Goal: Task Accomplishment & Management: Complete application form

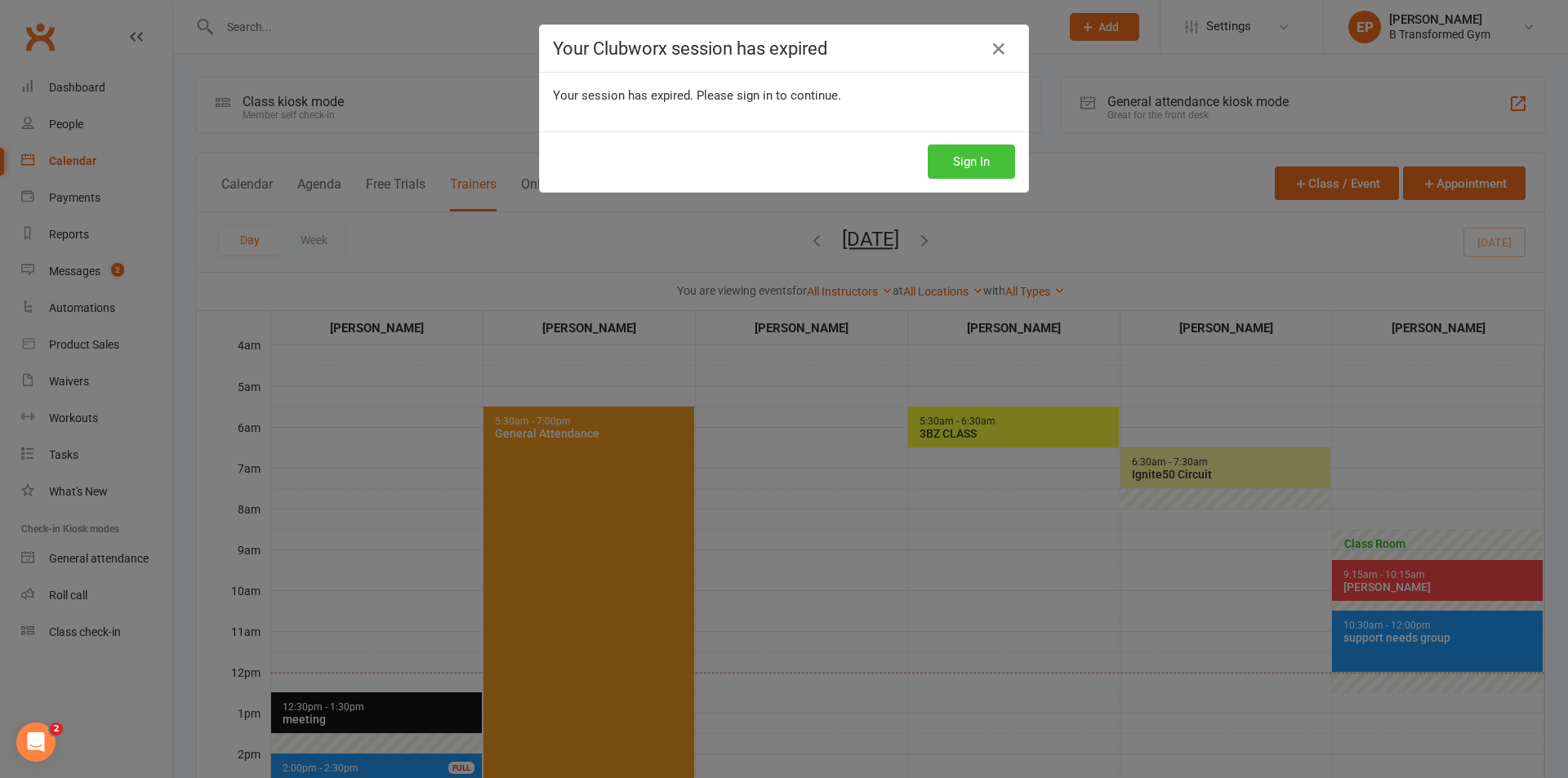
click at [781, 154] on button "Sign In" at bounding box center [971, 161] width 87 height 34
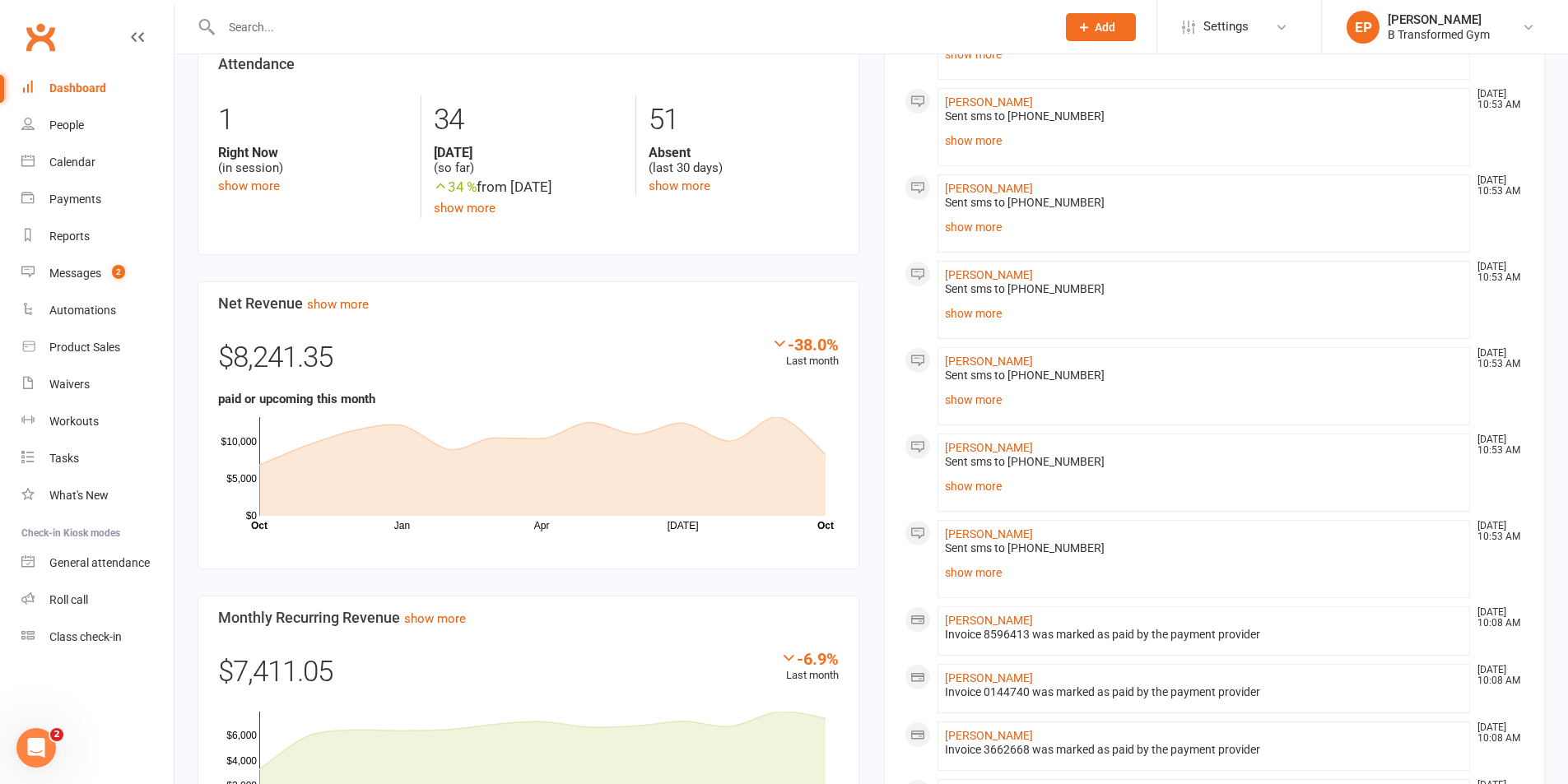
scroll to position [1363, 0]
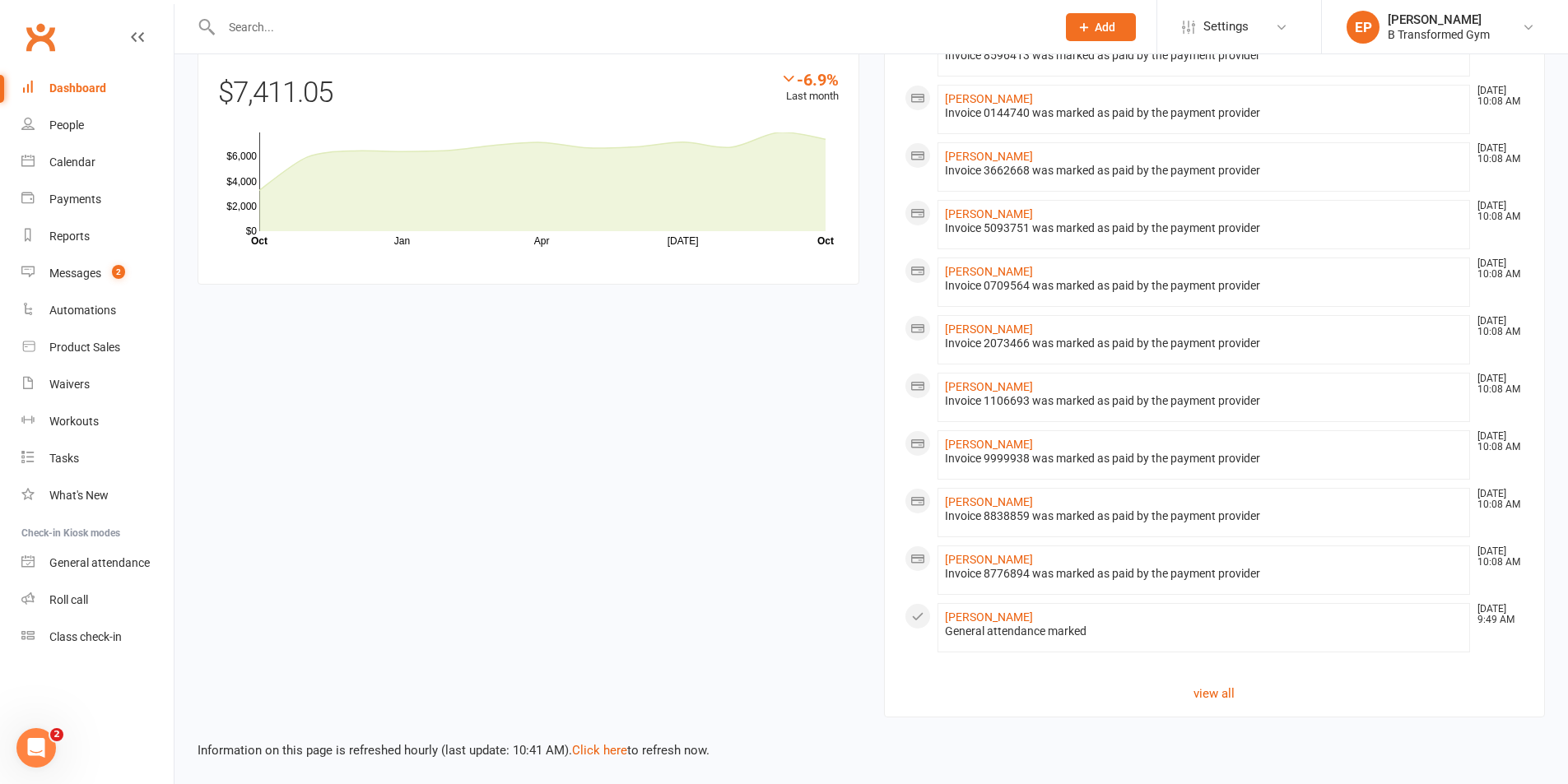
click at [108, 86] on link "Dashboard" at bounding box center [97, 89] width 152 height 37
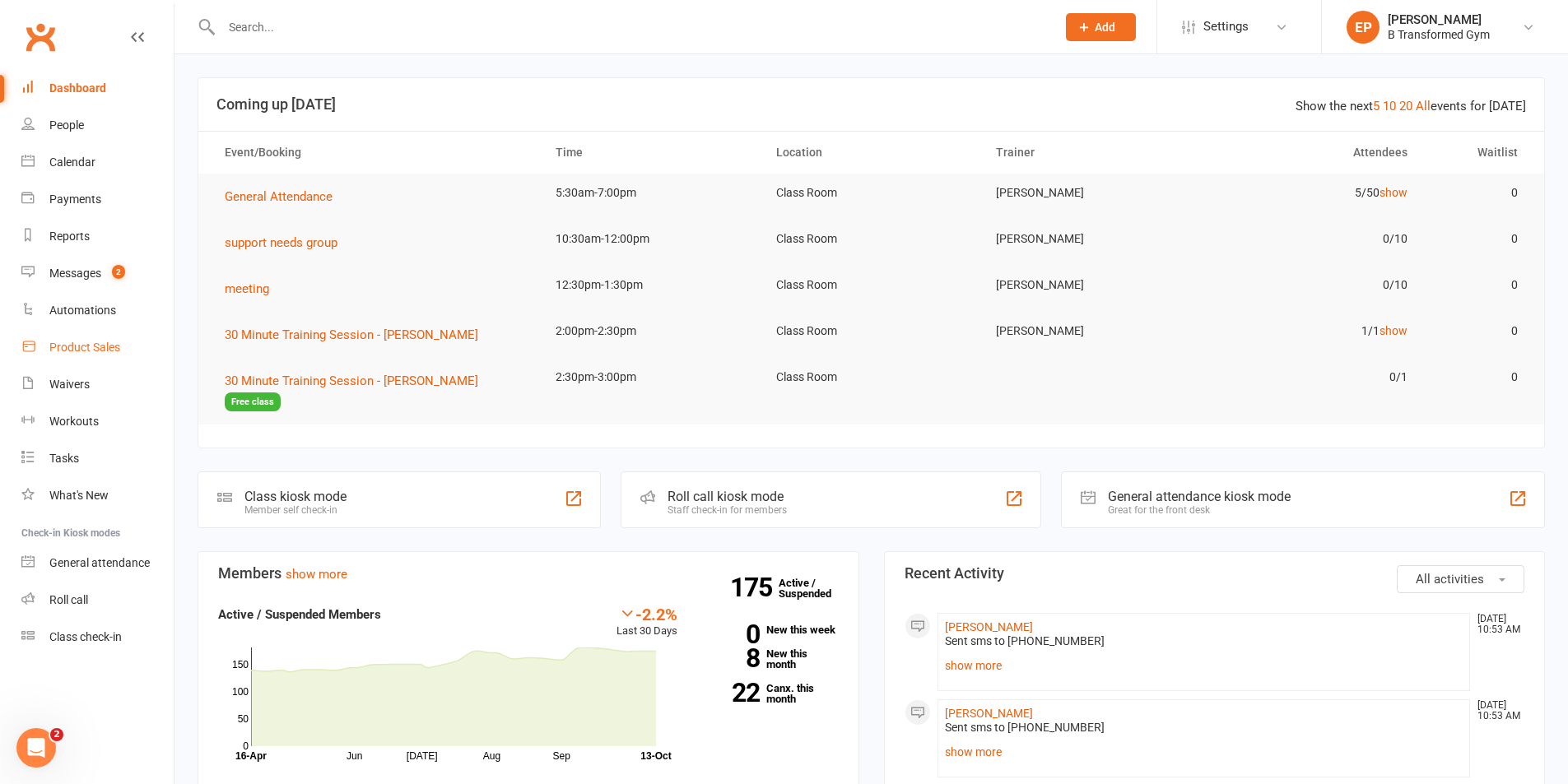
click at [78, 345] on div "Product Sales" at bounding box center [85, 347] width 71 height 13
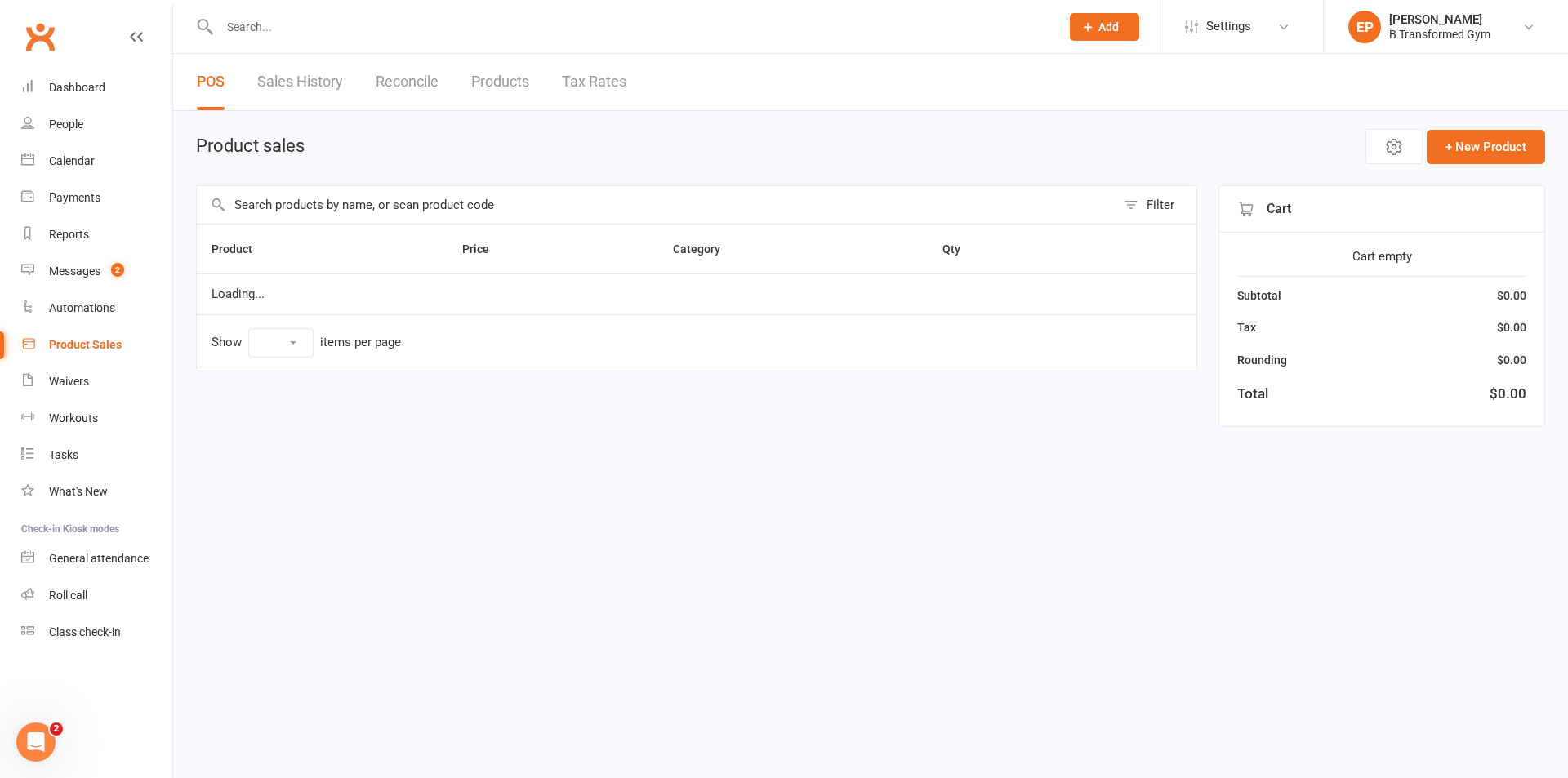
select select "10"
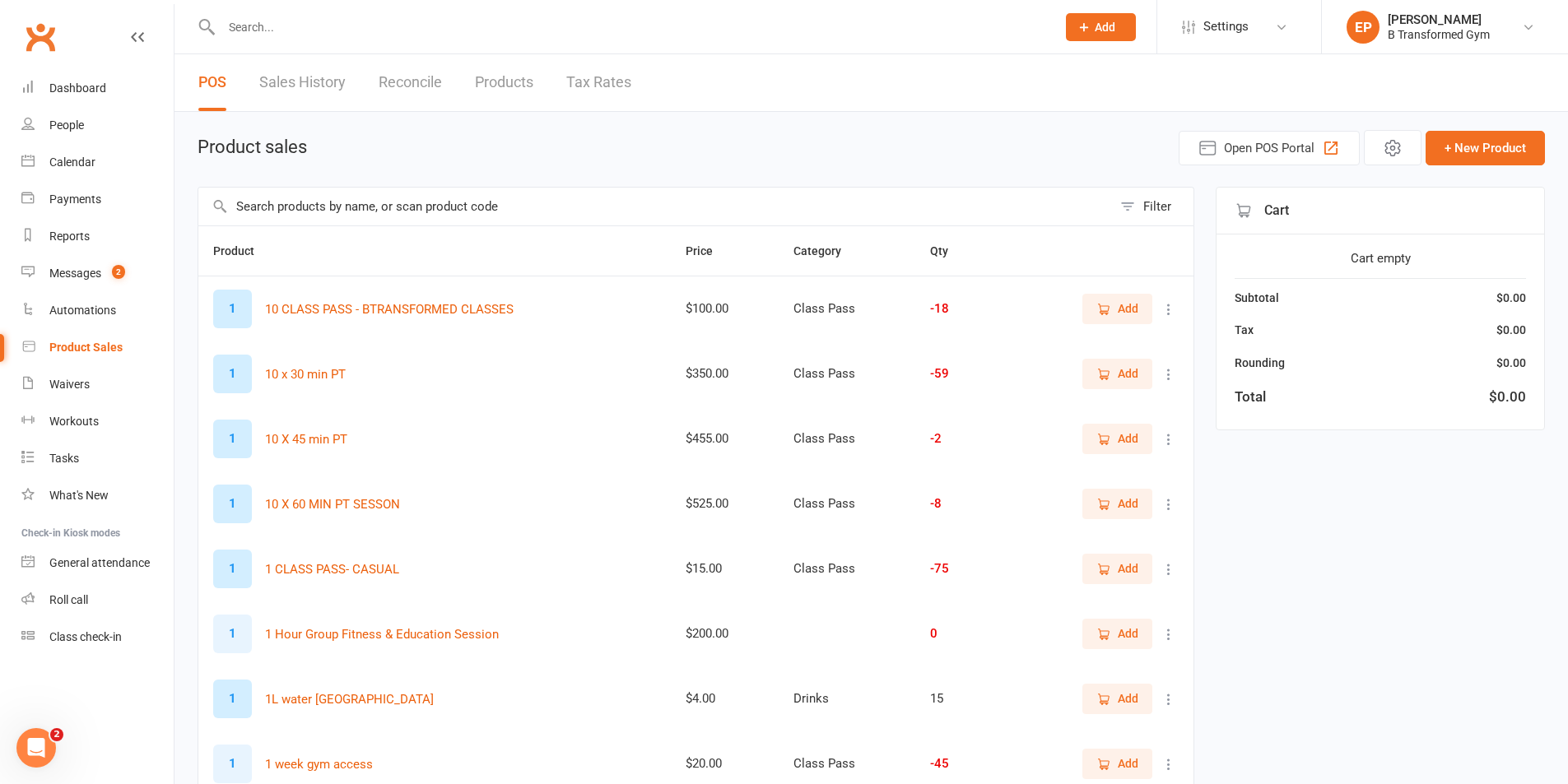
click at [377, 193] on input "text" at bounding box center [655, 206] width 913 height 38
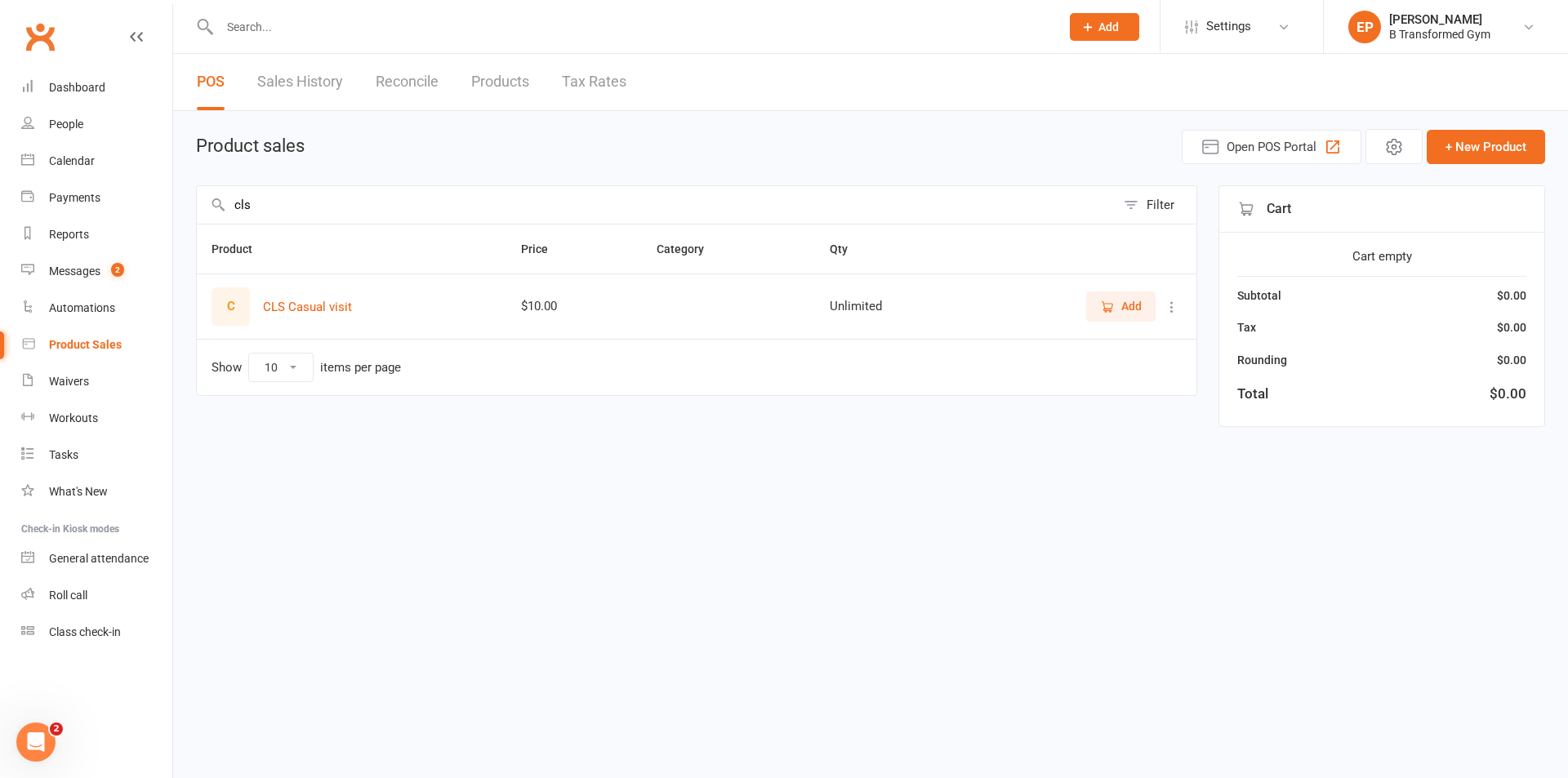
type input "cls"
click at [1106, 306] on icon "button" at bounding box center [1107, 307] width 15 height 15
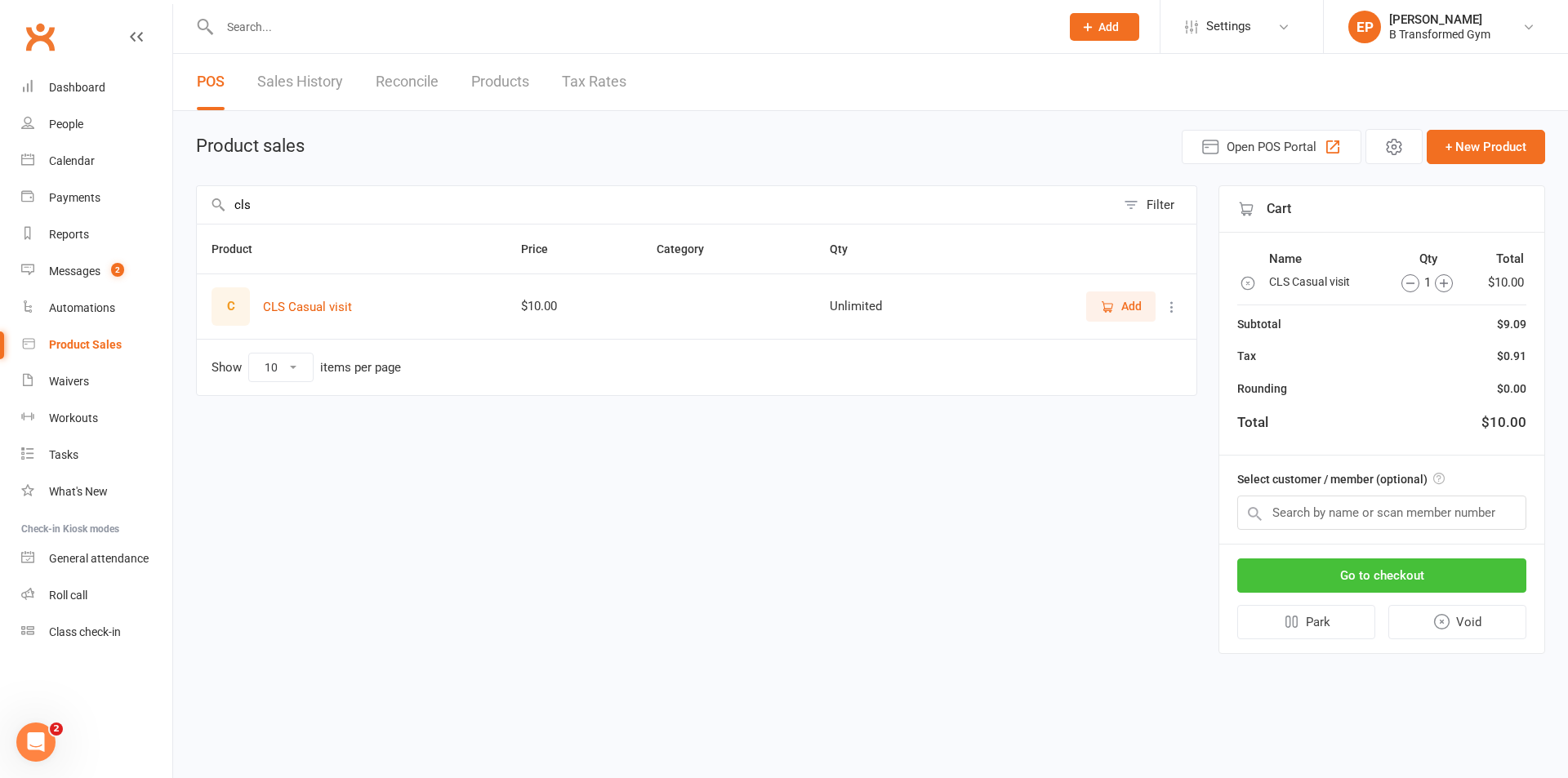
click at [1372, 562] on button "Go to checkout" at bounding box center [1382, 575] width 289 height 34
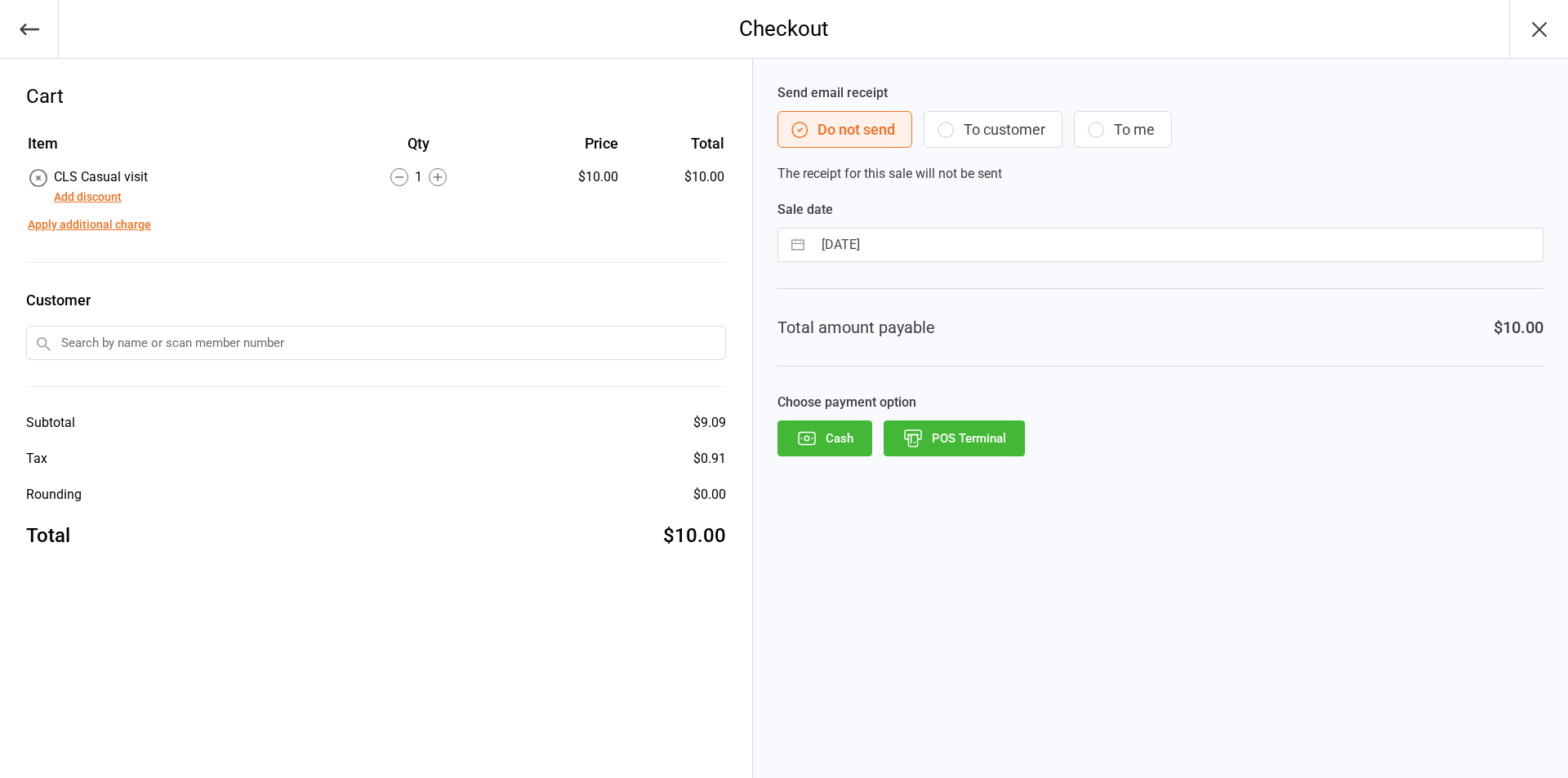
click at [956, 447] on button "POS Terminal" at bounding box center [955, 438] width 141 height 36
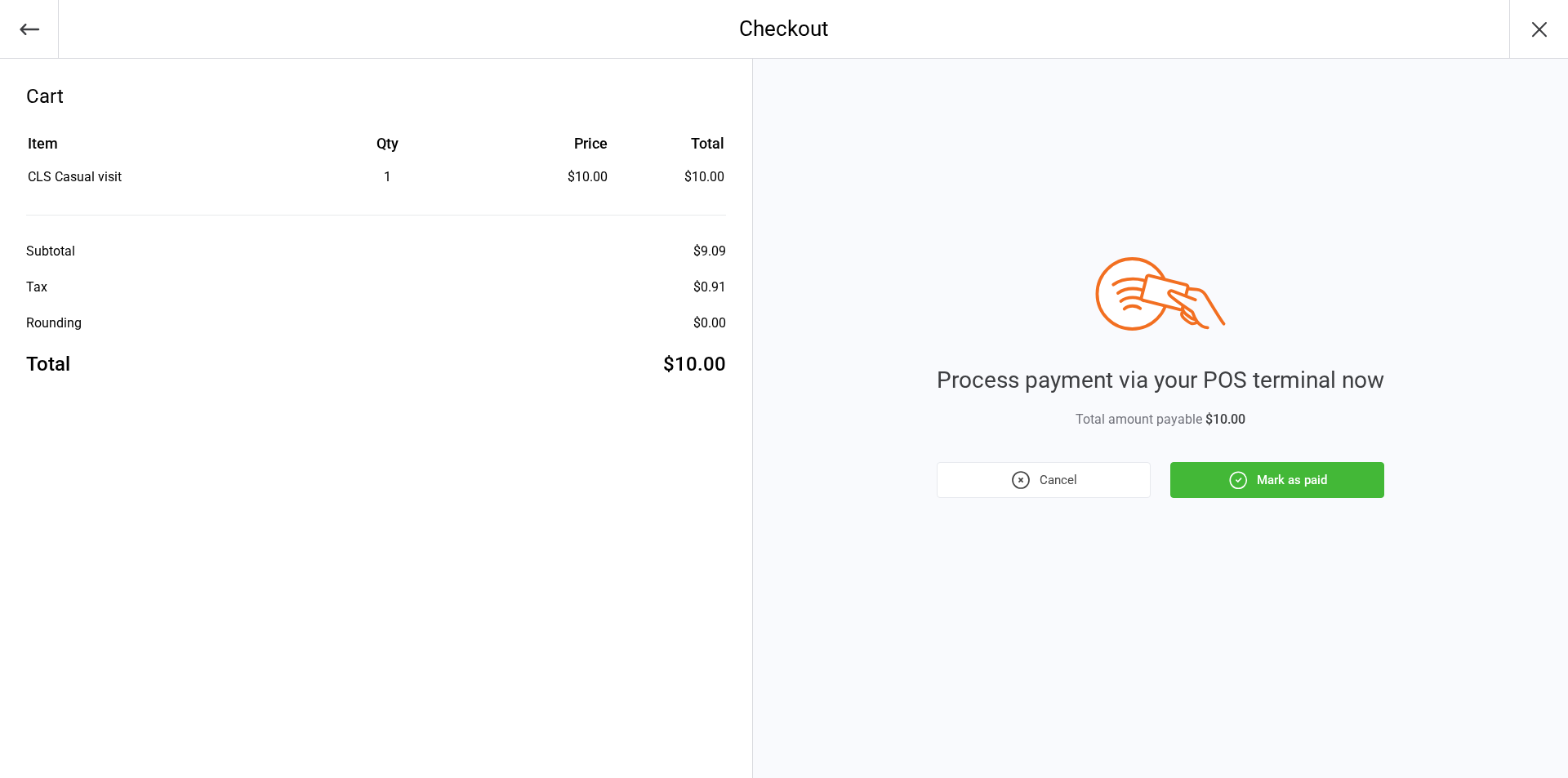
click at [1234, 484] on icon "button" at bounding box center [1238, 480] width 21 height 21
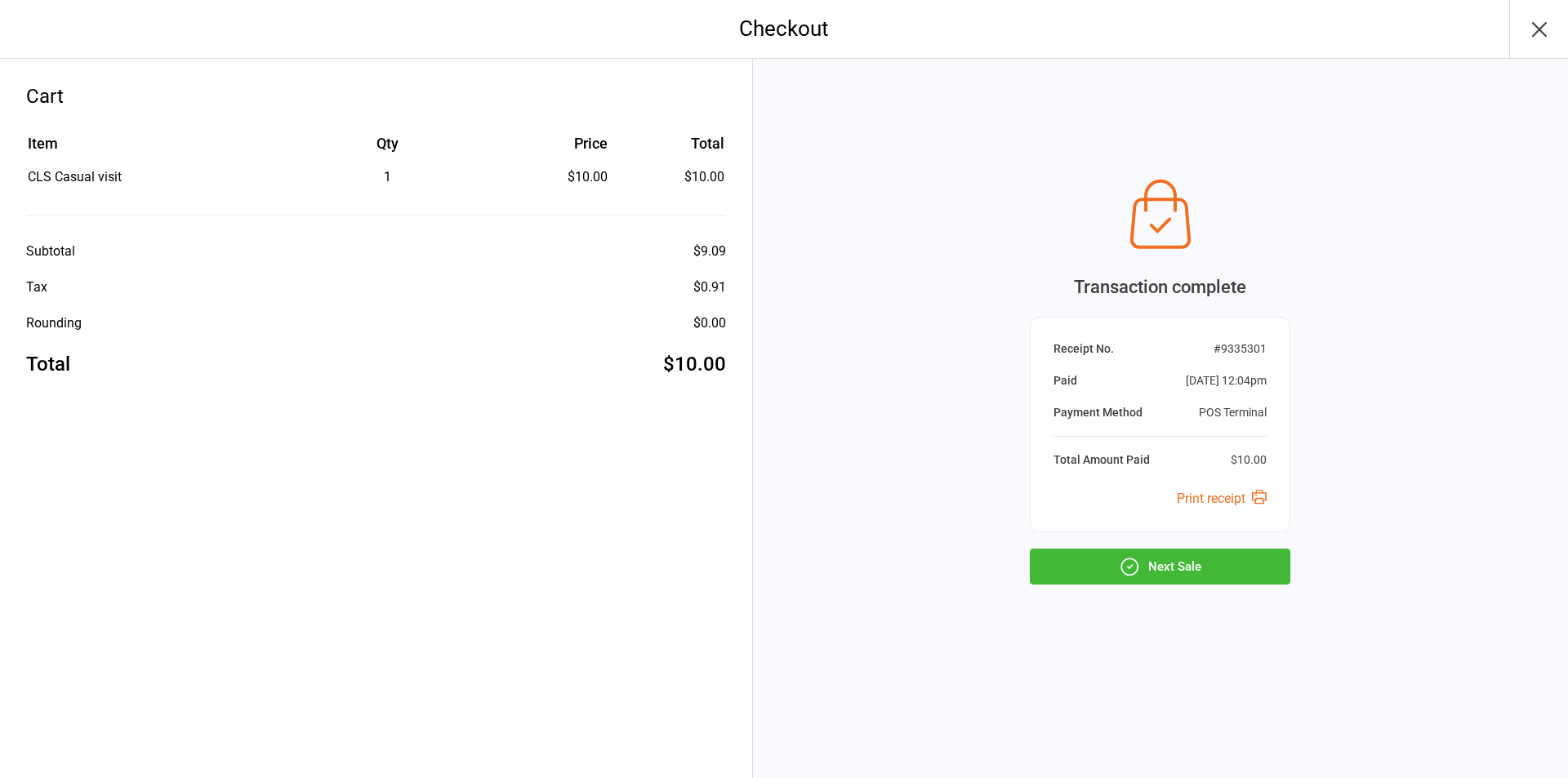
click at [1223, 558] on button "Next Sale" at bounding box center [1159, 566] width 260 height 36
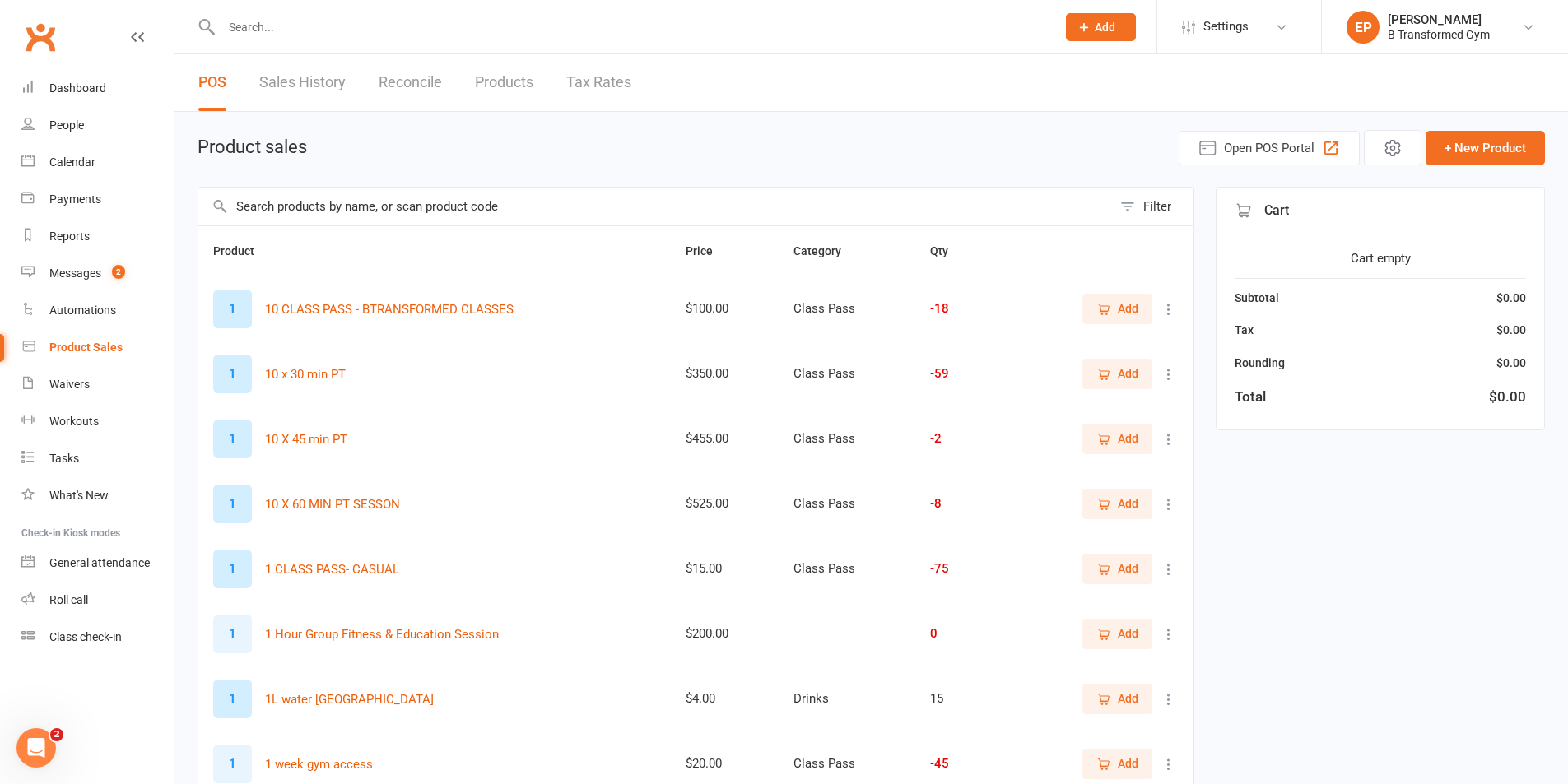
click at [576, 219] on input "text" at bounding box center [655, 206] width 913 height 38
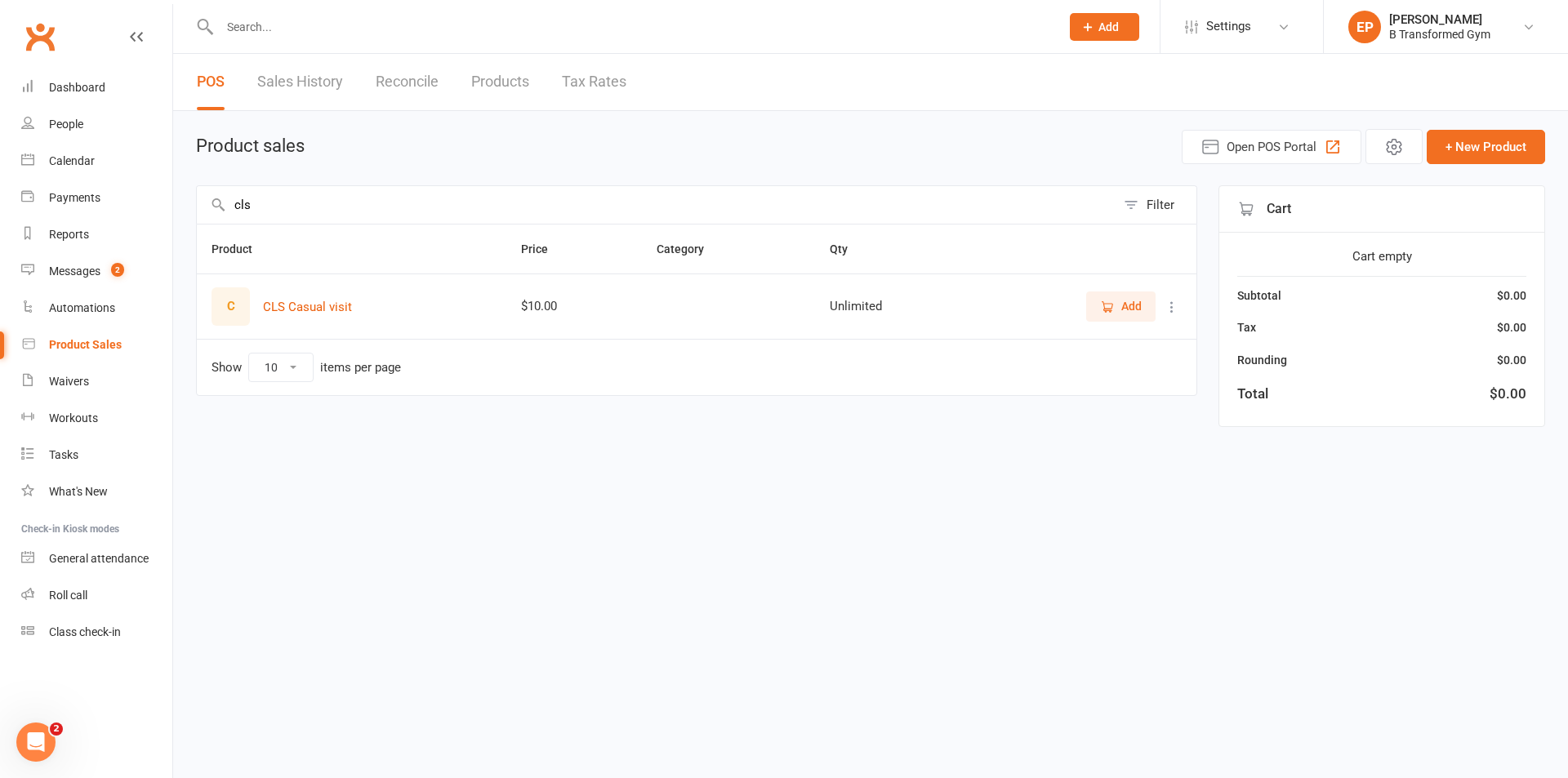
type input "cls"
click at [1130, 308] on span "Add" at bounding box center [1132, 306] width 20 height 18
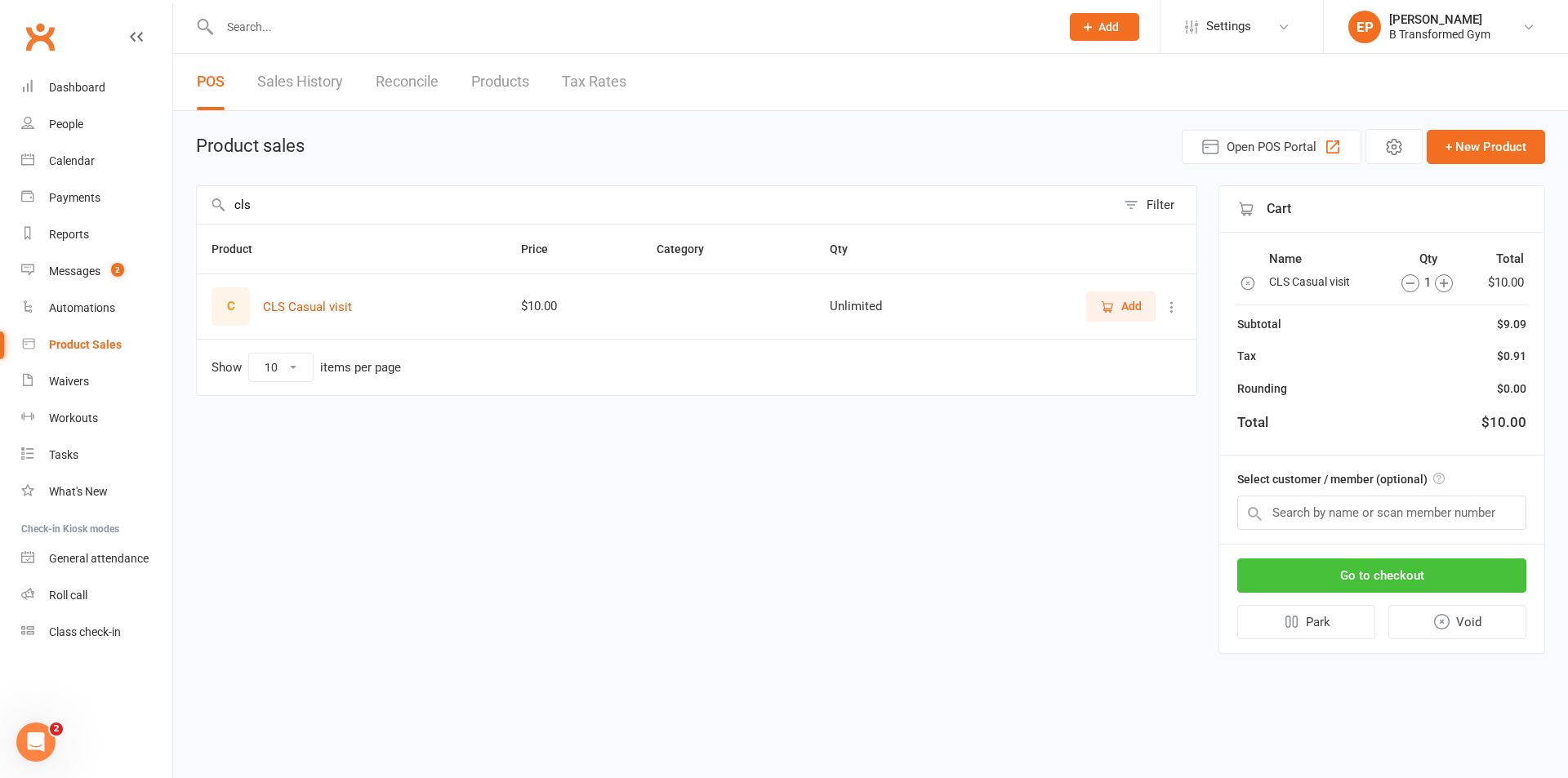
click at [1416, 571] on button "Go to checkout" at bounding box center [1382, 575] width 289 height 34
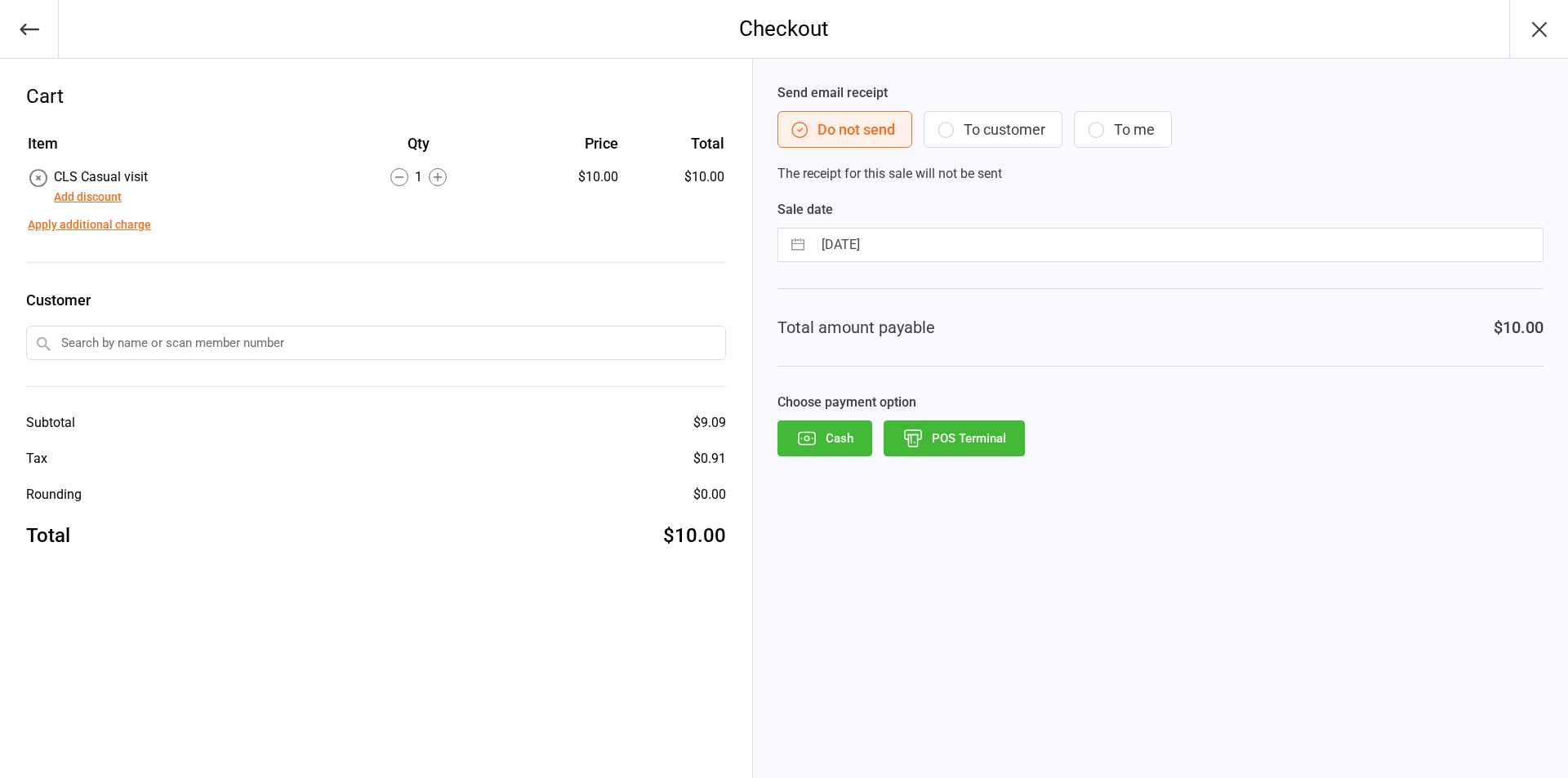
click at [996, 445] on button "POS Terminal" at bounding box center [955, 438] width 141 height 36
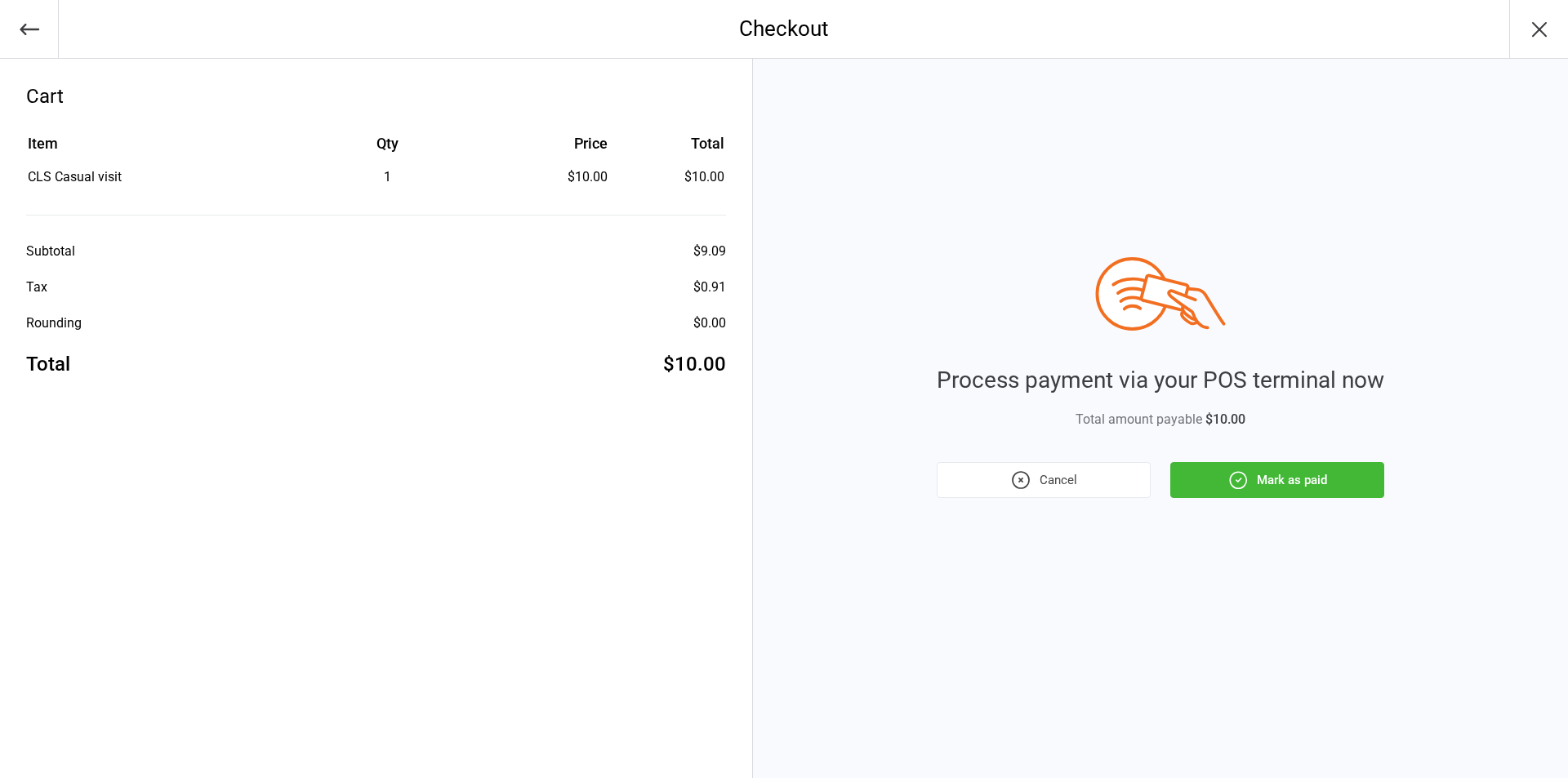
click at [1313, 477] on button "Mark as paid" at bounding box center [1277, 480] width 214 height 36
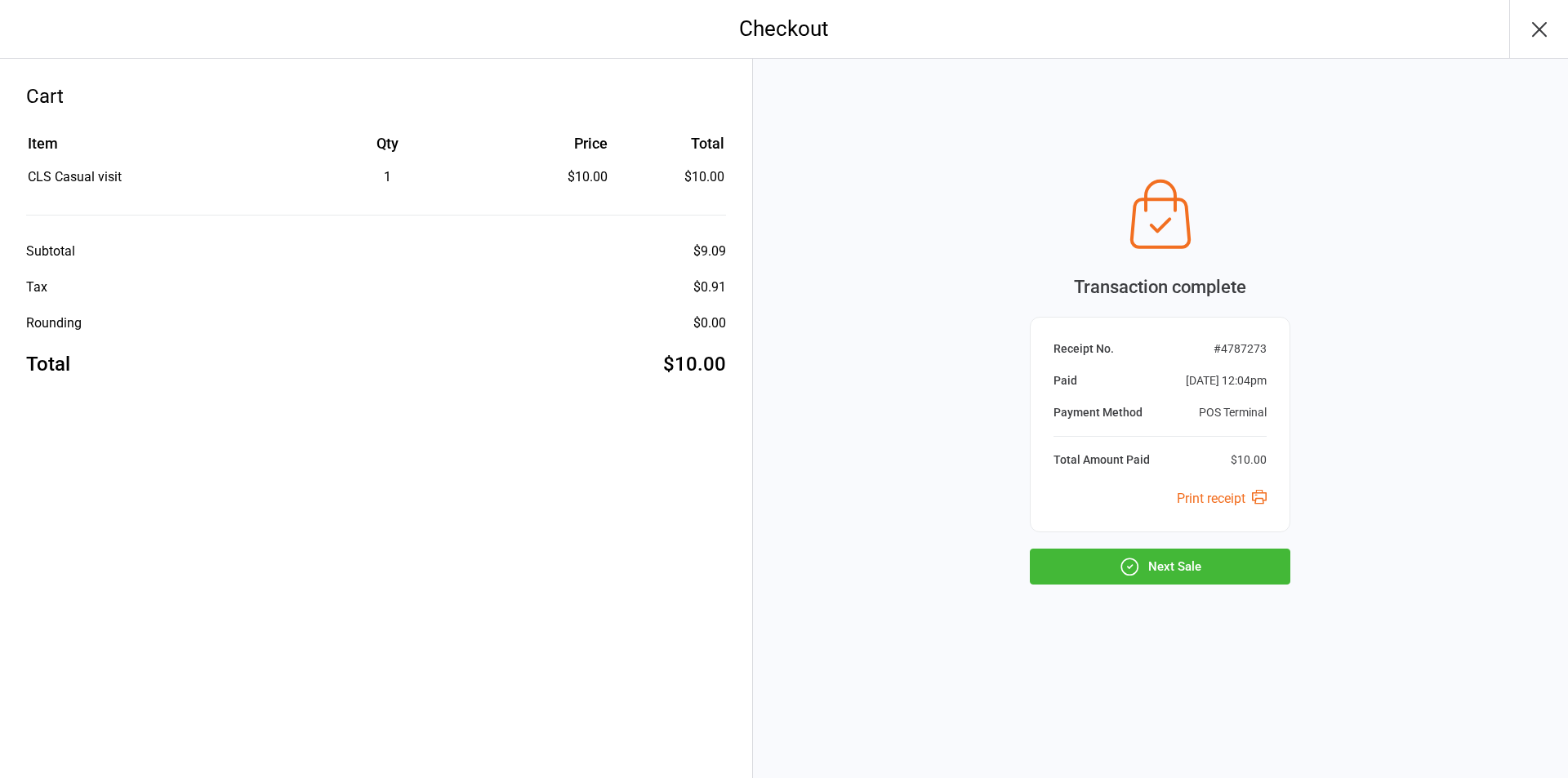
click at [1176, 558] on button "Next Sale" at bounding box center [1159, 566] width 260 height 36
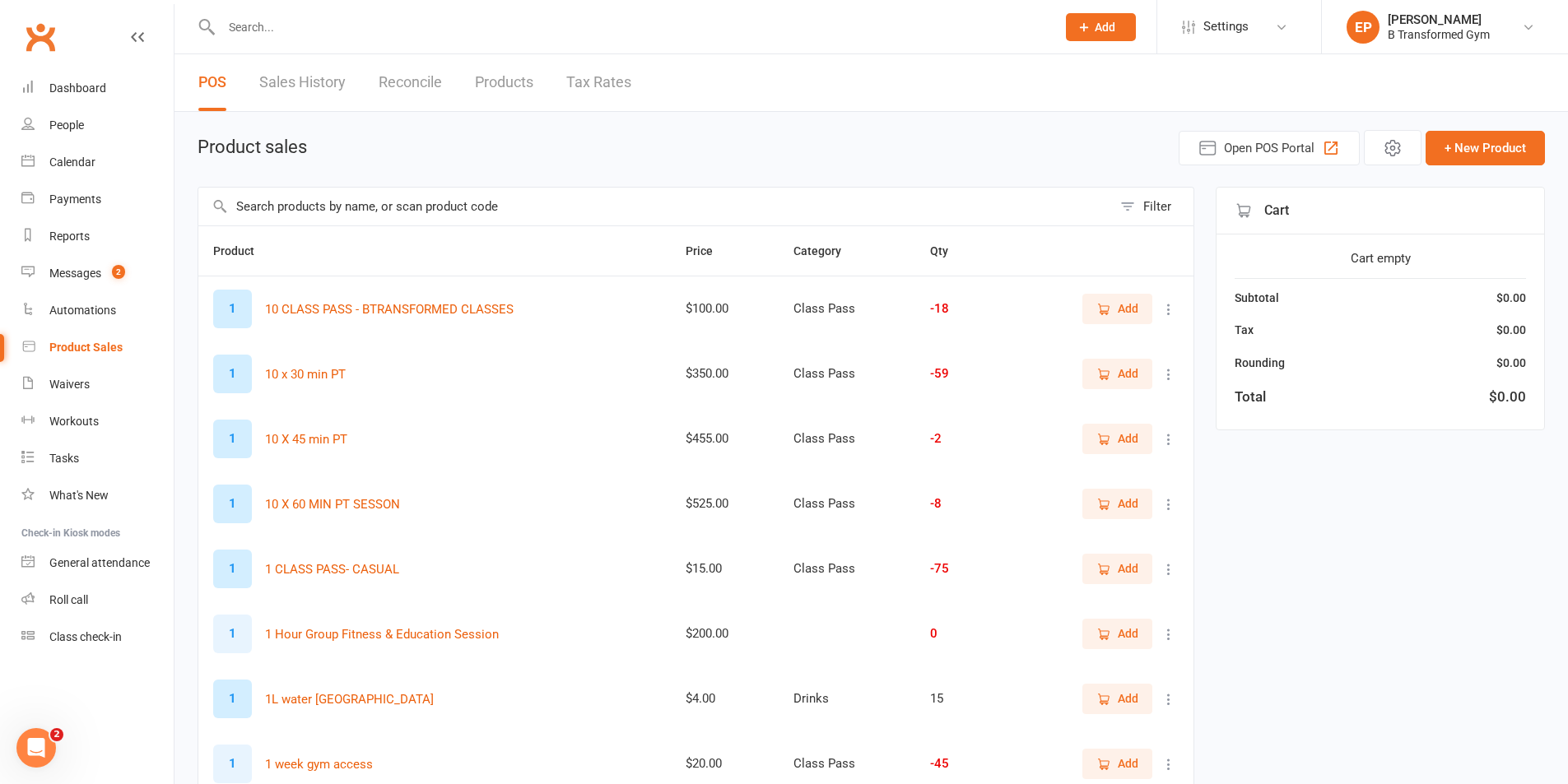
click at [460, 215] on input "text" at bounding box center [655, 206] width 913 height 38
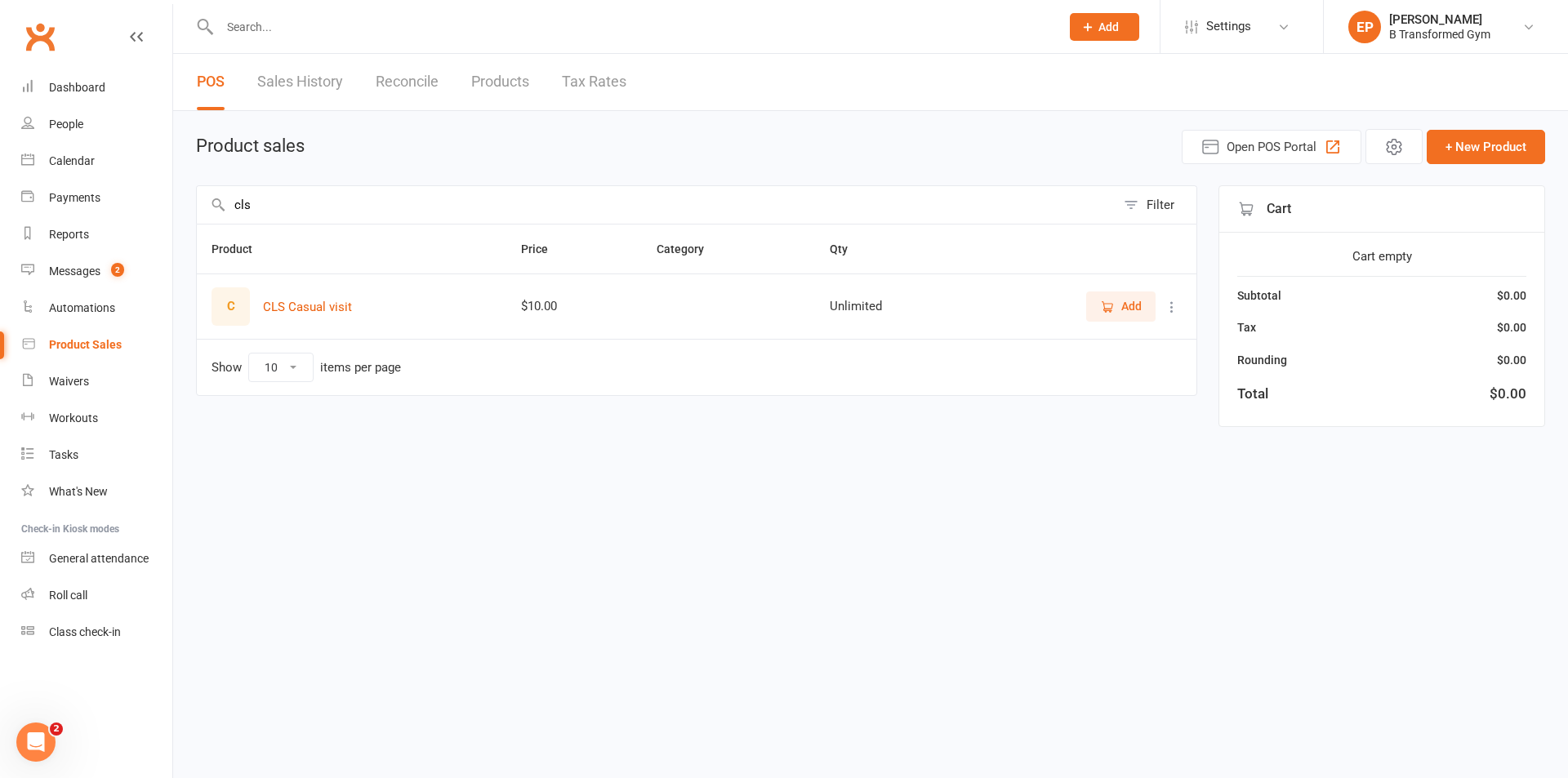
type input "cls"
click at [1094, 301] on button "Add" at bounding box center [1120, 307] width 70 height 30
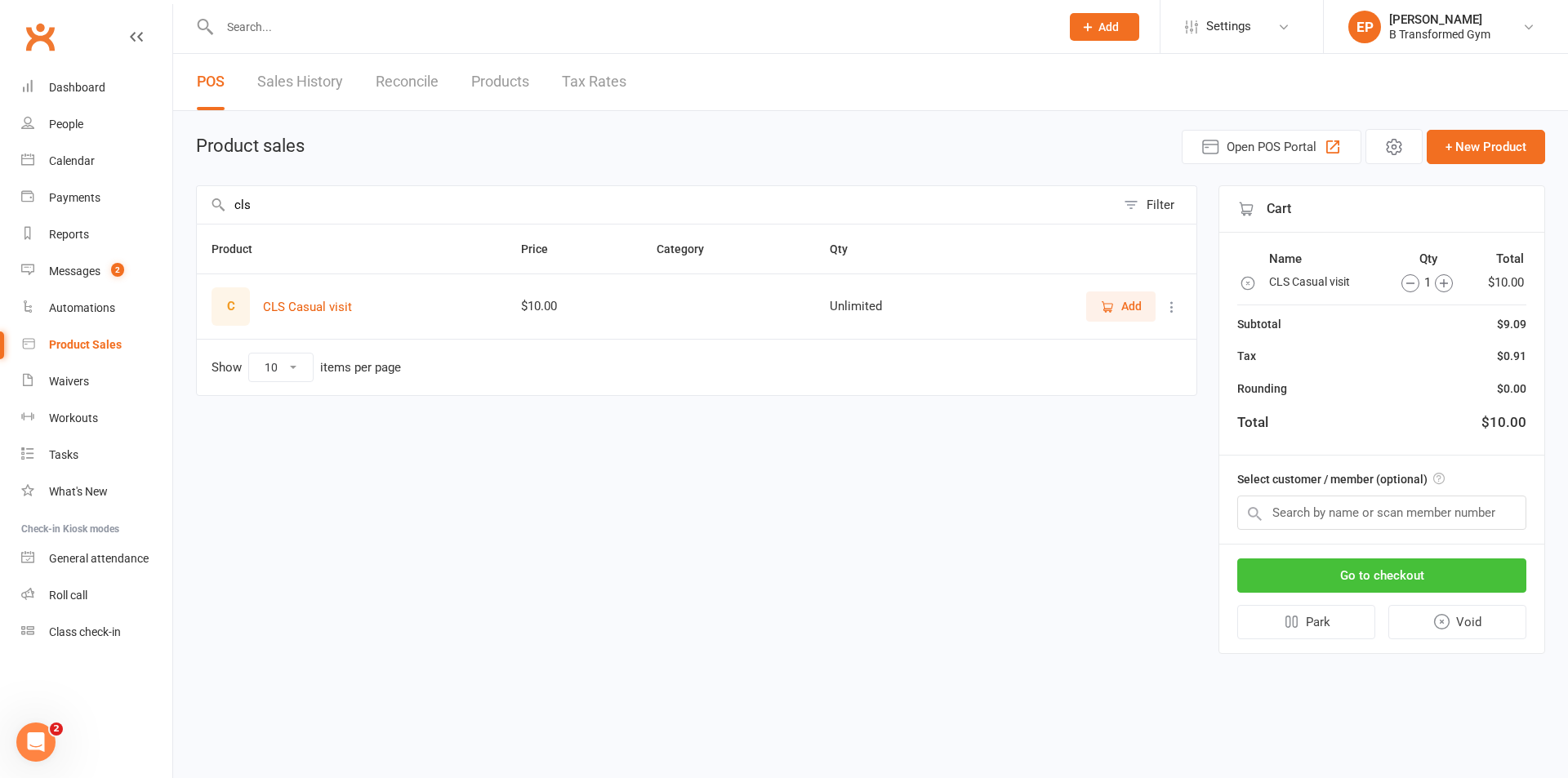
click at [1392, 578] on button "Go to checkout" at bounding box center [1382, 575] width 289 height 34
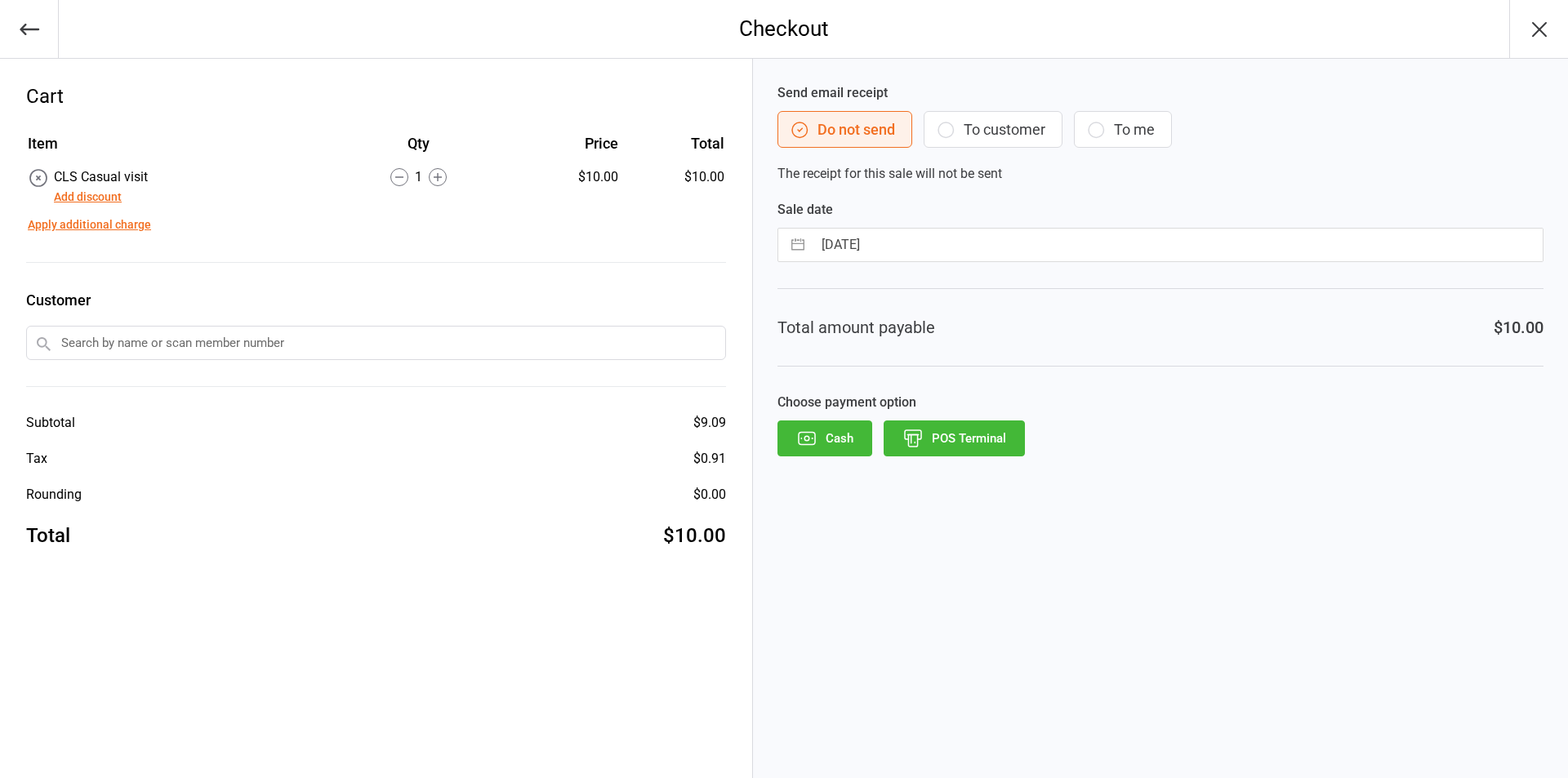
click at [967, 441] on button "POS Terminal" at bounding box center [955, 438] width 141 height 36
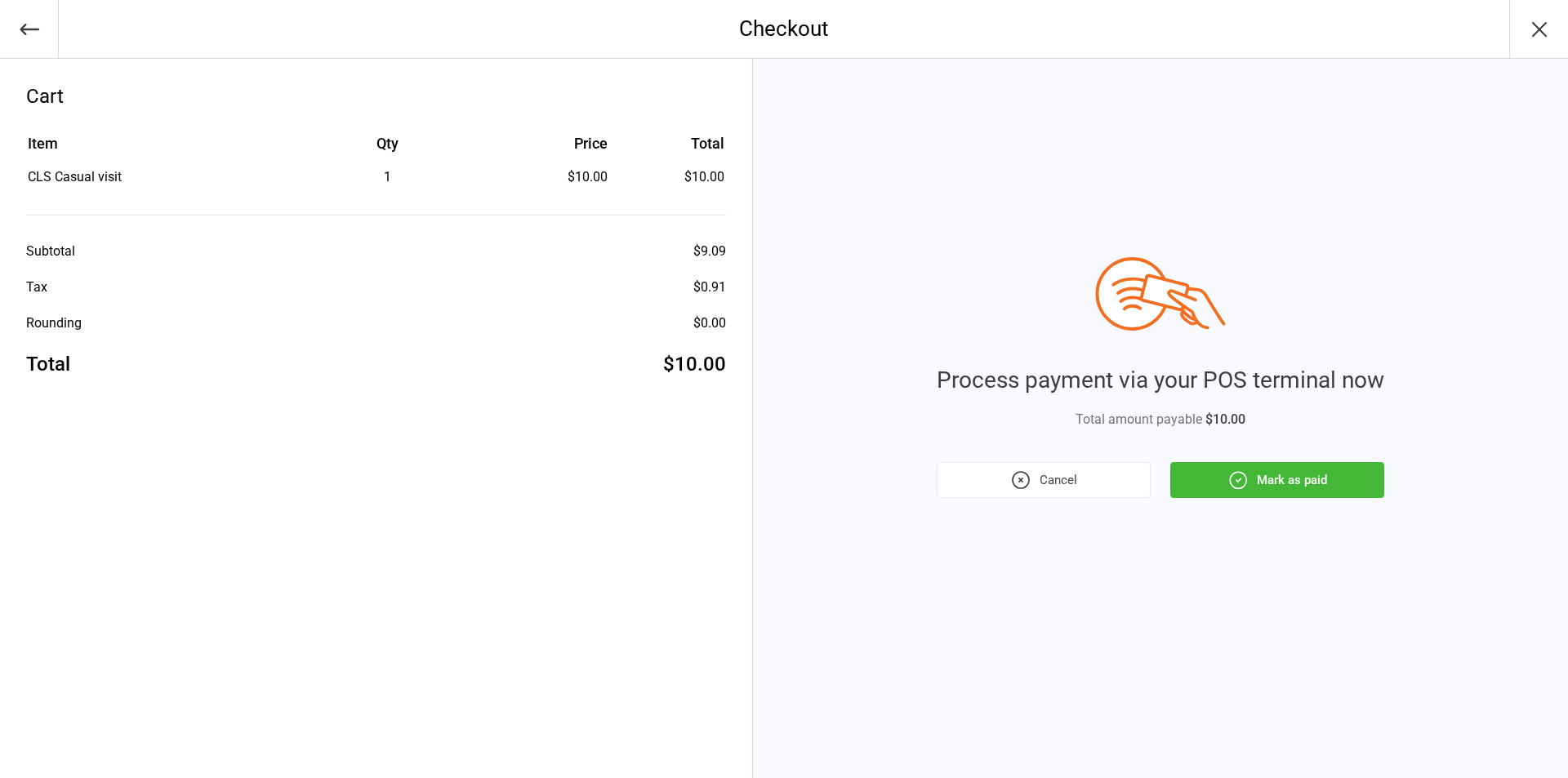
click at [1322, 487] on button "Mark as paid" at bounding box center [1277, 480] width 214 height 36
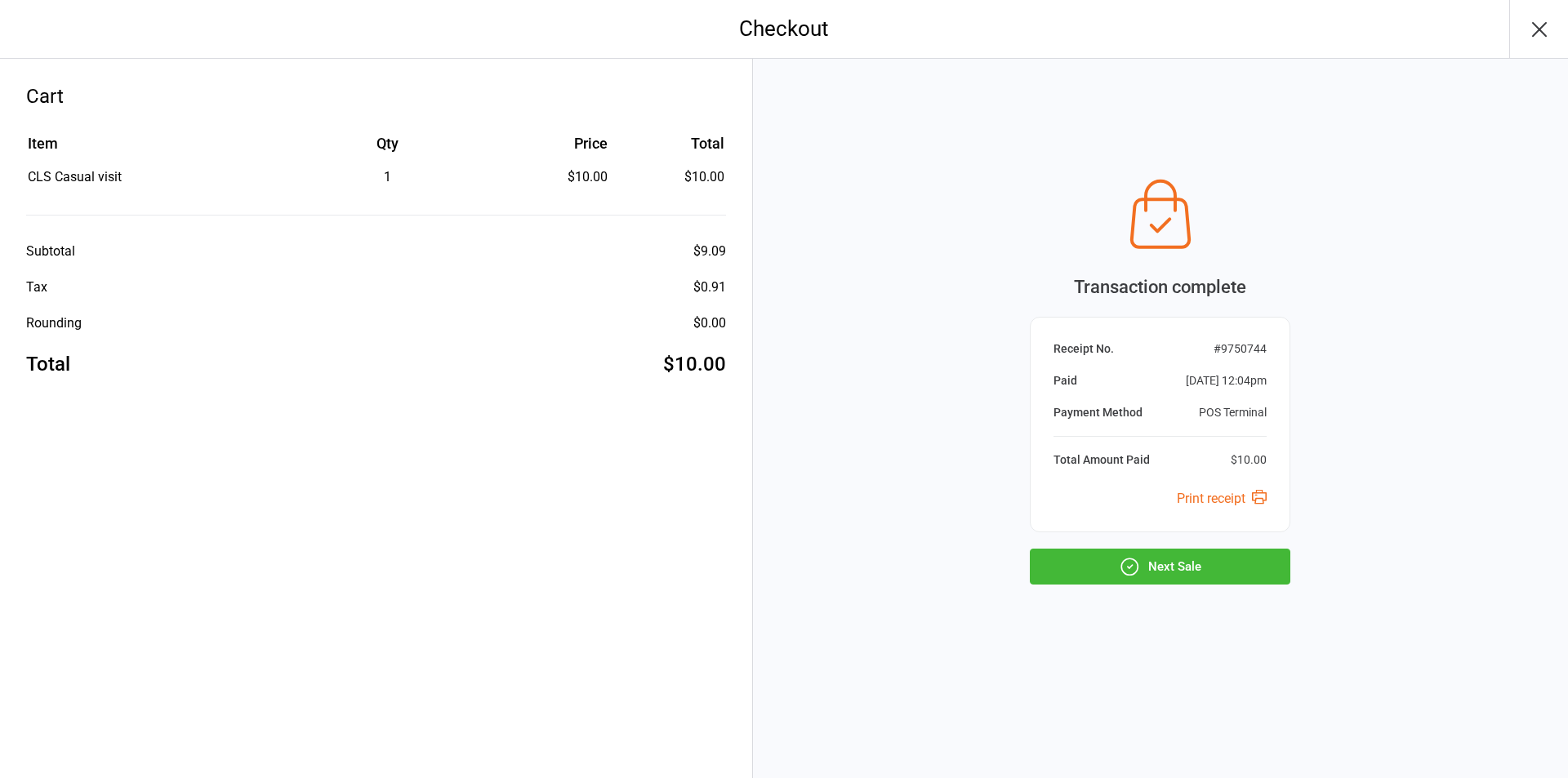
click at [1235, 553] on button "Next Sale" at bounding box center [1159, 566] width 260 height 36
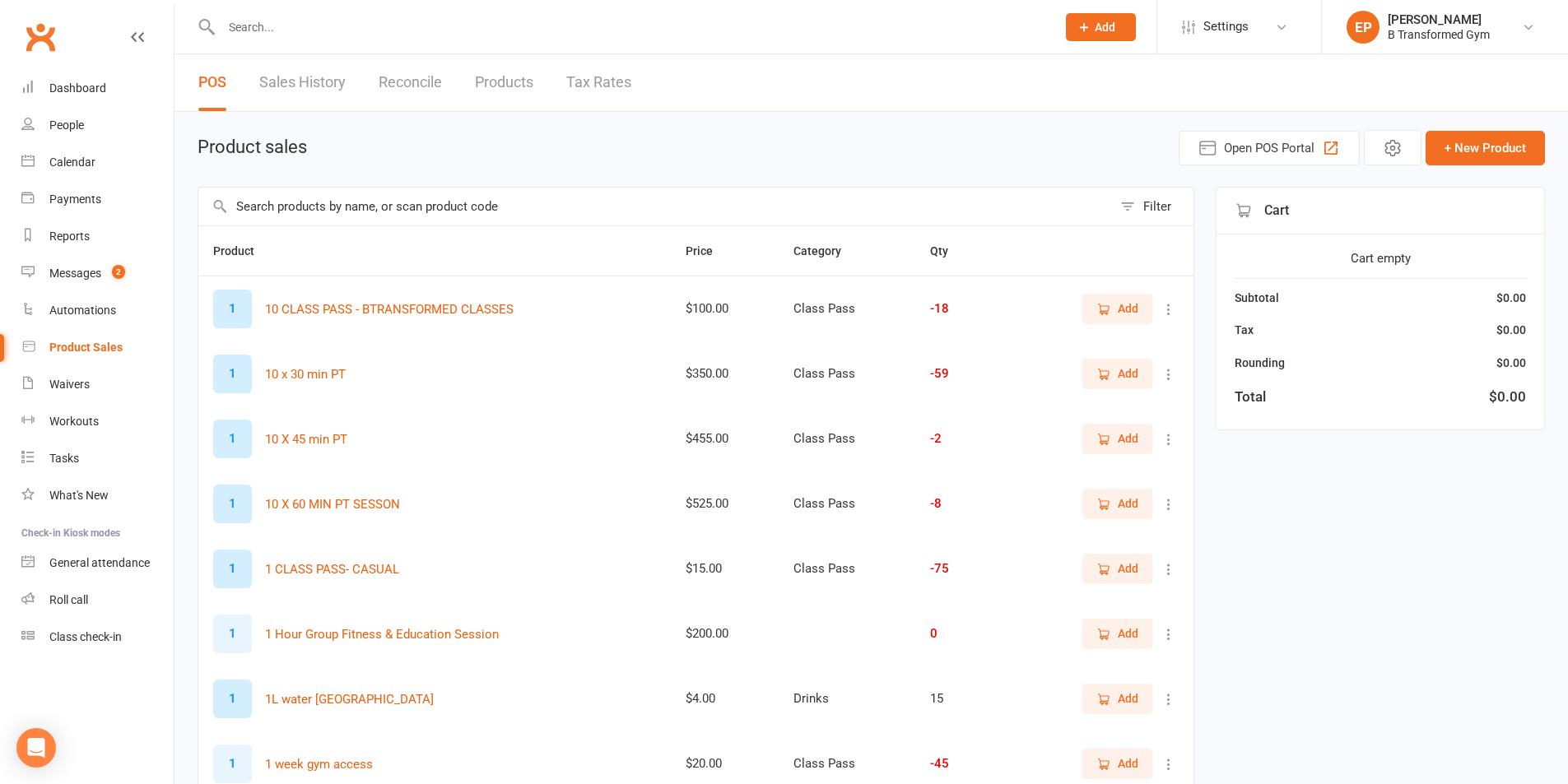
click at [492, 217] on input "text" at bounding box center [655, 206] width 913 height 38
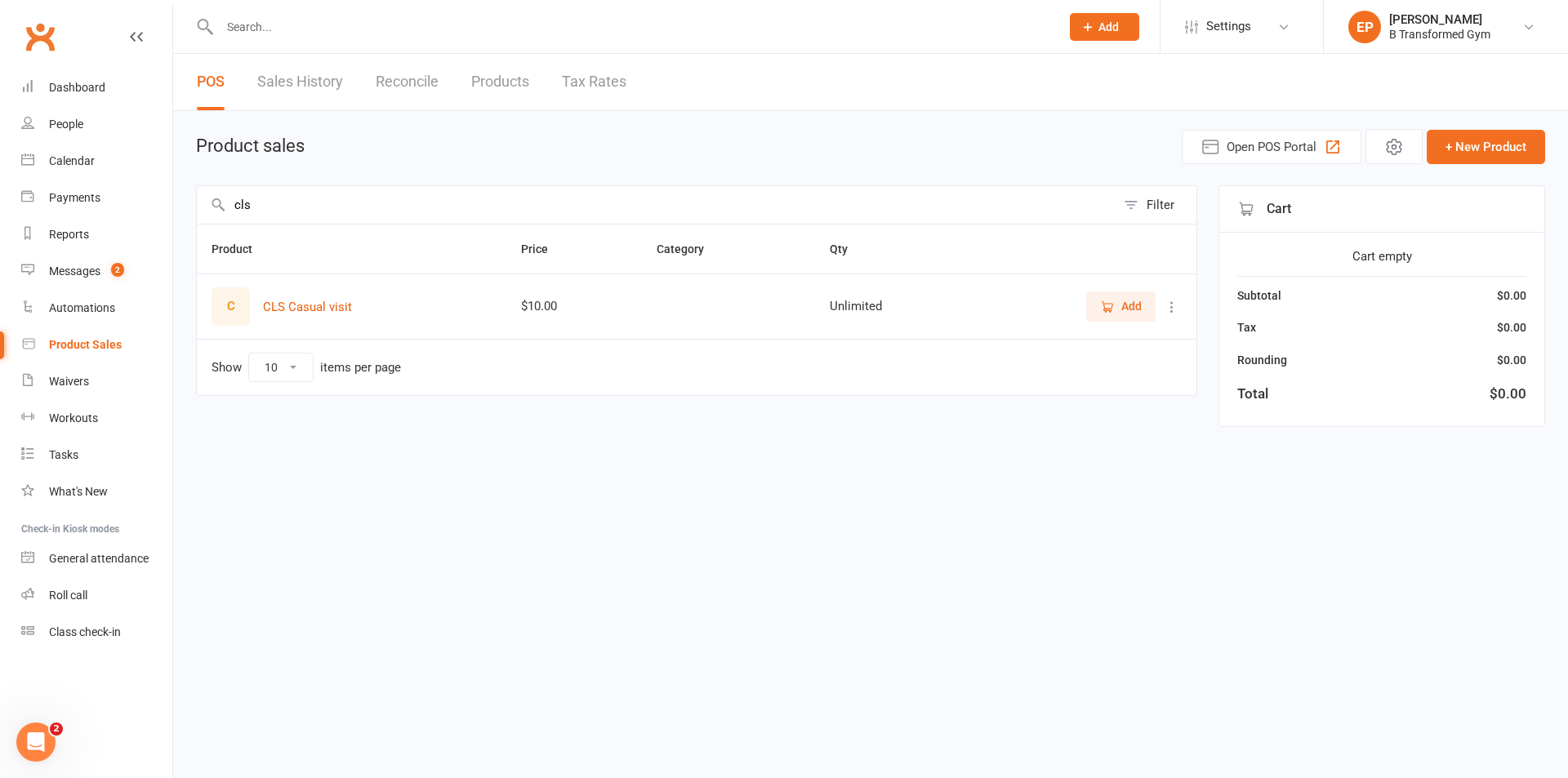
type input "cls"
click at [1105, 311] on icon "button" at bounding box center [1107, 307] width 15 height 15
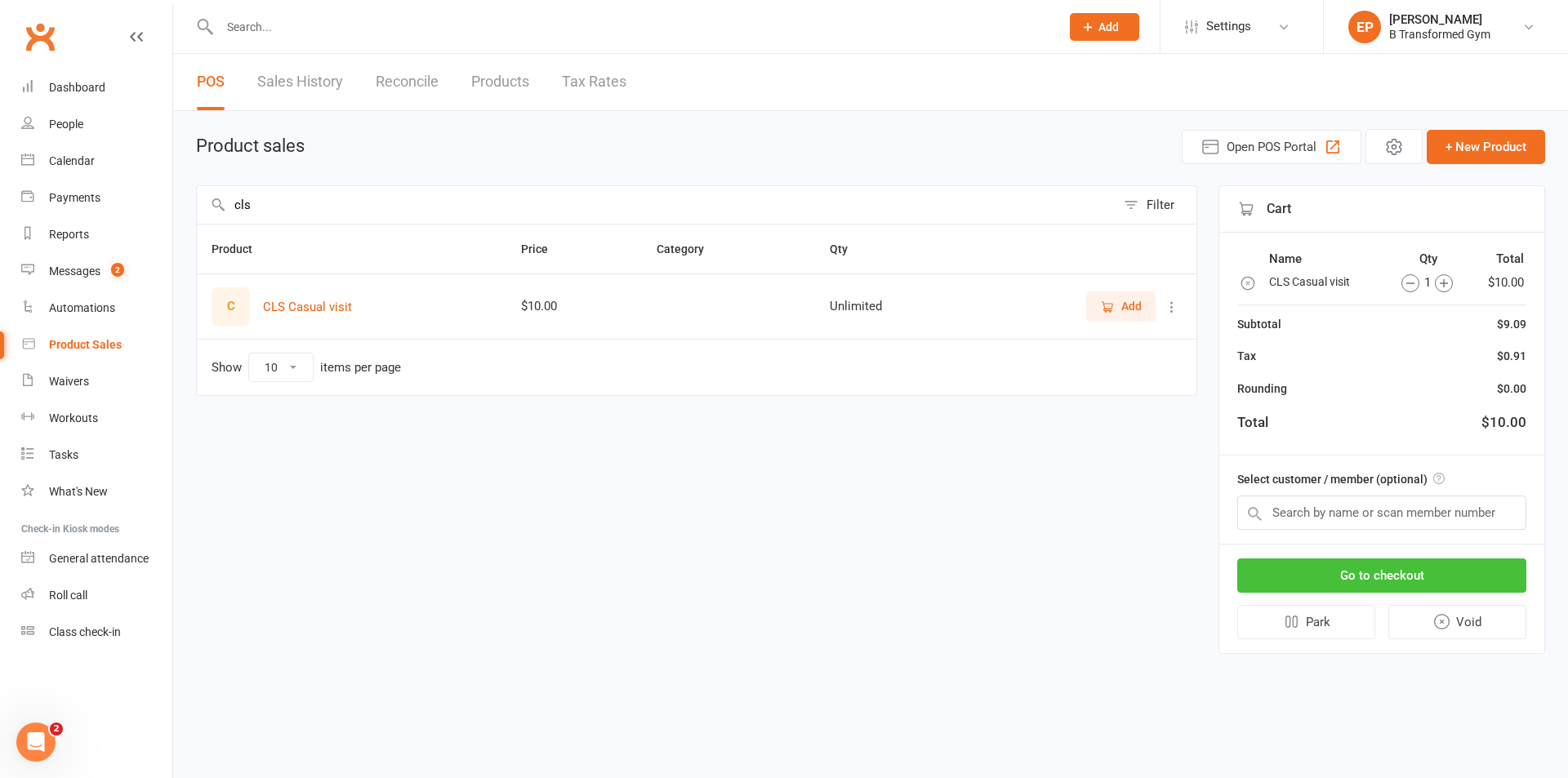
click at [1385, 582] on button "Go to checkout" at bounding box center [1382, 575] width 289 height 34
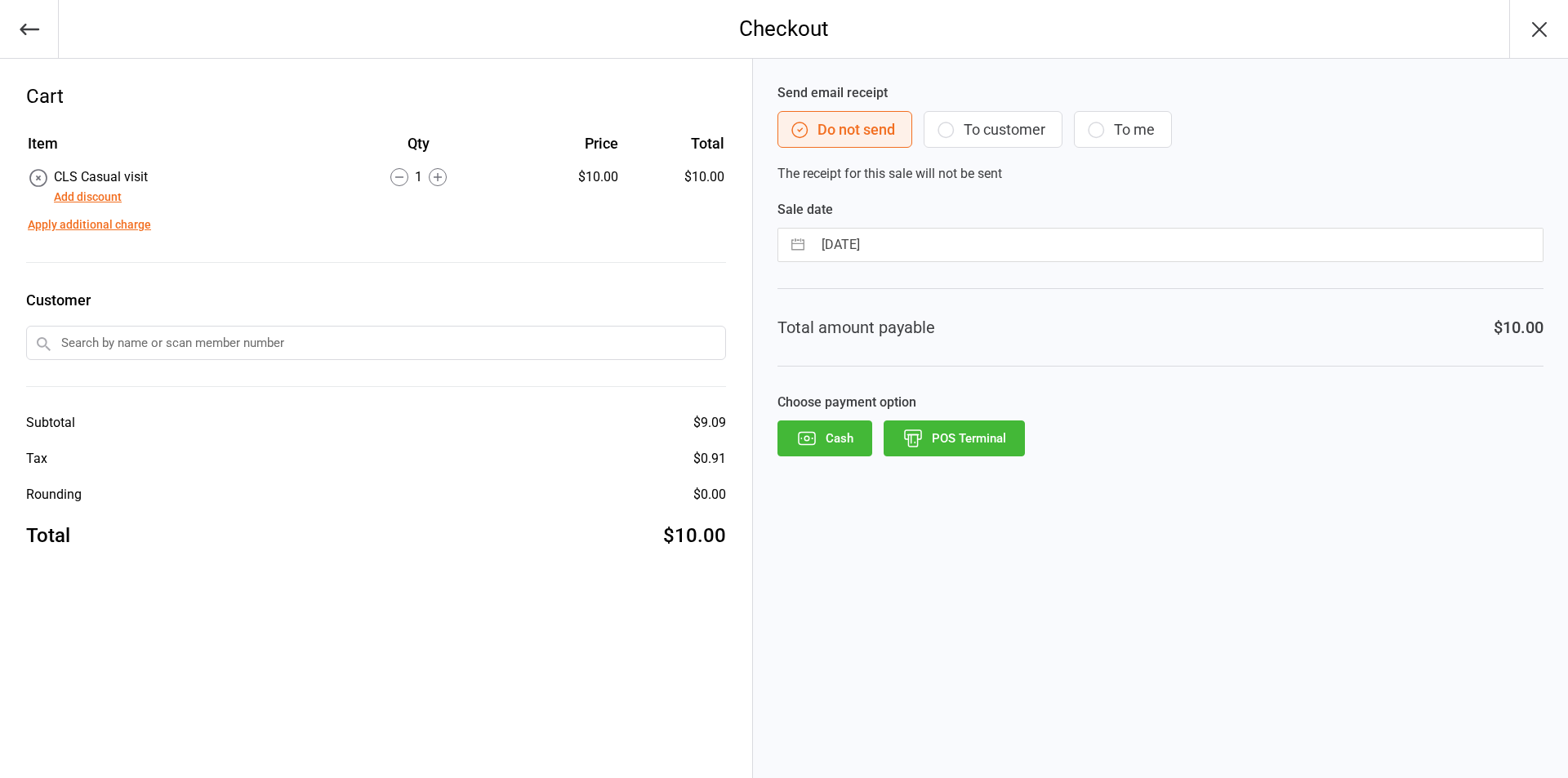
click at [805, 437] on icon "button" at bounding box center [806, 438] width 21 height 21
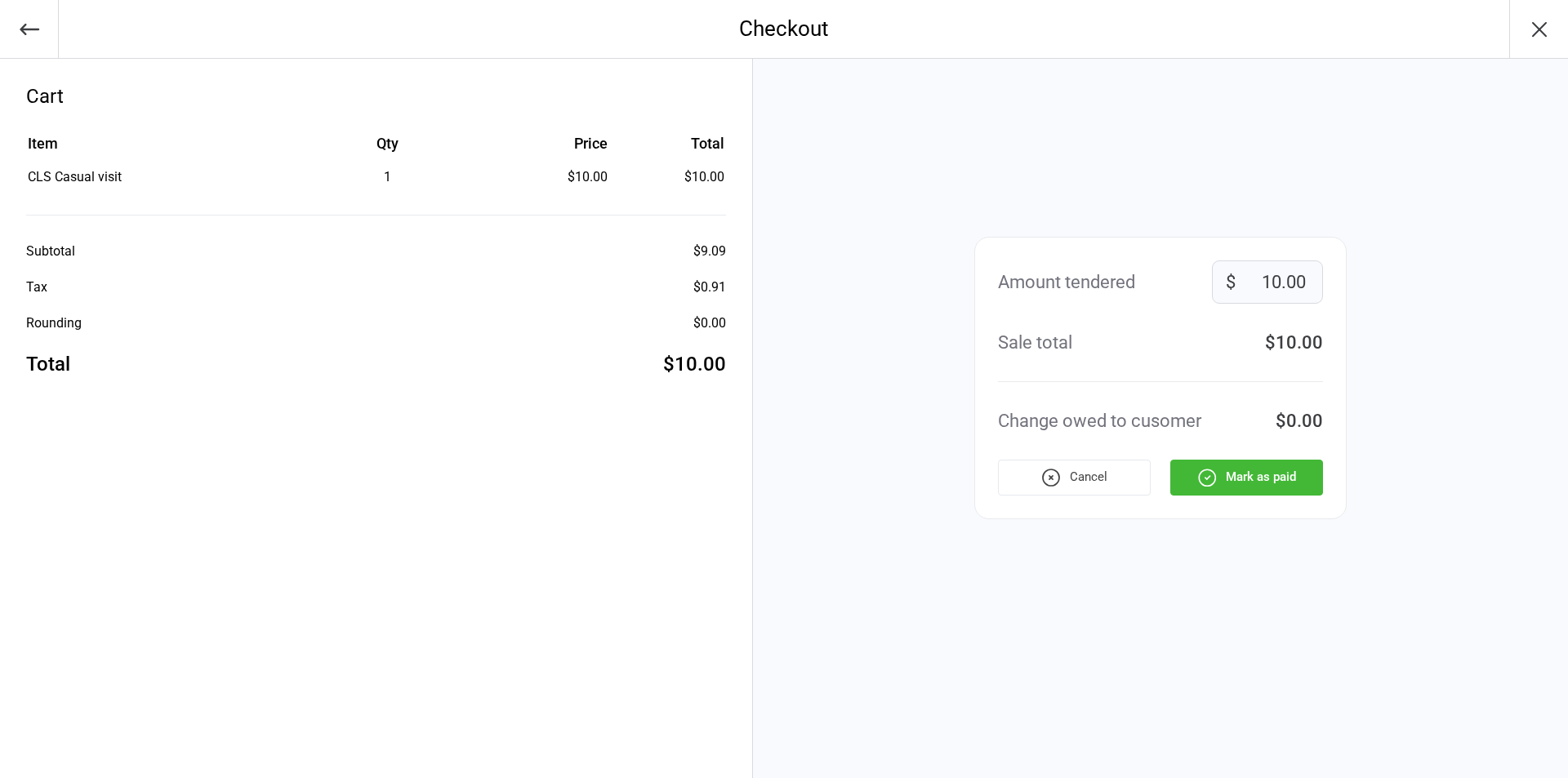
click at [1192, 482] on button "Mark as paid" at bounding box center [1246, 477] width 153 height 36
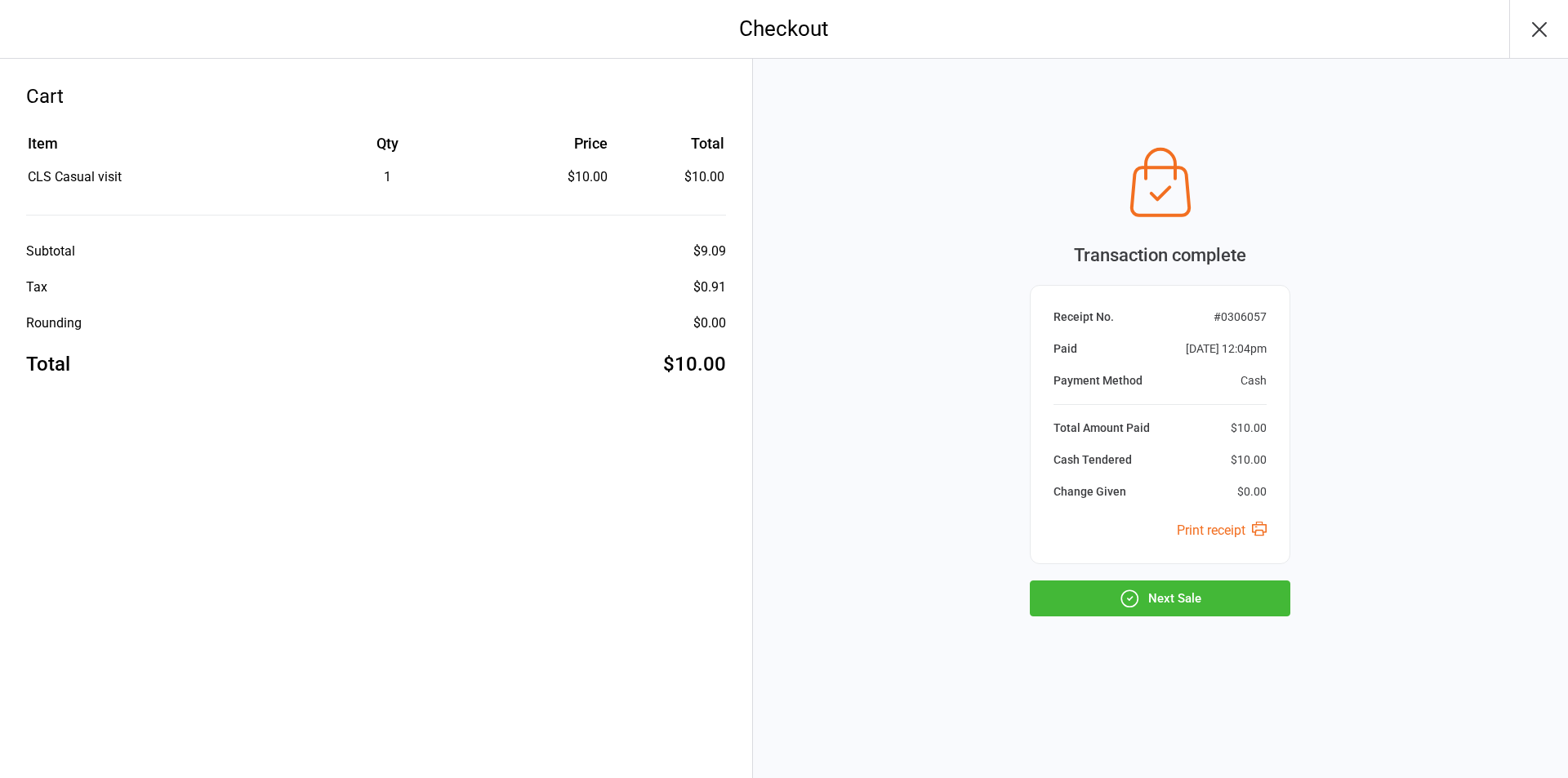
click at [1214, 591] on button "Next Sale" at bounding box center [1159, 598] width 260 height 36
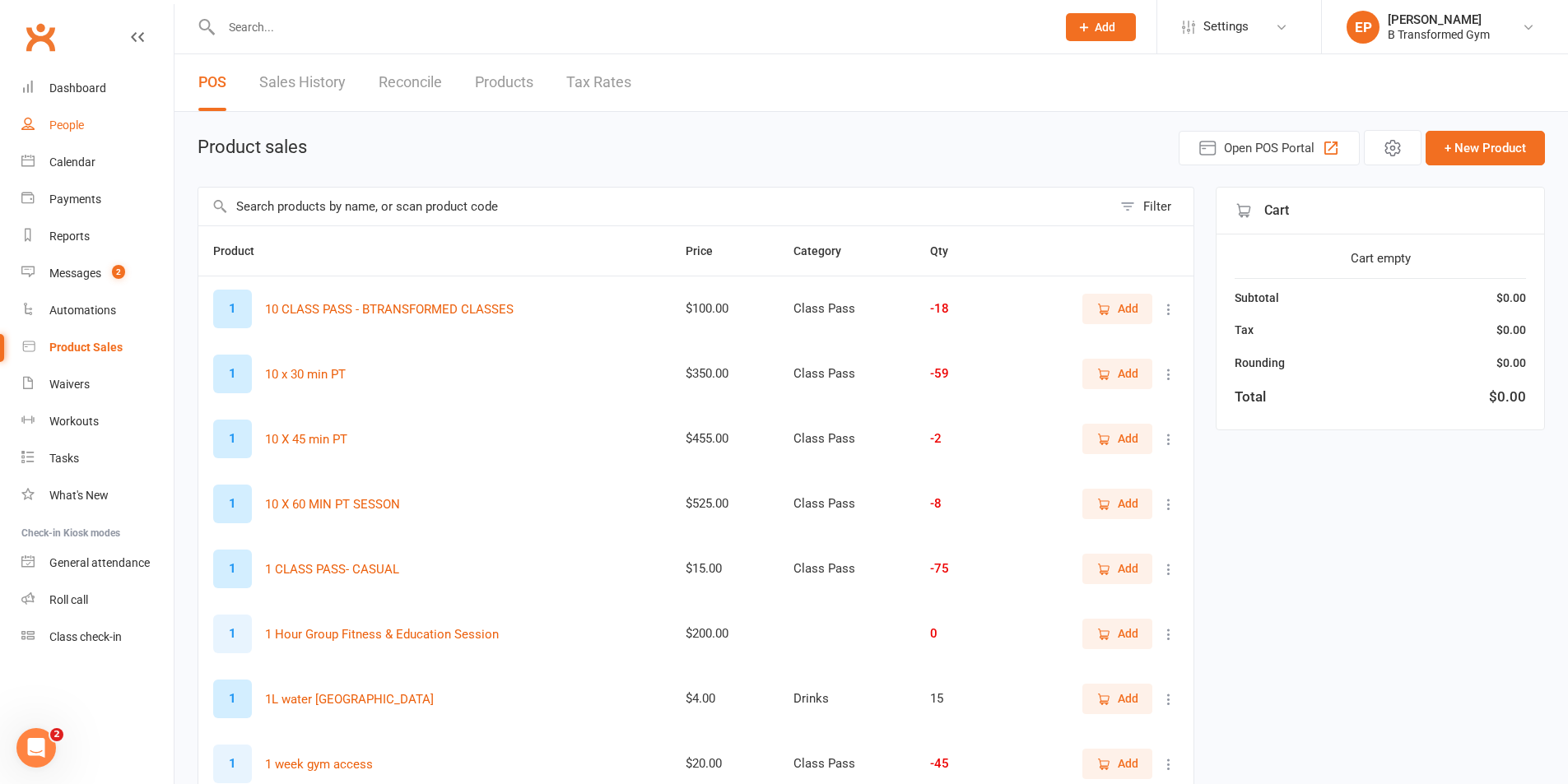
click at [93, 128] on link "People" at bounding box center [97, 126] width 152 height 37
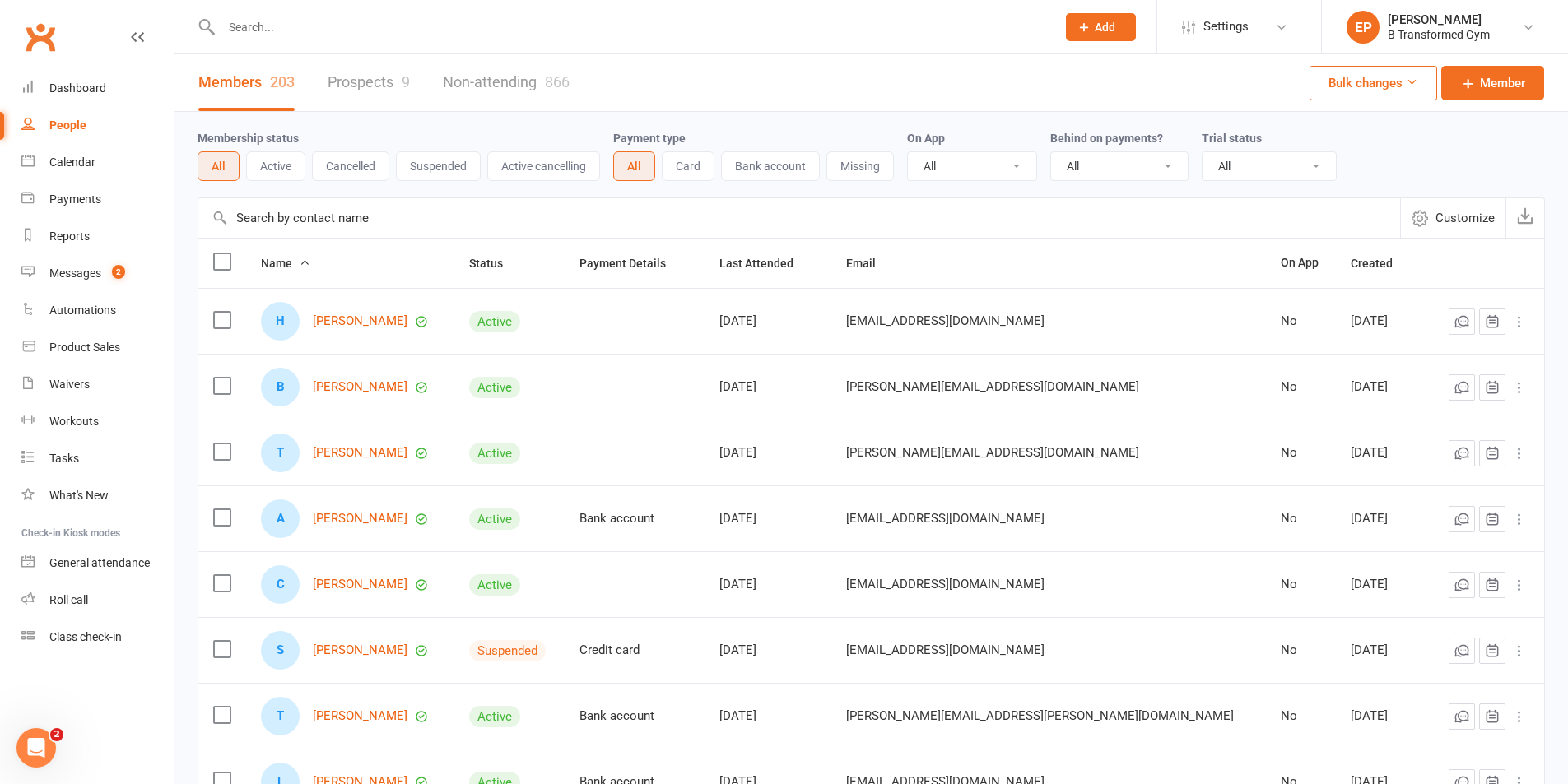
click at [377, 85] on link "Prospects 9" at bounding box center [369, 82] width 82 height 57
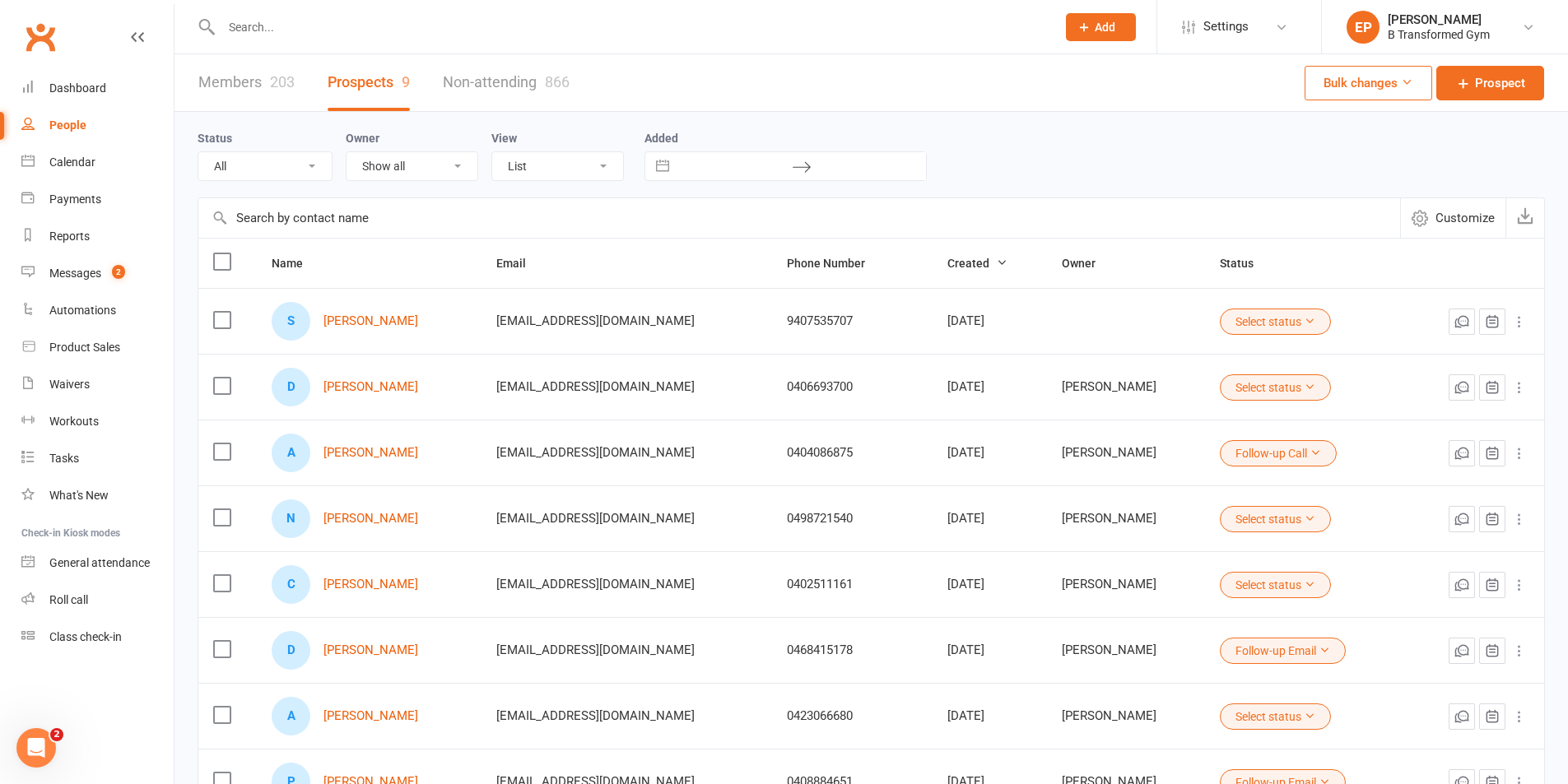
click at [507, 82] on link "Non-attending 866" at bounding box center [506, 82] width 127 height 57
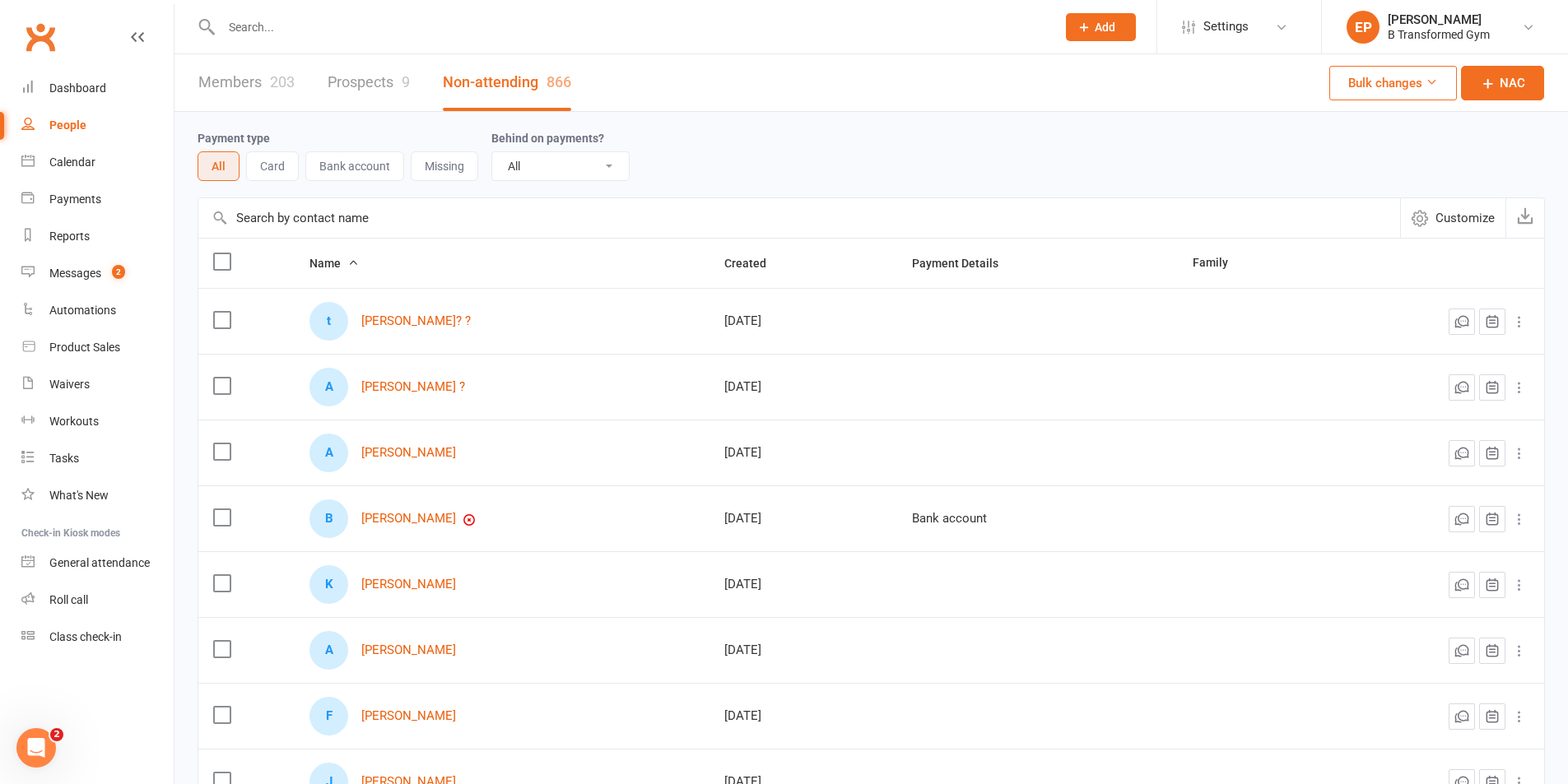
click at [383, 75] on link "Prospects 9" at bounding box center [369, 82] width 82 height 57
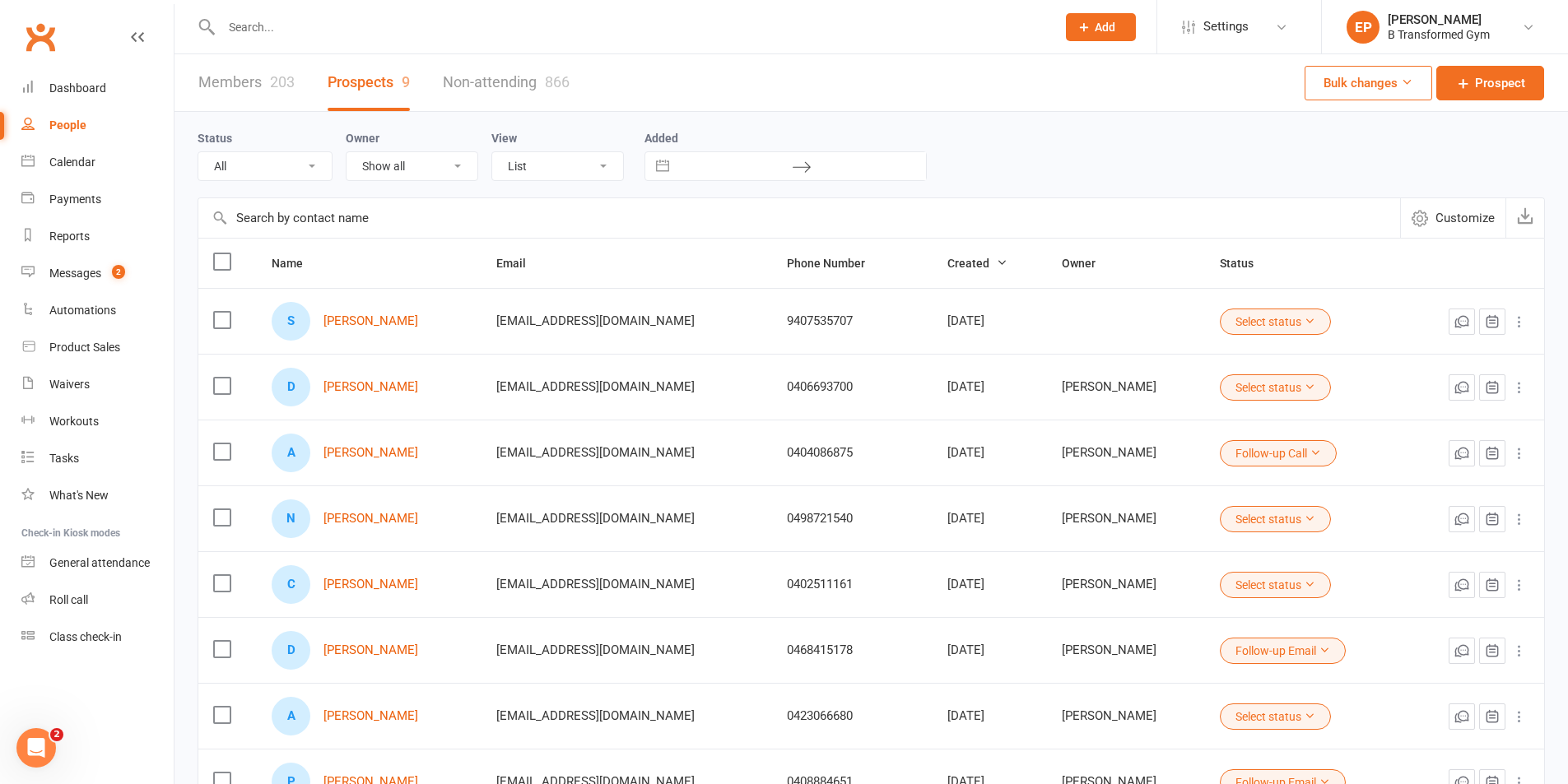
click at [1119, 31] on button "Add" at bounding box center [1100, 27] width 70 height 28
click at [1041, 62] on link "Prospect" at bounding box center [1082, 73] width 147 height 38
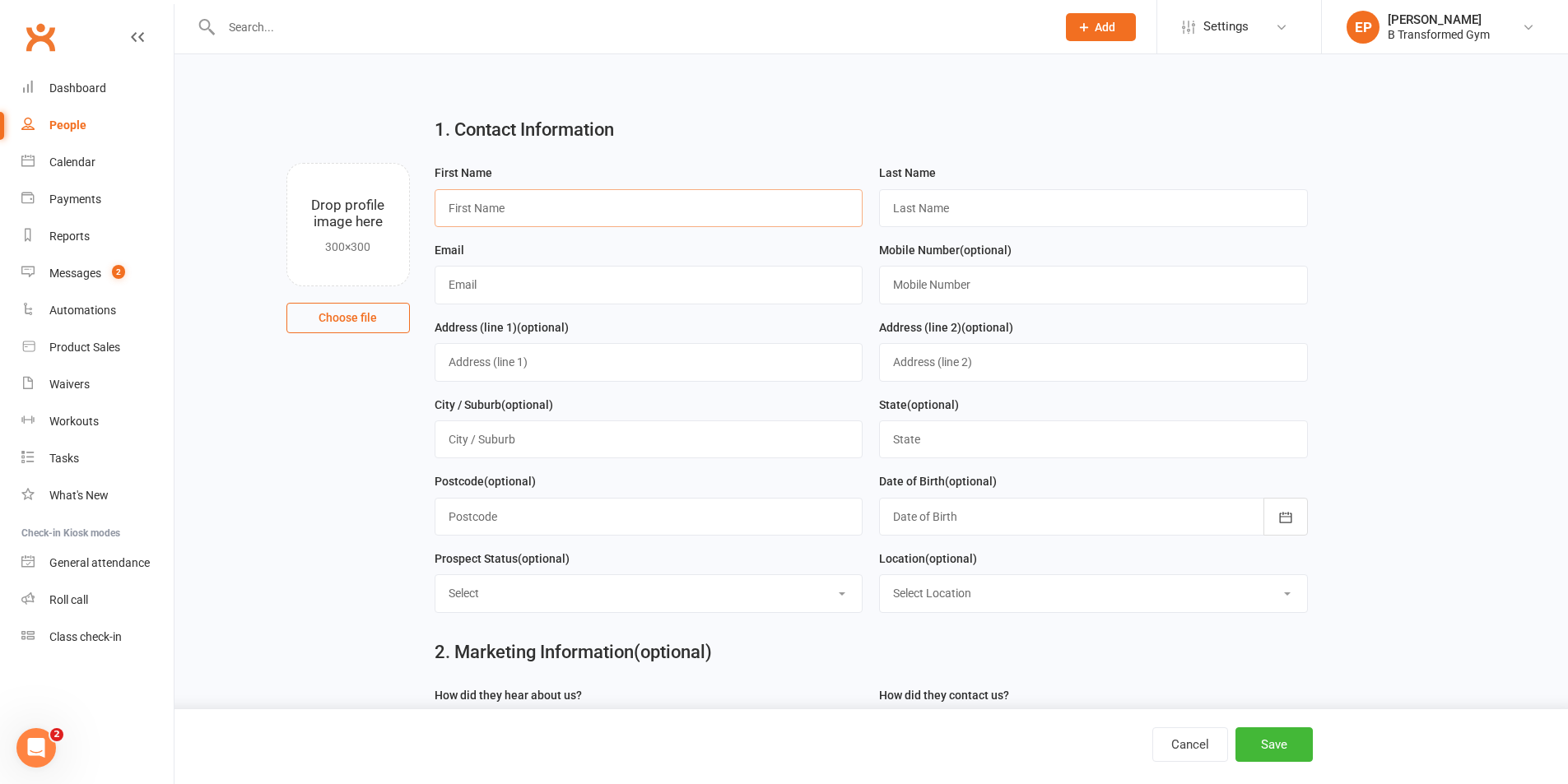
click at [632, 218] on input "text" at bounding box center [648, 208] width 429 height 38
type input "[PERSON_NAME]"
click at [968, 191] on input "text" at bounding box center [1093, 208] width 429 height 38
type input "[PERSON_NAME]"
click at [571, 270] on input "text" at bounding box center [648, 285] width 429 height 38
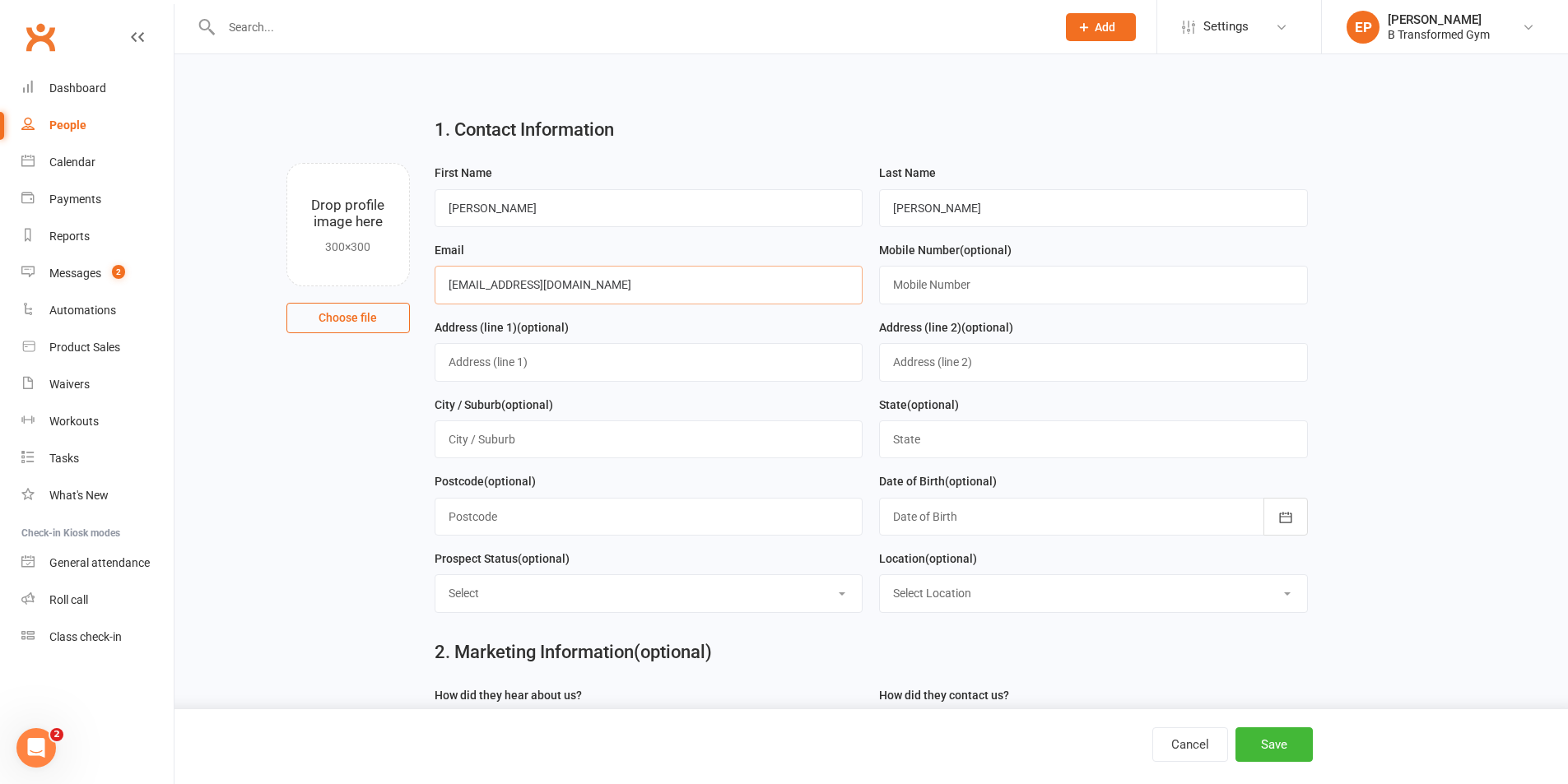
type input "[EMAIL_ADDRESS][DOMAIN_NAME]"
click at [928, 294] on input "text" at bounding box center [1093, 285] width 429 height 38
type input "0403321214"
click at [918, 519] on div at bounding box center [1093, 516] width 429 height 38
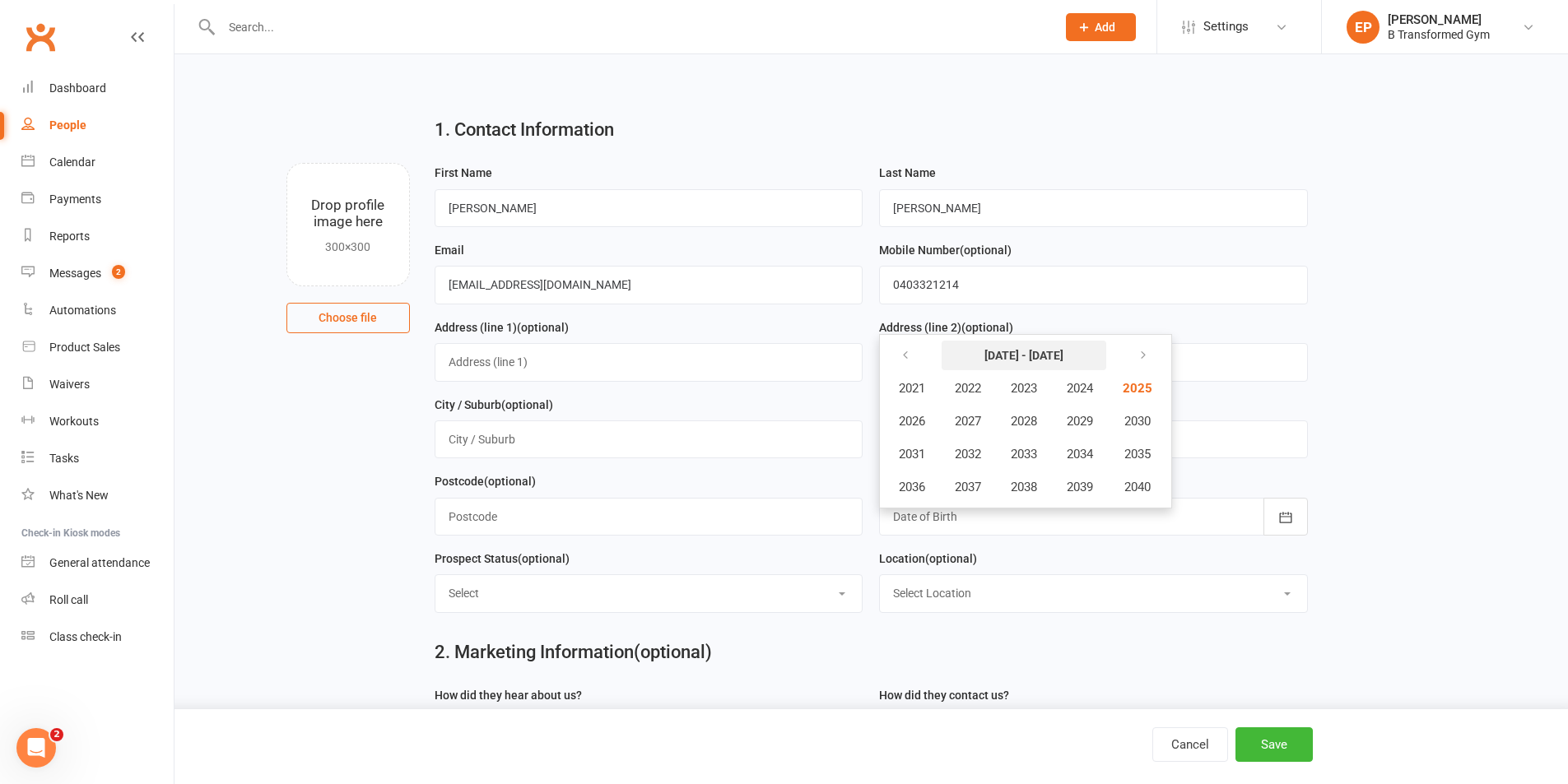
click at [974, 357] on button "[DATE] - [DATE]" at bounding box center [1024, 356] width 164 height 30
click at [959, 354] on button "[DATE] - [DATE]" at bounding box center [1024, 356] width 164 height 30
click at [911, 362] on icon "button" at bounding box center [905, 356] width 11 height 13
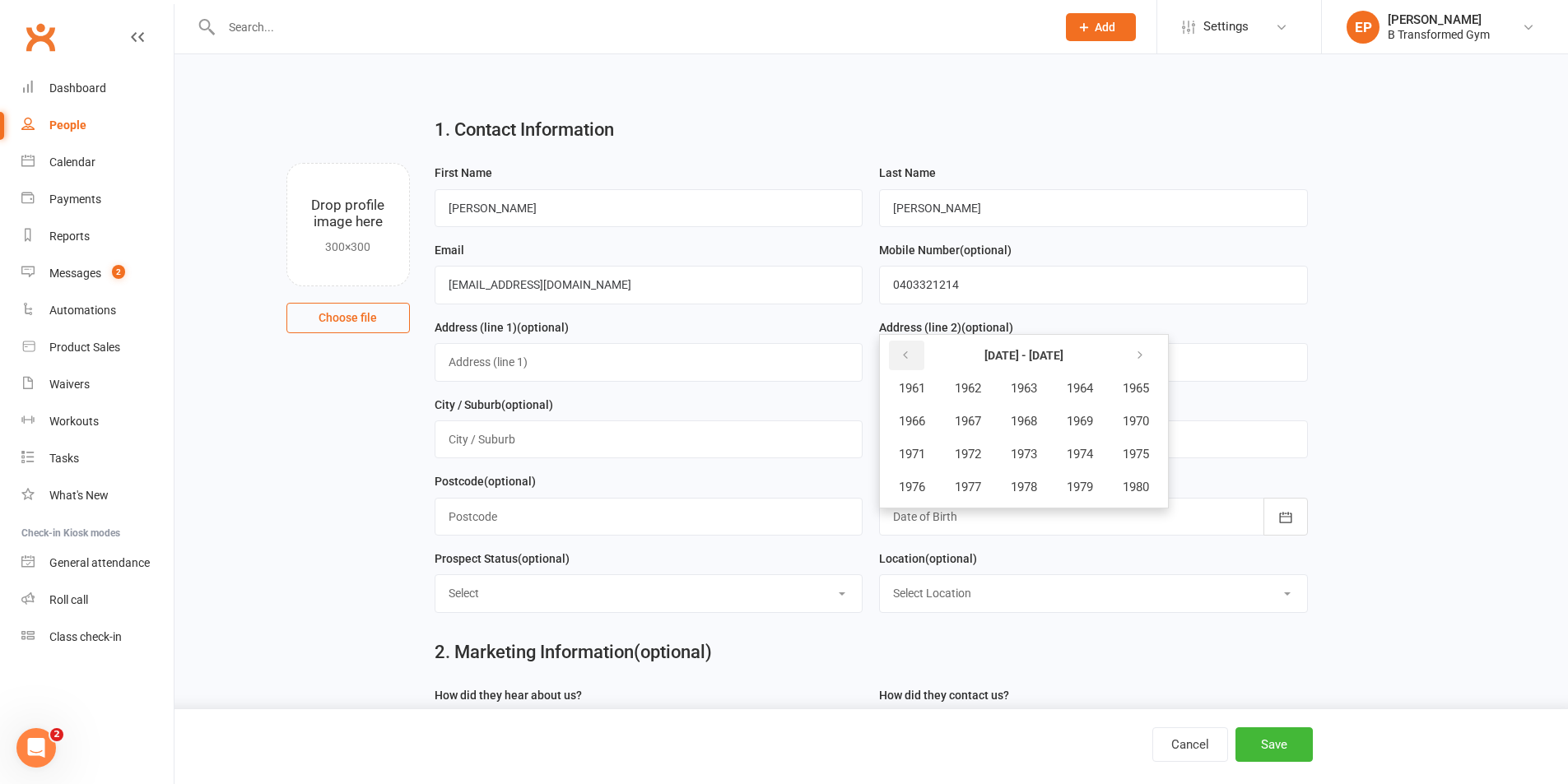
click at [911, 362] on icon "button" at bounding box center [905, 356] width 11 height 13
click at [1020, 461] on span "1953" at bounding box center [1024, 455] width 26 height 15
click at [996, 461] on span "August" at bounding box center [999, 455] width 38 height 15
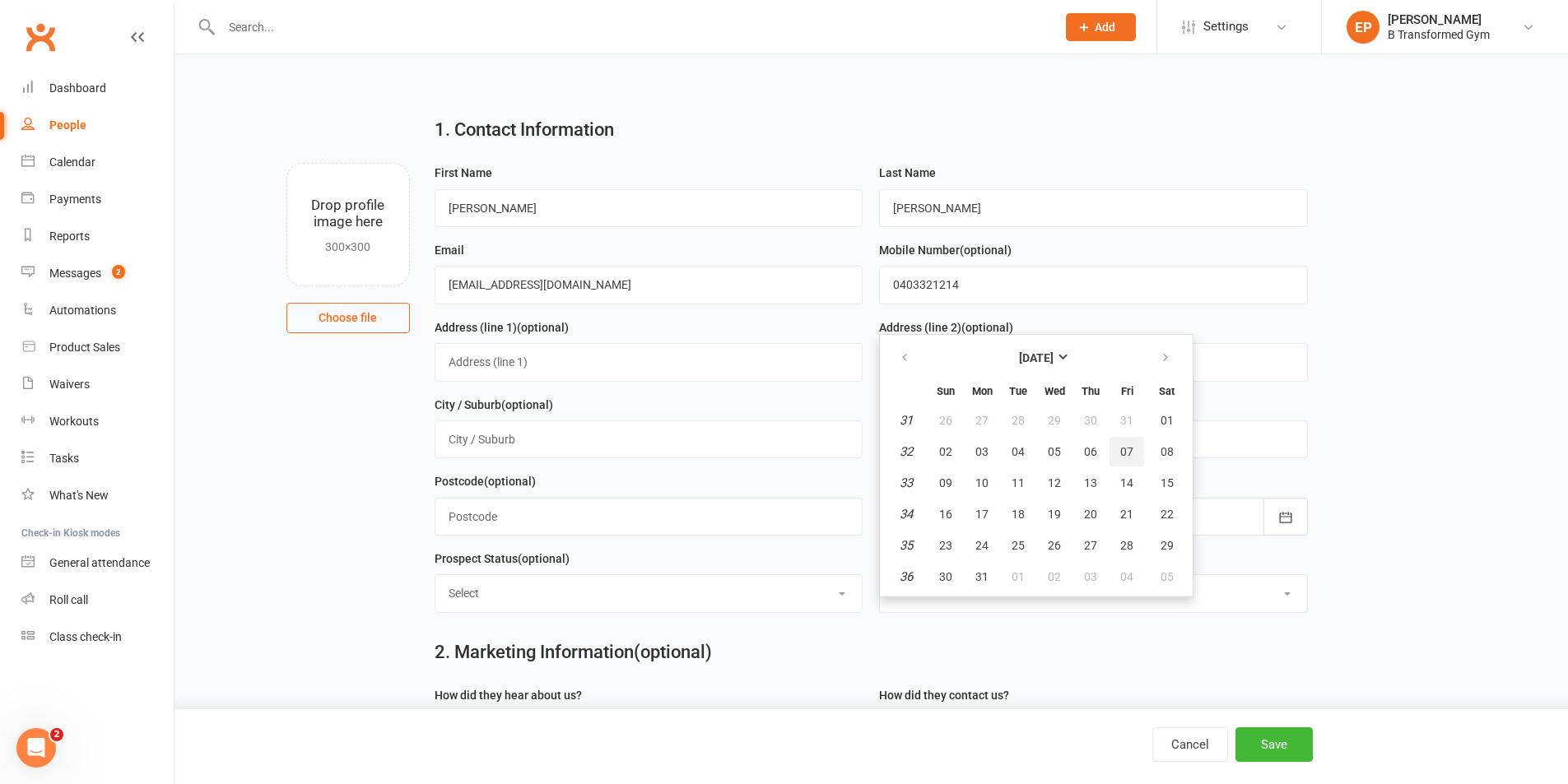
click at [1112, 454] on button "07" at bounding box center [1126, 452] width 35 height 30
type input "[DATE]"
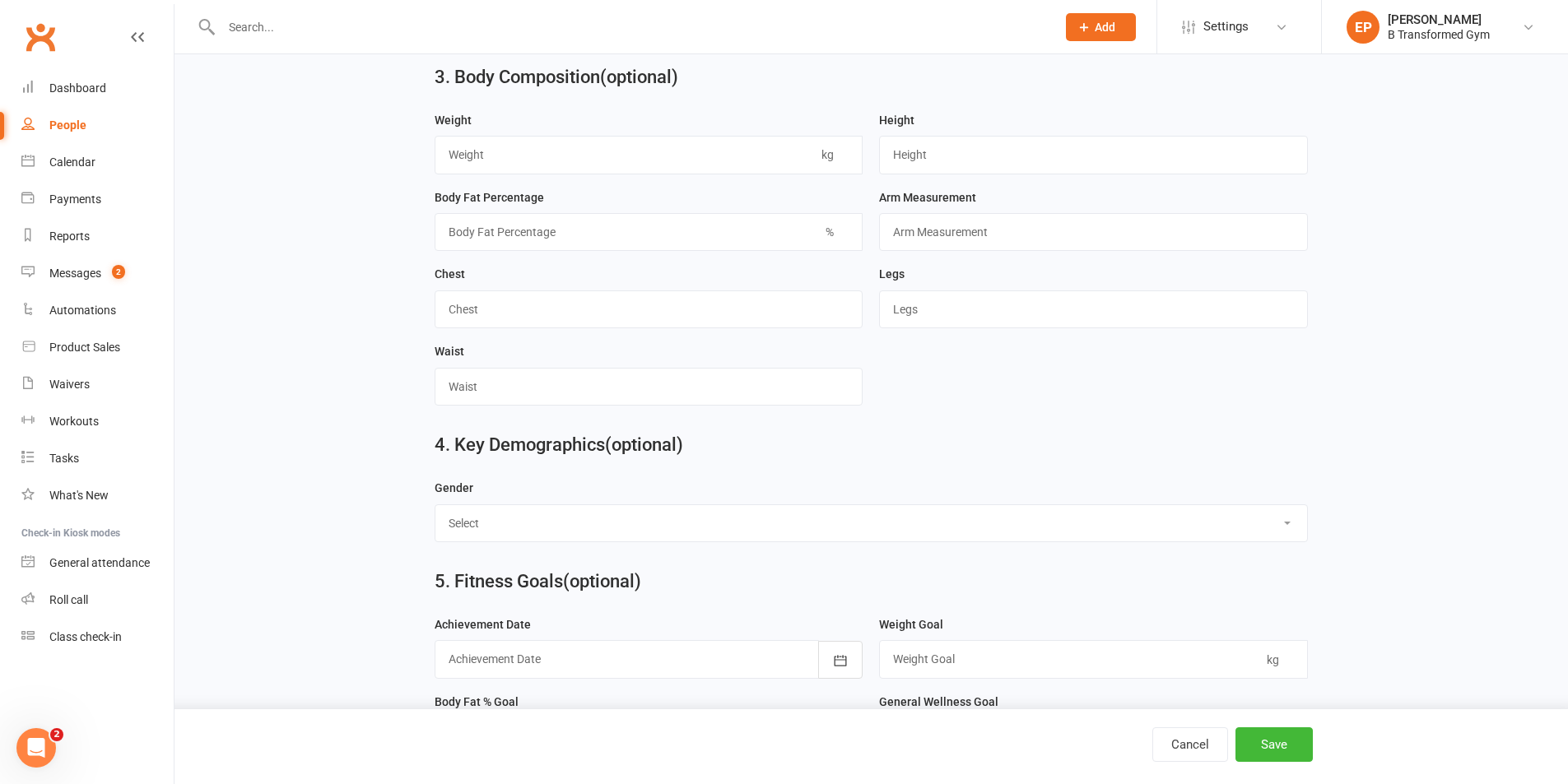
scroll to position [1308, 0]
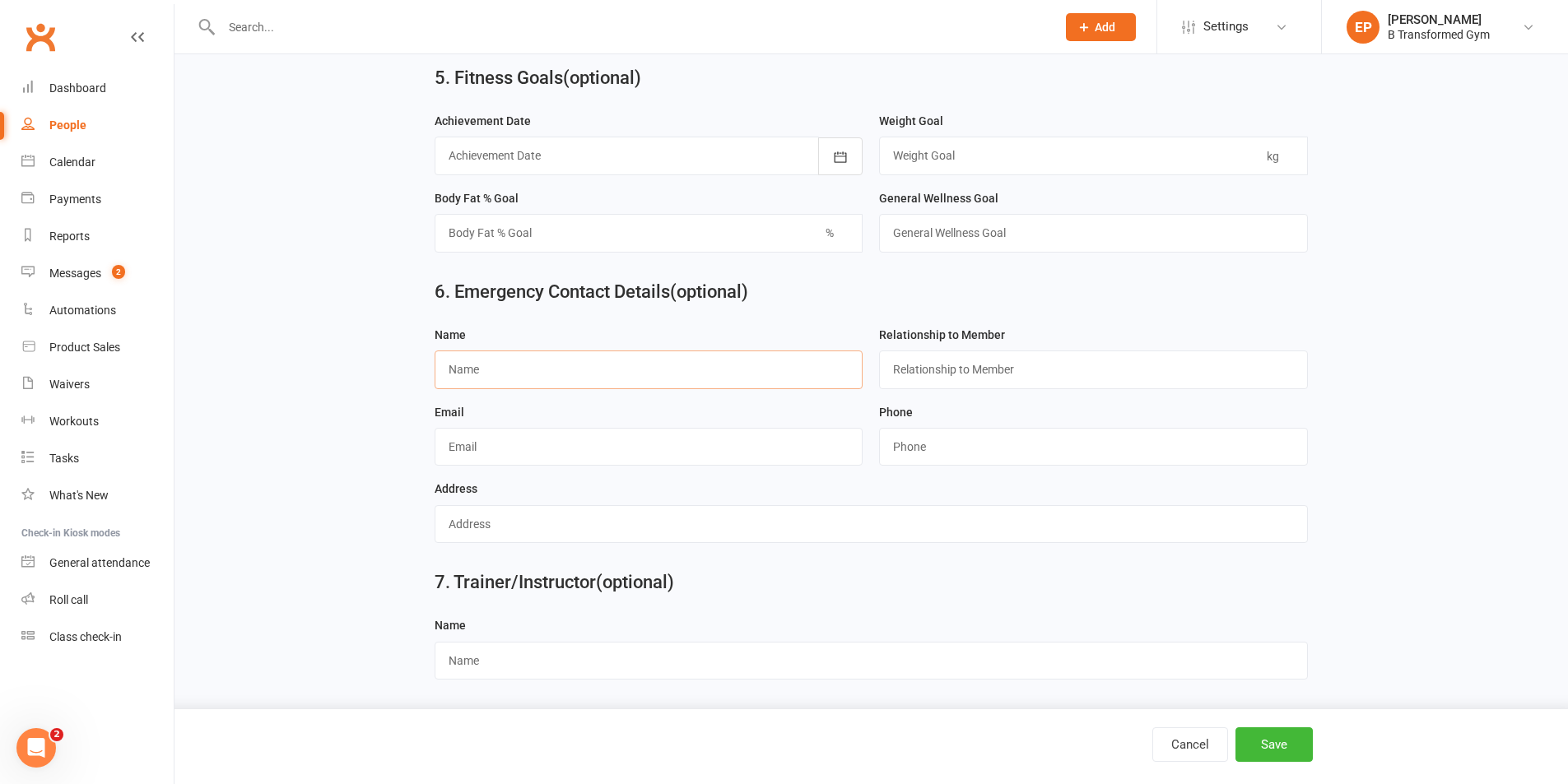
click at [591, 367] on input "text" at bounding box center [648, 369] width 429 height 38
type input "[PERSON_NAME]"
click at [919, 440] on input "string" at bounding box center [1093, 446] width 429 height 38
click at [897, 447] on input "string" at bounding box center [1093, 446] width 429 height 38
type input "0410549516"
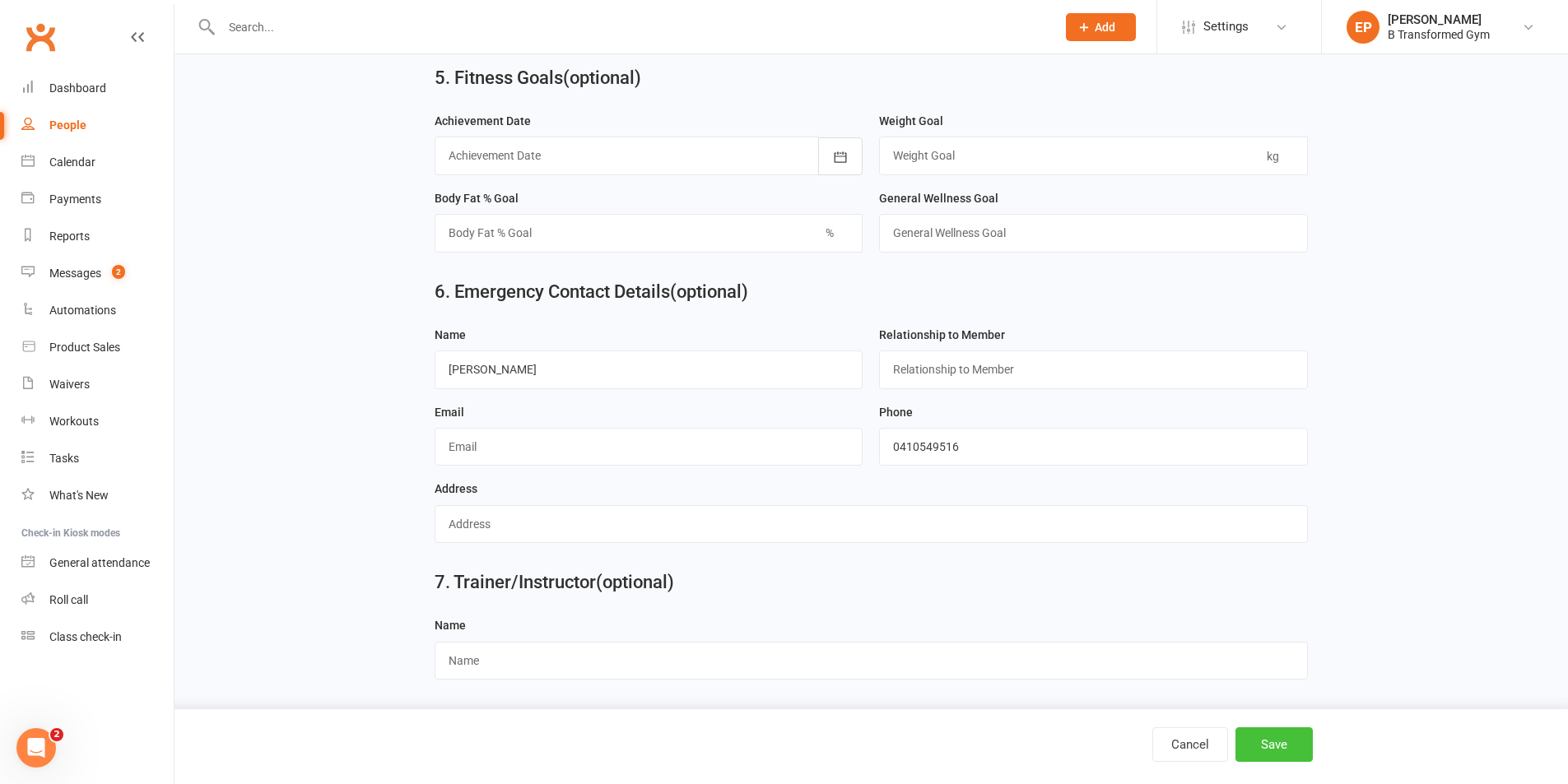
click at [1283, 736] on button "Save" at bounding box center [1274, 744] width 78 height 35
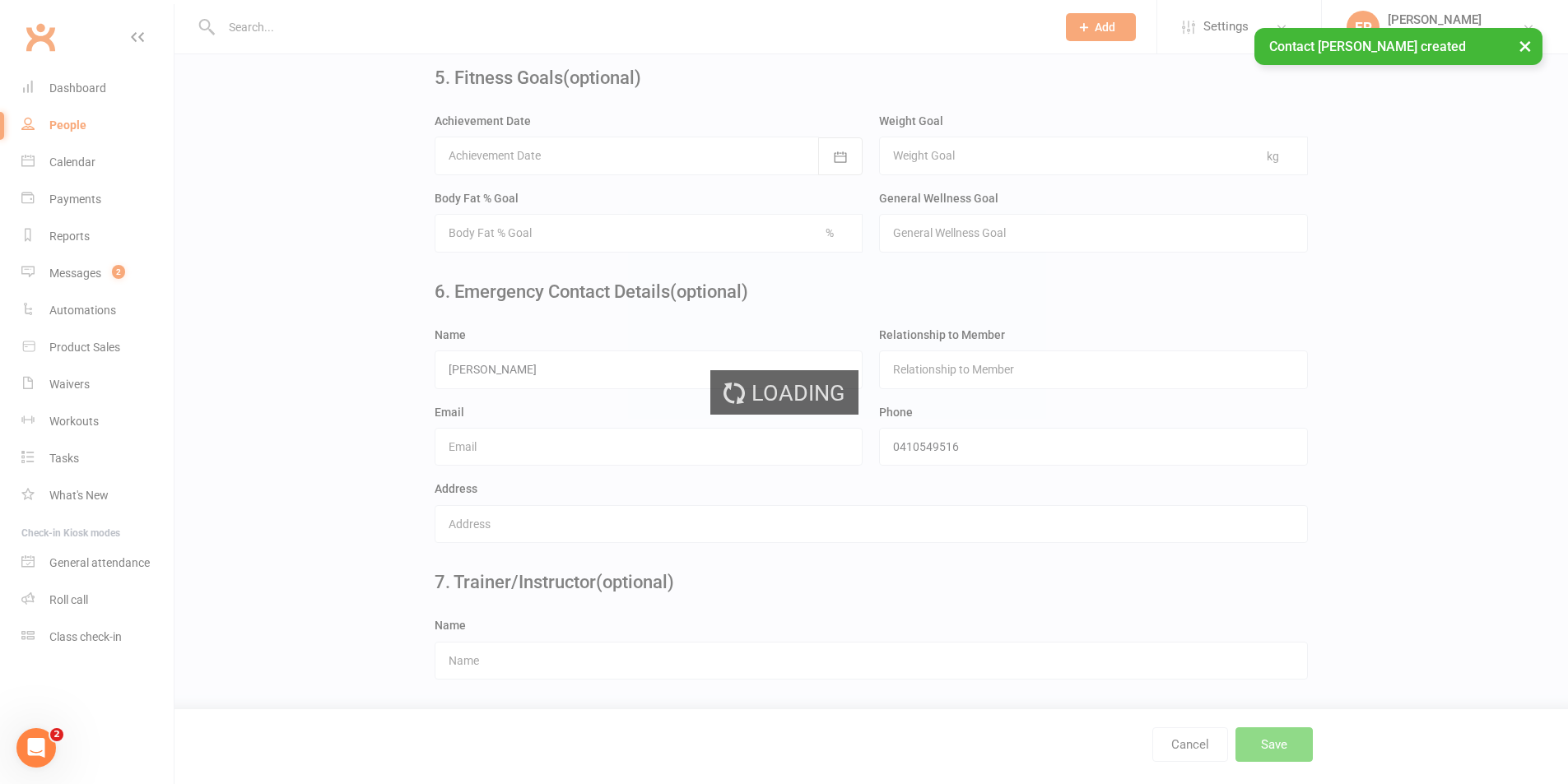
scroll to position [0, 0]
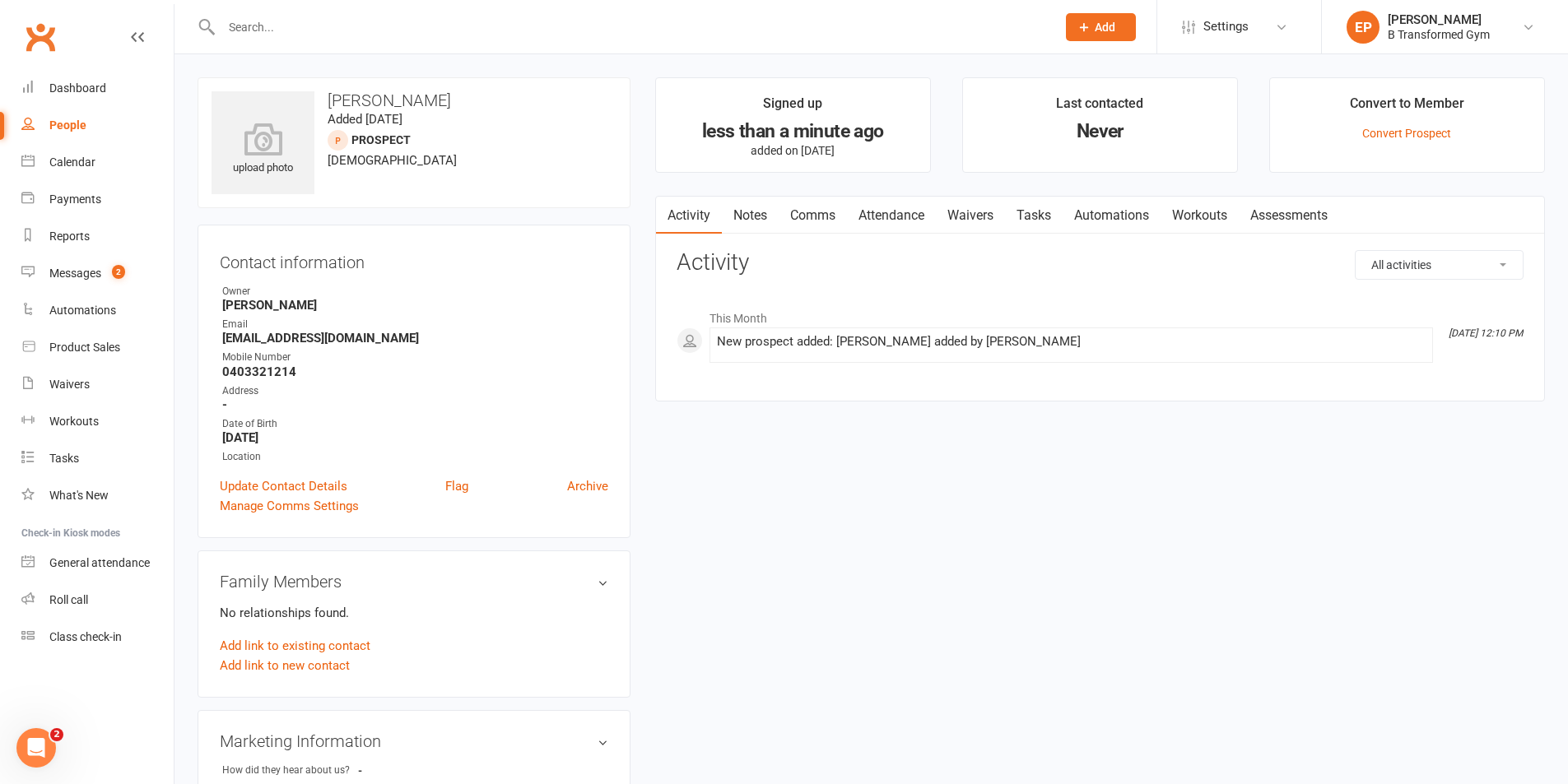
click at [1092, 21] on button "Add" at bounding box center [1100, 27] width 70 height 28
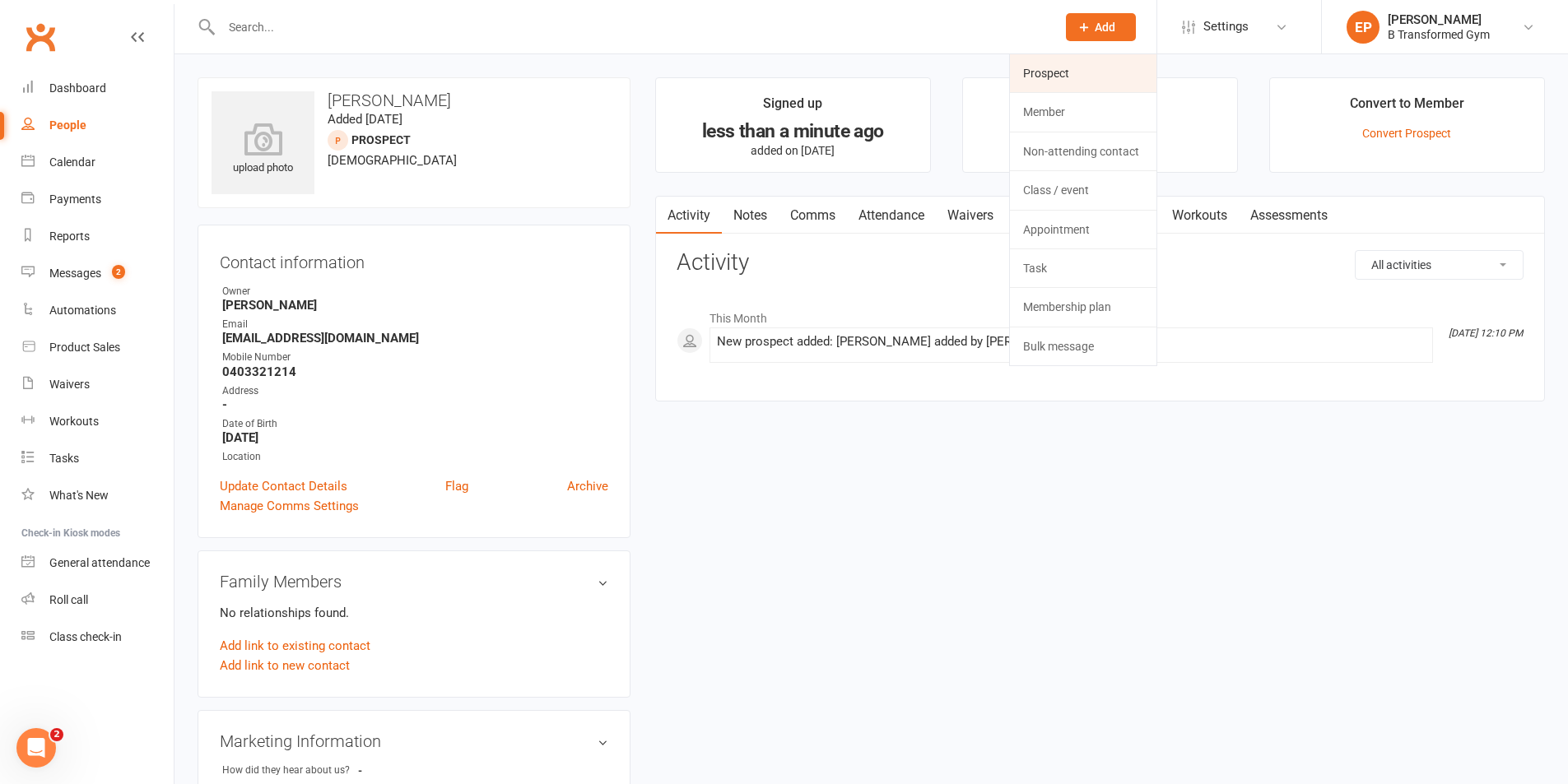
click at [1084, 63] on link "Prospect" at bounding box center [1082, 73] width 147 height 38
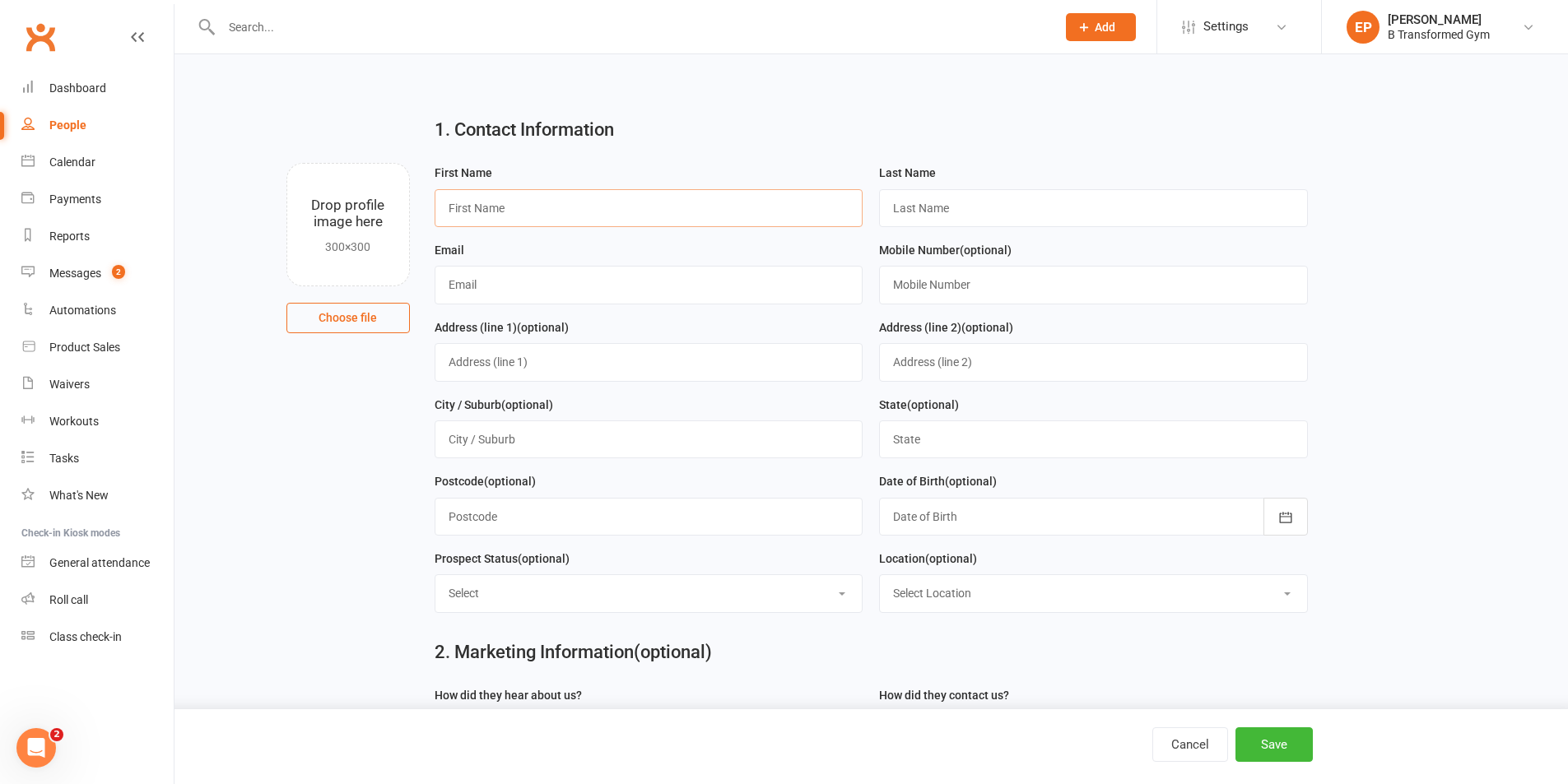
click at [590, 217] on input "text" at bounding box center [648, 208] width 429 height 38
type input "[PERSON_NAME]"
click at [954, 213] on input "text" at bounding box center [1093, 208] width 429 height 38
type input "f"
type input "[PERSON_NAME]"
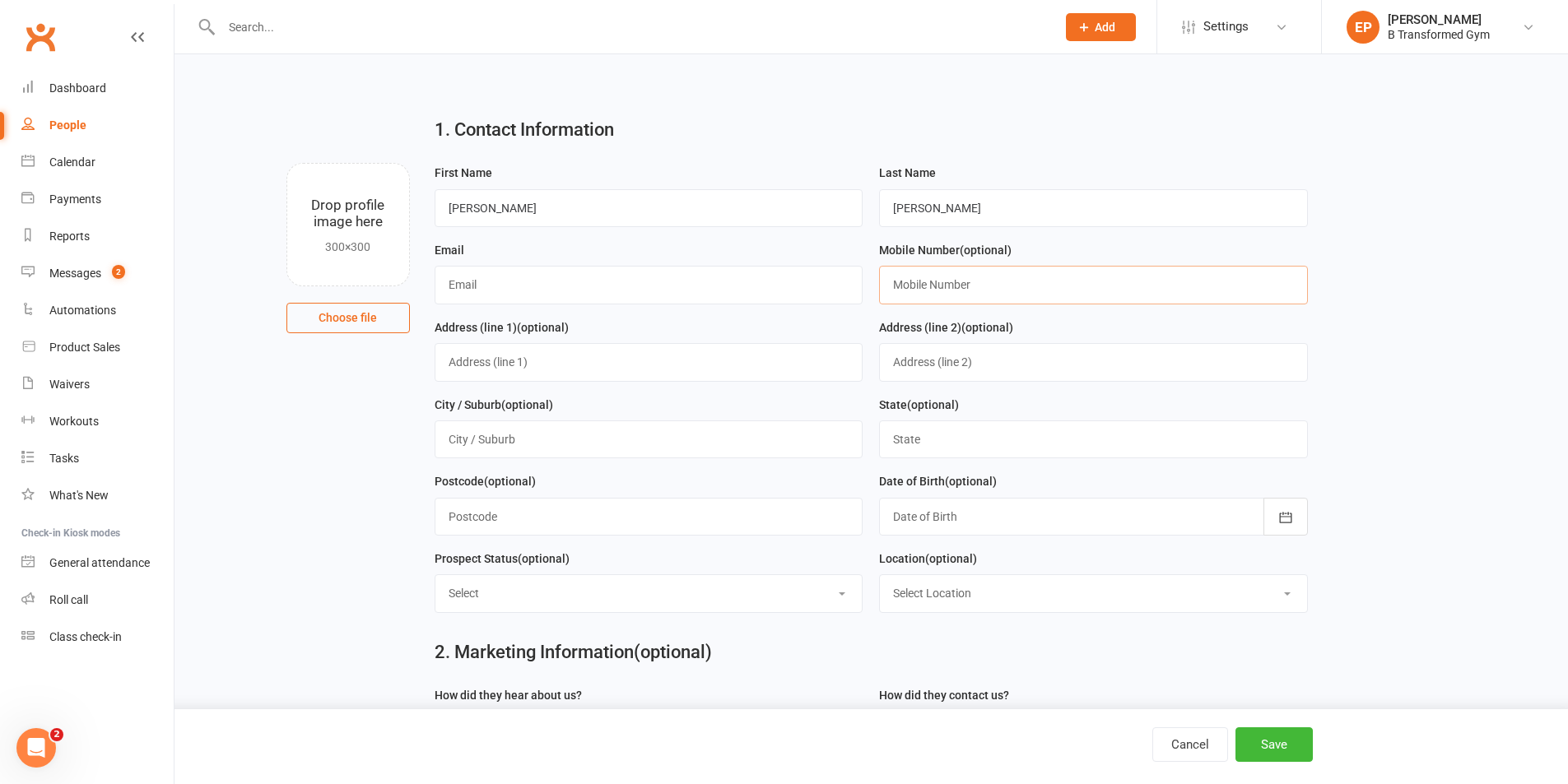
click at [970, 279] on input "text" at bounding box center [1093, 285] width 429 height 38
type input "0410549516"
click at [522, 289] on input "text" at bounding box center [648, 285] width 429 height 38
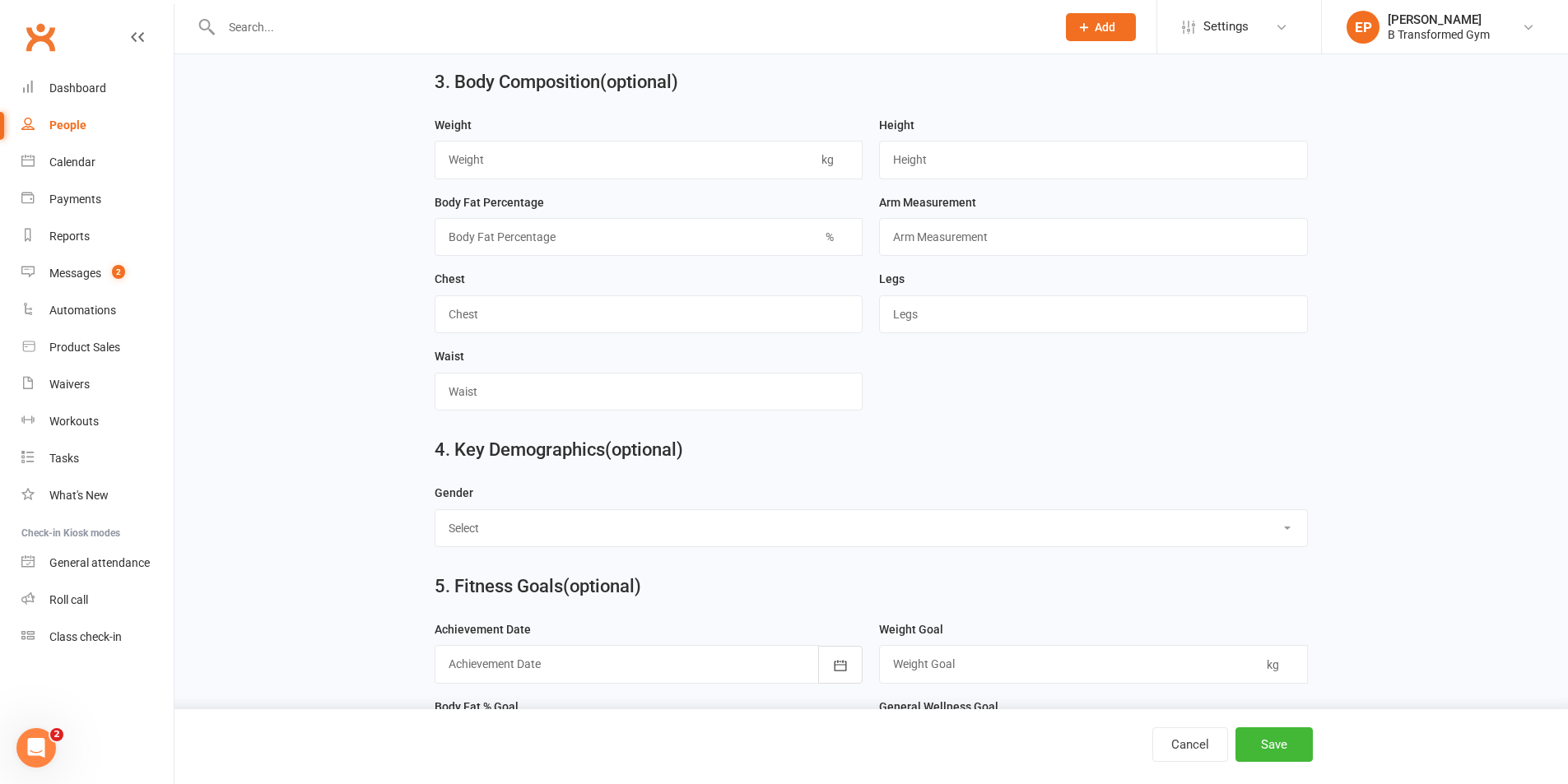
scroll to position [1308, 0]
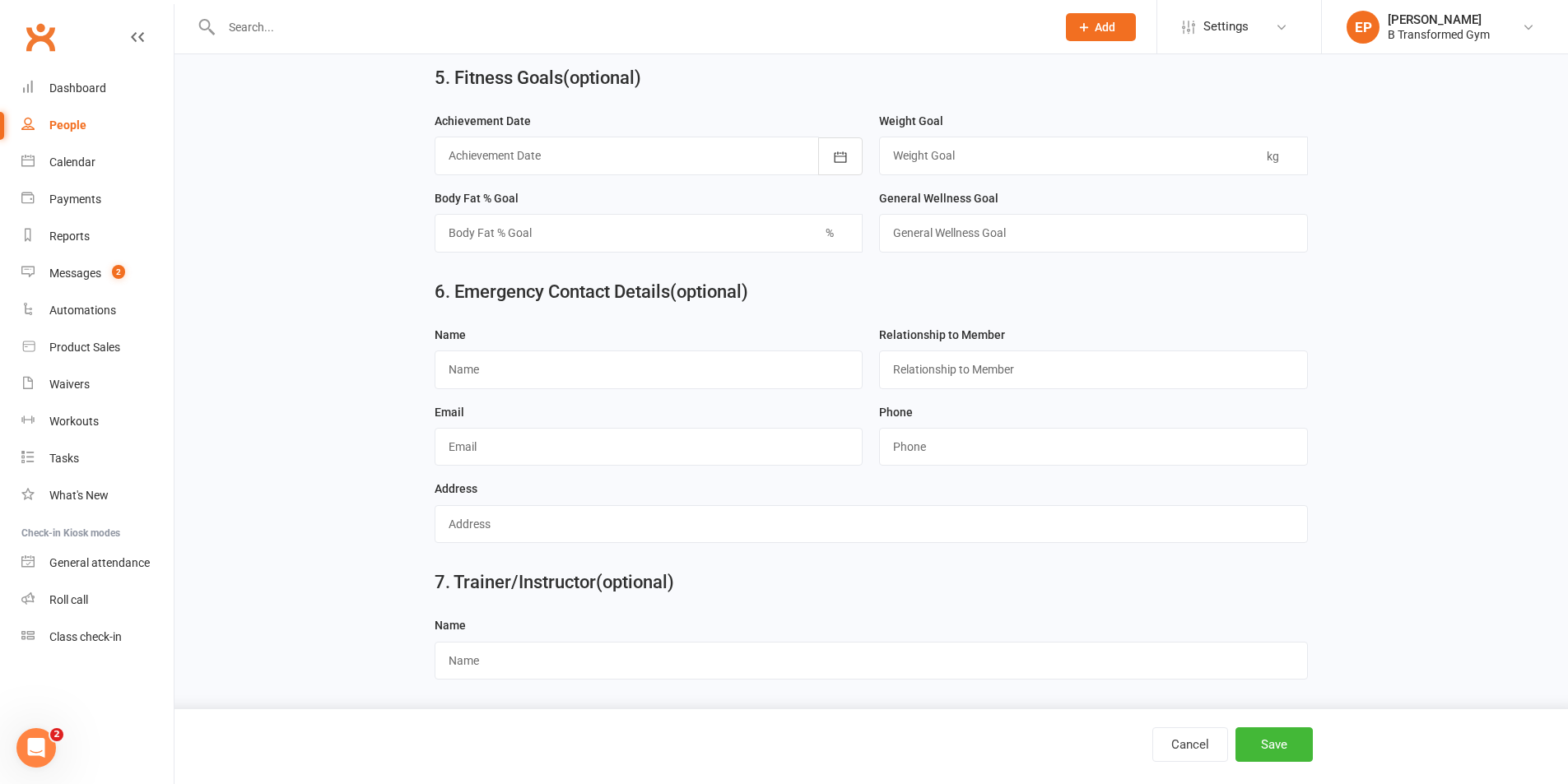
type input "[EMAIL_ADDRESS][DOMAIN_NAME]"
click at [566, 371] on input "text" at bounding box center [648, 369] width 429 height 38
type input "[PERSON_NAME]"
click at [913, 440] on input "string" at bounding box center [1093, 446] width 429 height 38
click at [1039, 440] on input "string" at bounding box center [1093, 446] width 429 height 38
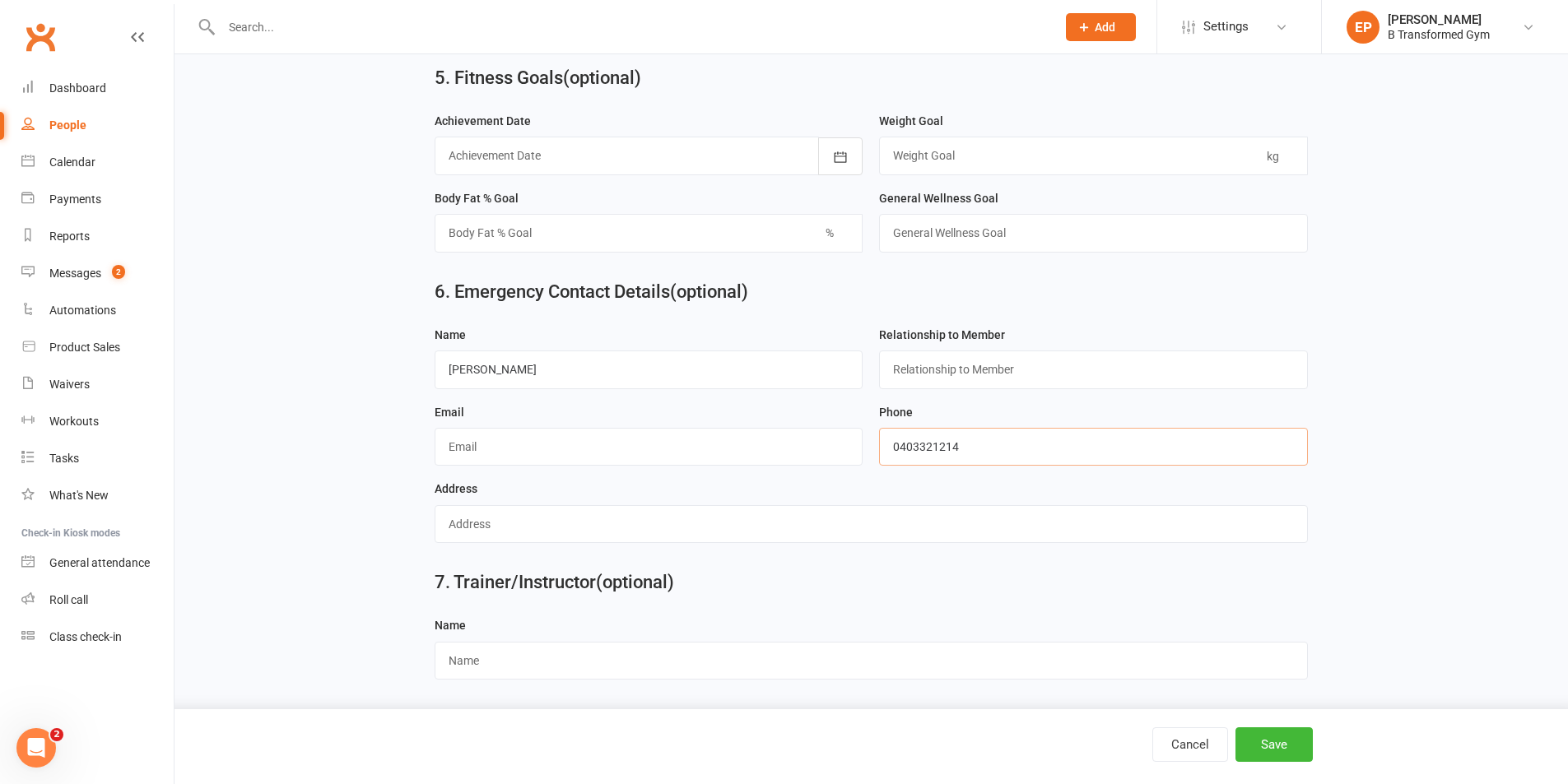
type input "0403321214"
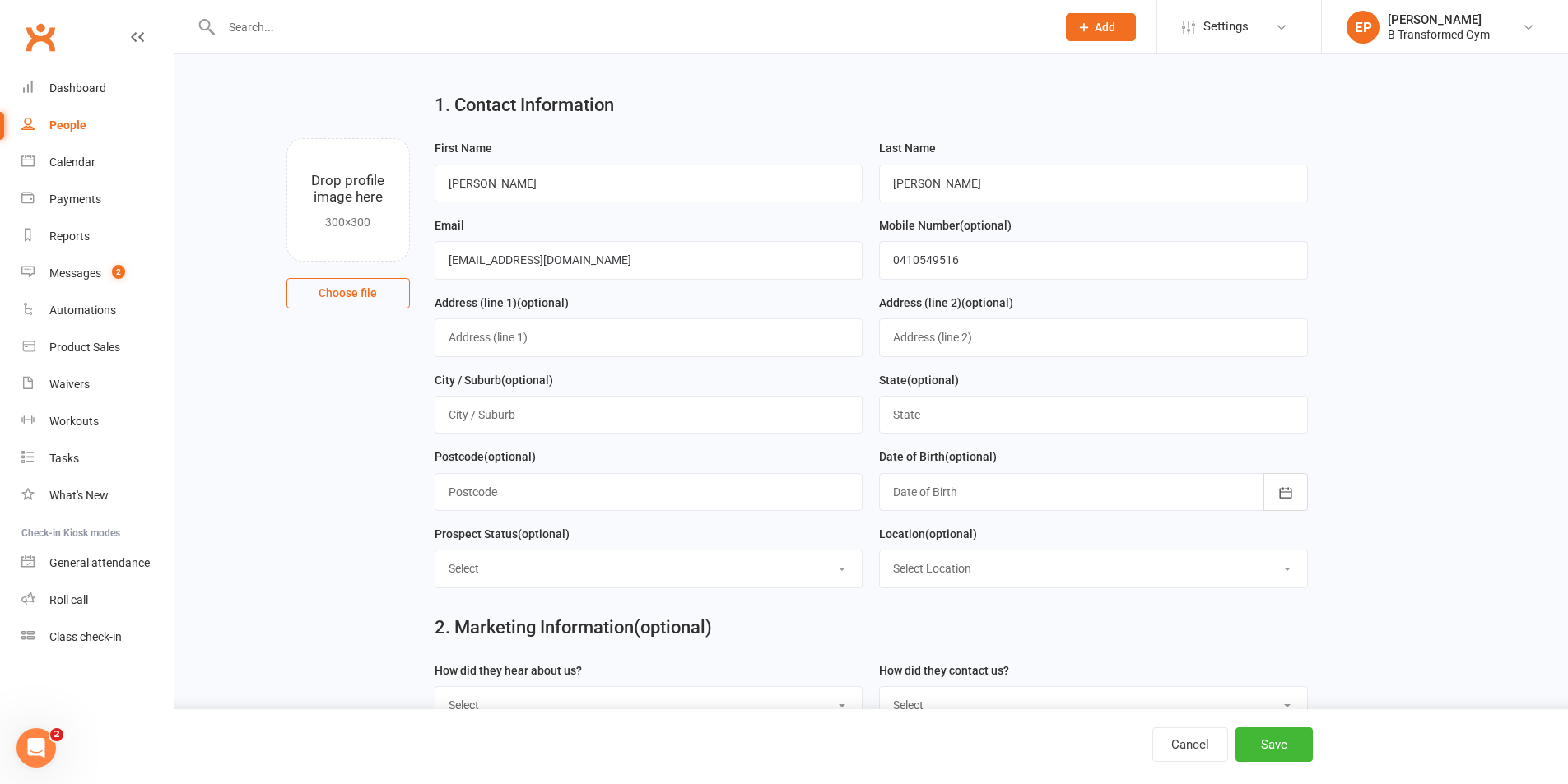
scroll to position [0, 0]
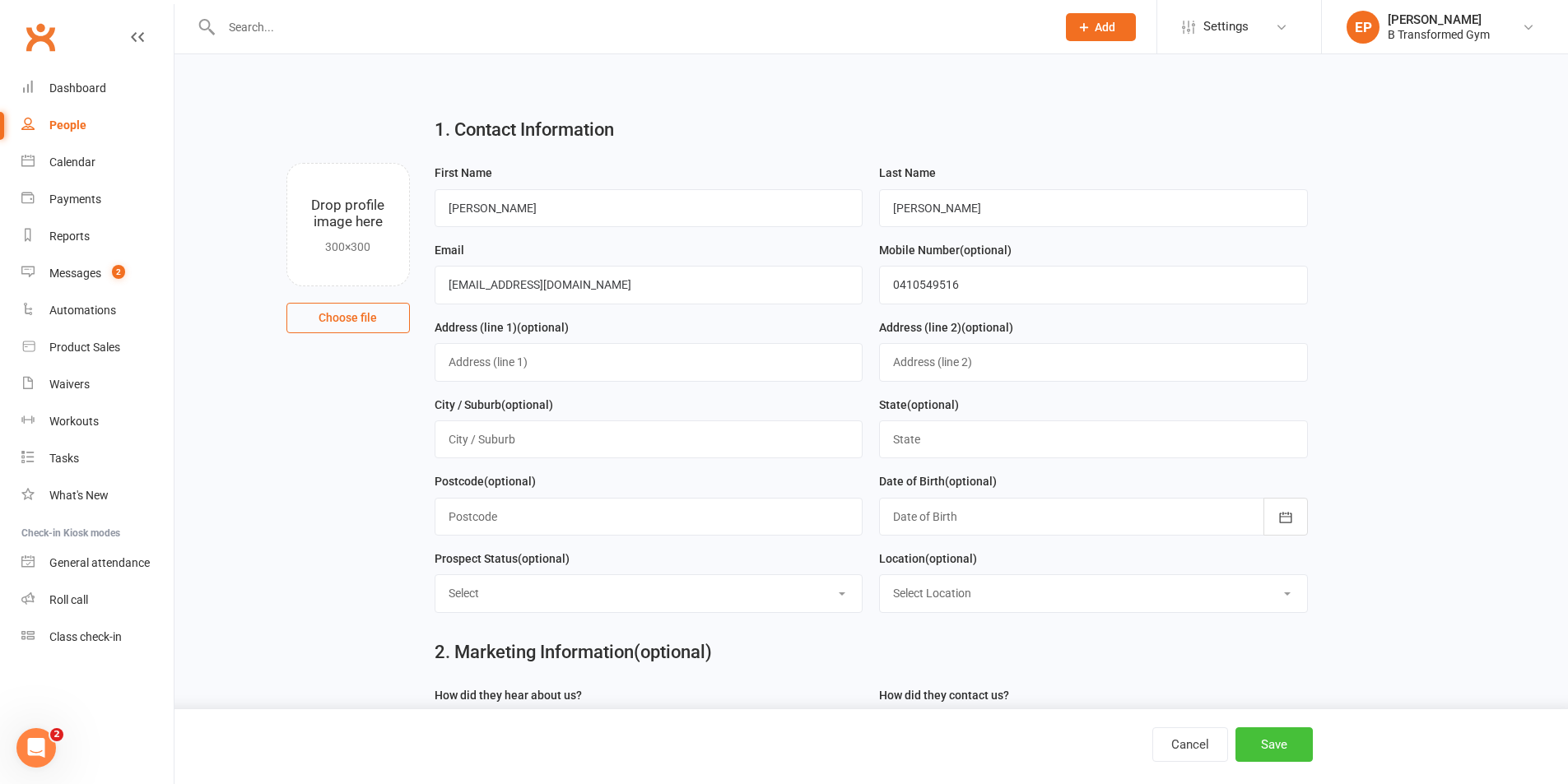
click at [1289, 750] on button "Save" at bounding box center [1274, 744] width 78 height 35
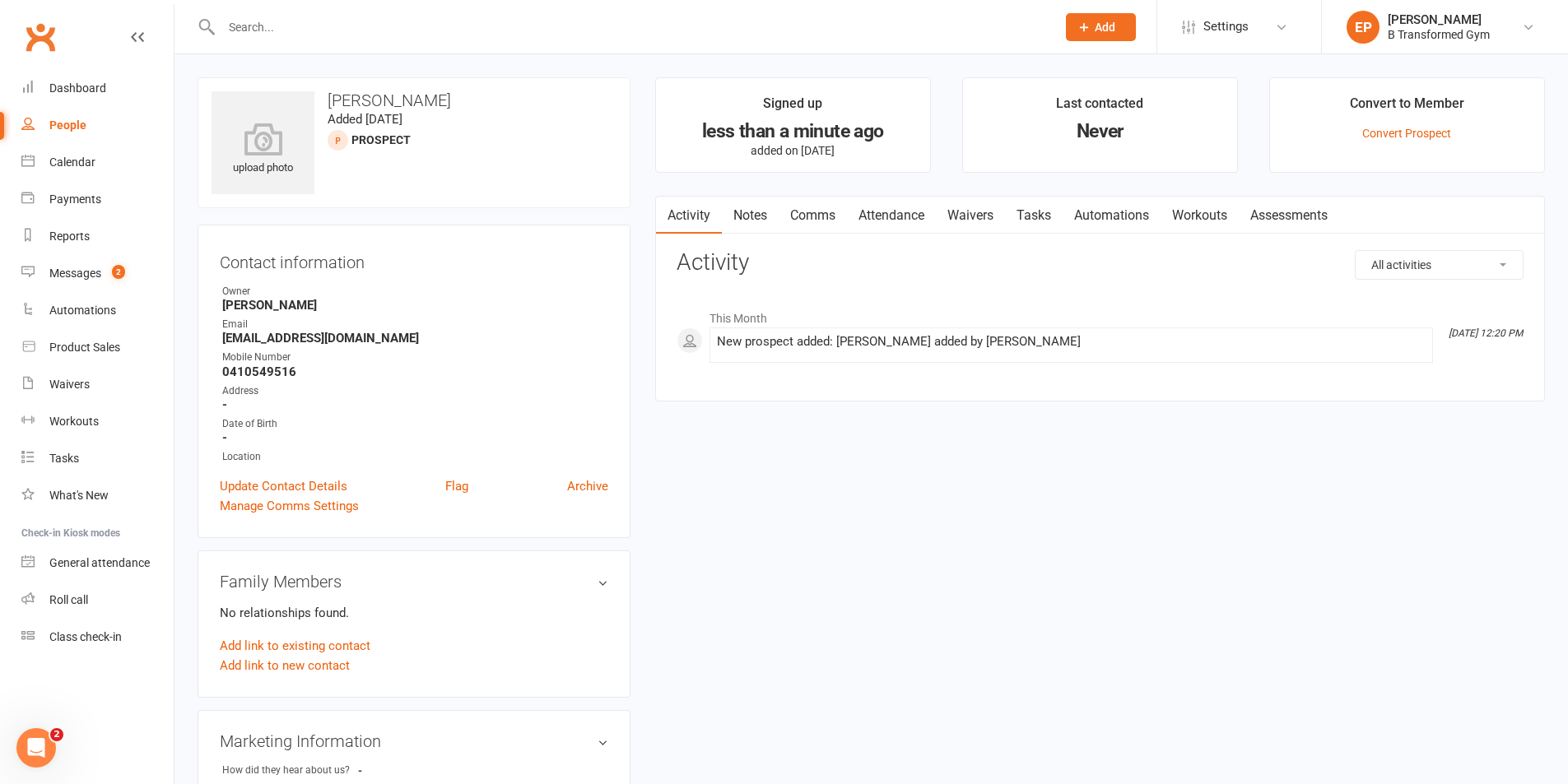
click at [749, 214] on link "Notes" at bounding box center [750, 216] width 57 height 38
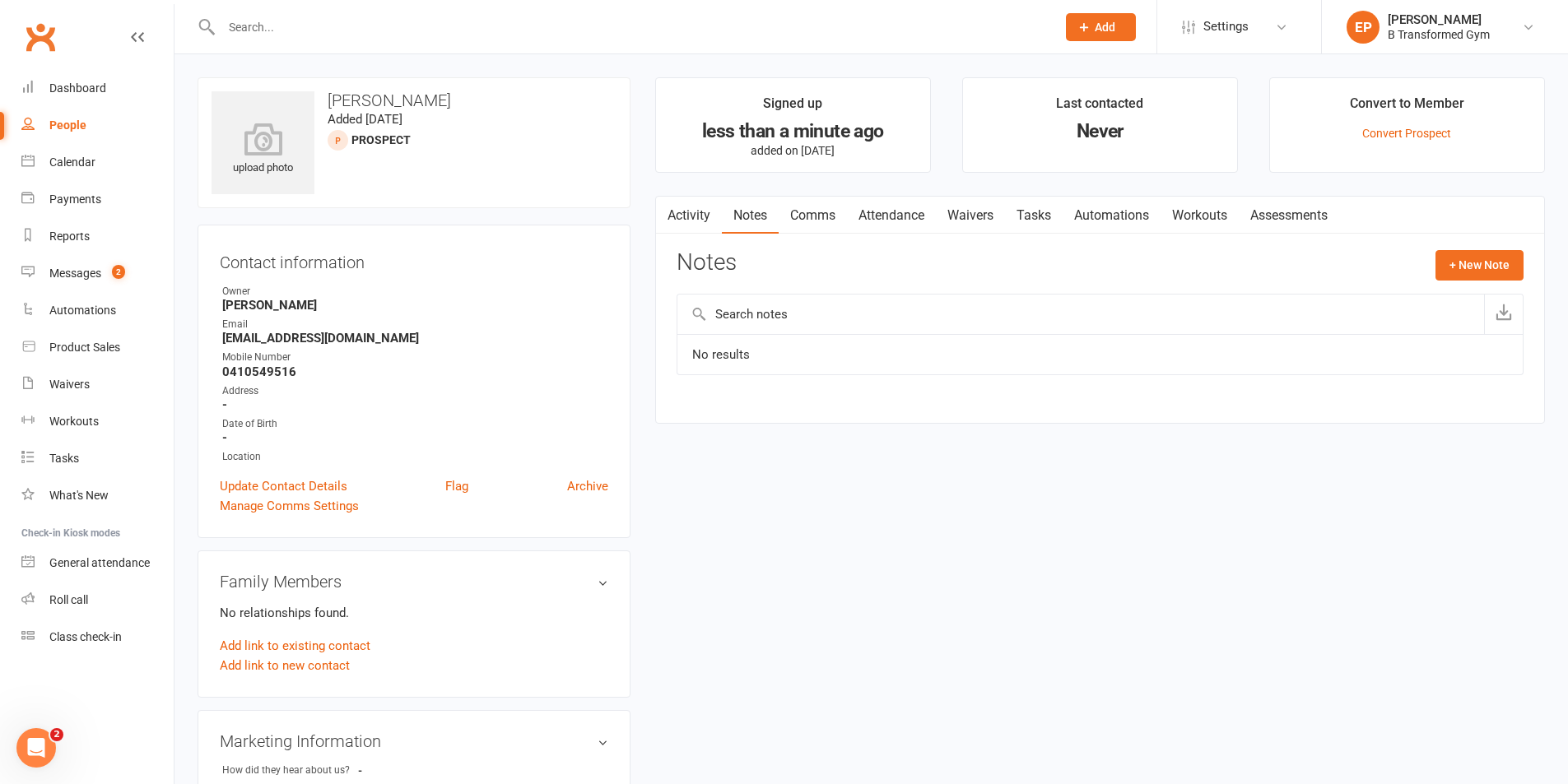
click at [760, 323] on input "text" at bounding box center [1081, 314] width 807 height 39
type input "t"
click at [858, 314] on input "Trained in industrial room [GEOGRAPHIC_DATA]" at bounding box center [1081, 314] width 807 height 39
click at [878, 320] on input "Trained in industrial room visitng [GEOGRAPHIC_DATA]" at bounding box center [1081, 314] width 807 height 39
click at [925, 316] on input "Trained in industrial room visitng [GEOGRAPHIC_DATA]" at bounding box center [1081, 314] width 807 height 39
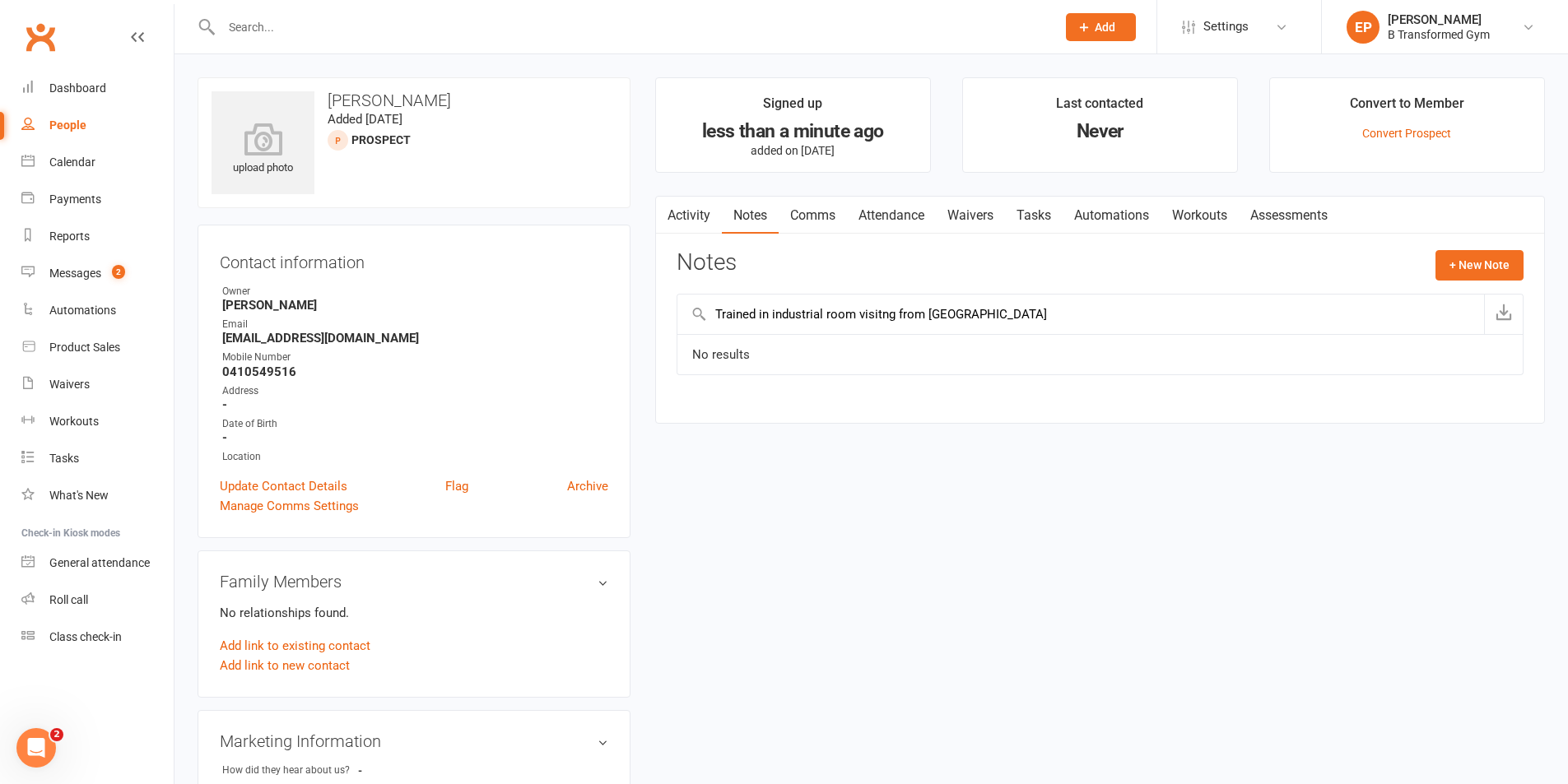
click at [878, 319] on input "Trained in industrial room visitng from [GEOGRAPHIC_DATA]" at bounding box center [1081, 314] width 807 height 39
click at [991, 322] on input "Trained in industrial room visiting from [GEOGRAPHIC_DATA]" at bounding box center [1081, 314] width 807 height 39
type input "Trained in industrial room visiting from [GEOGRAPHIC_DATA] [DATE]"
click at [75, 123] on div "People" at bounding box center [68, 125] width 37 height 13
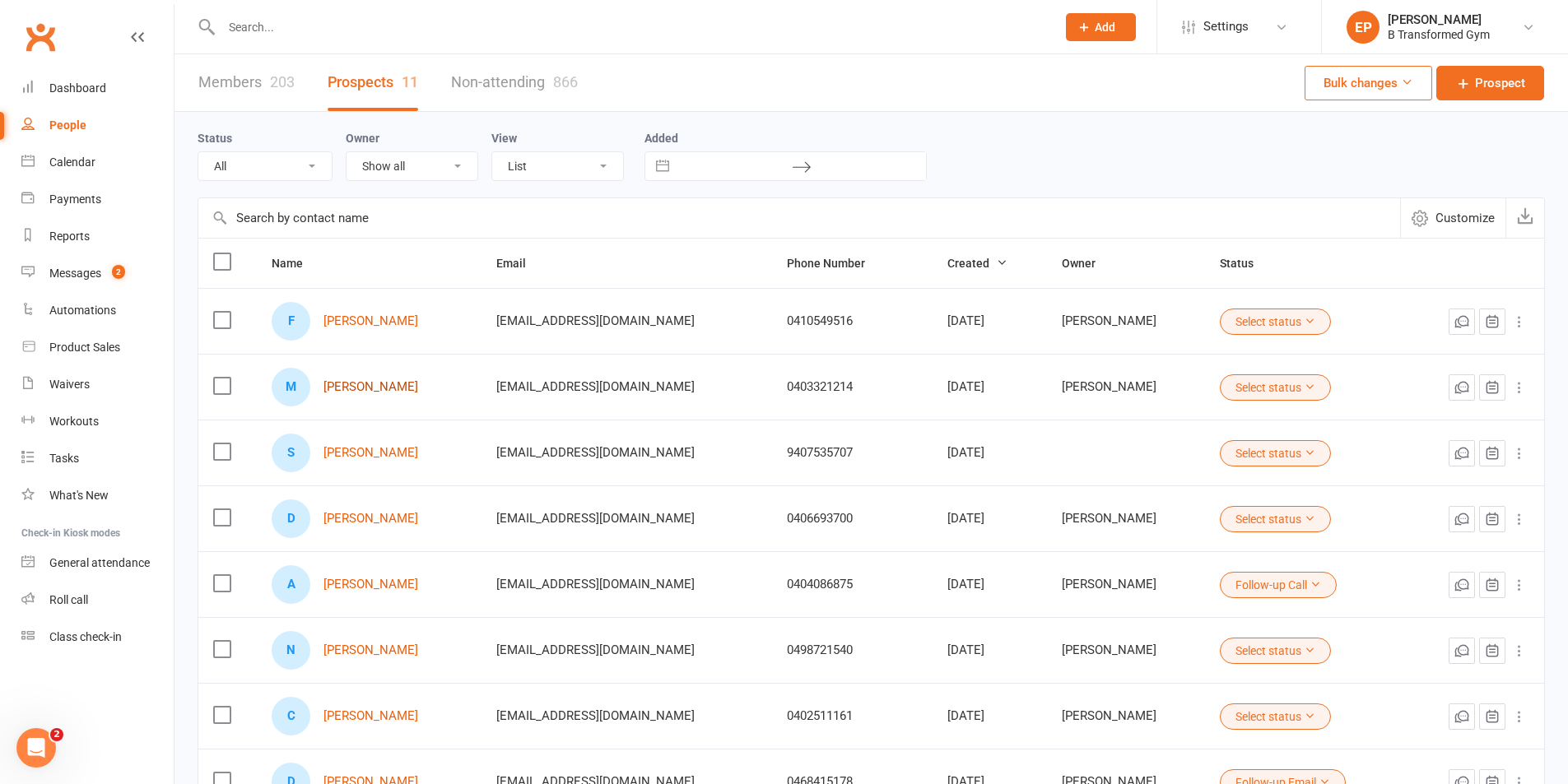
click at [382, 385] on link "[PERSON_NAME]" at bounding box center [370, 386] width 94 height 14
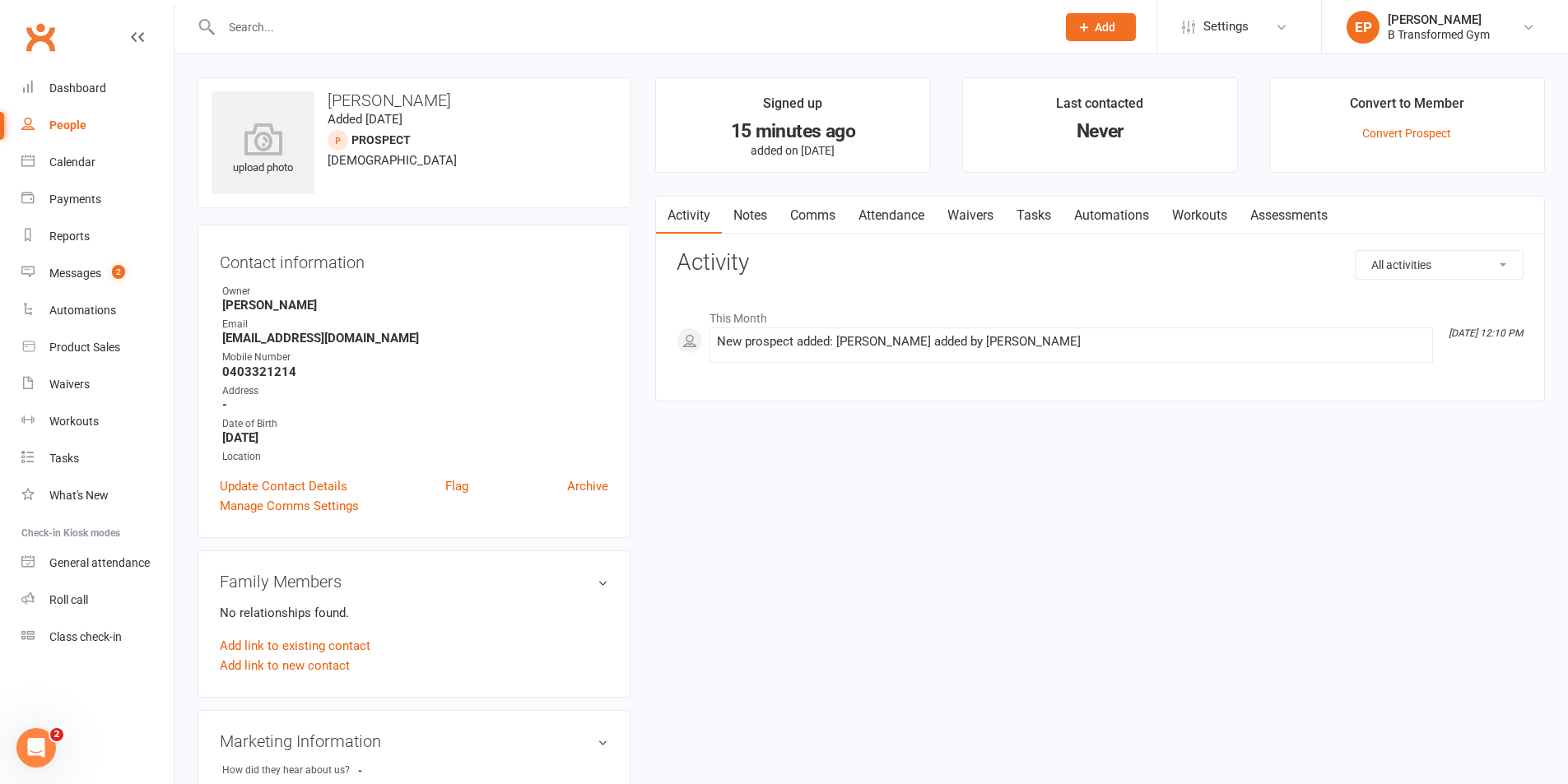
click at [742, 218] on link "Notes" at bounding box center [750, 216] width 57 height 38
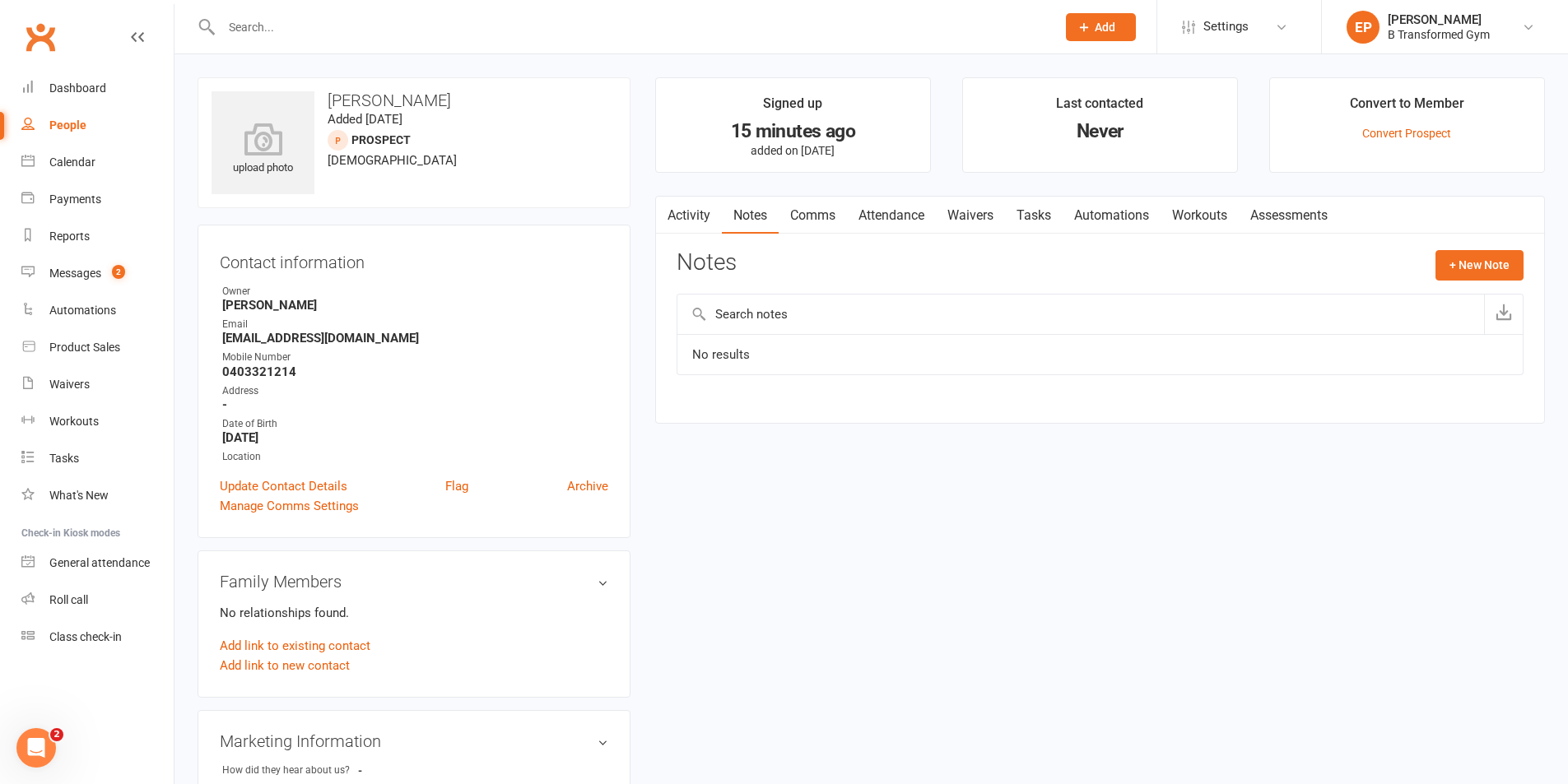
click at [731, 316] on input "text" at bounding box center [1081, 314] width 807 height 39
type input "trained in industrial room. Visiting from [GEOGRAPHIC_DATA] [DATE]"
click at [67, 110] on link "People" at bounding box center [97, 126] width 152 height 37
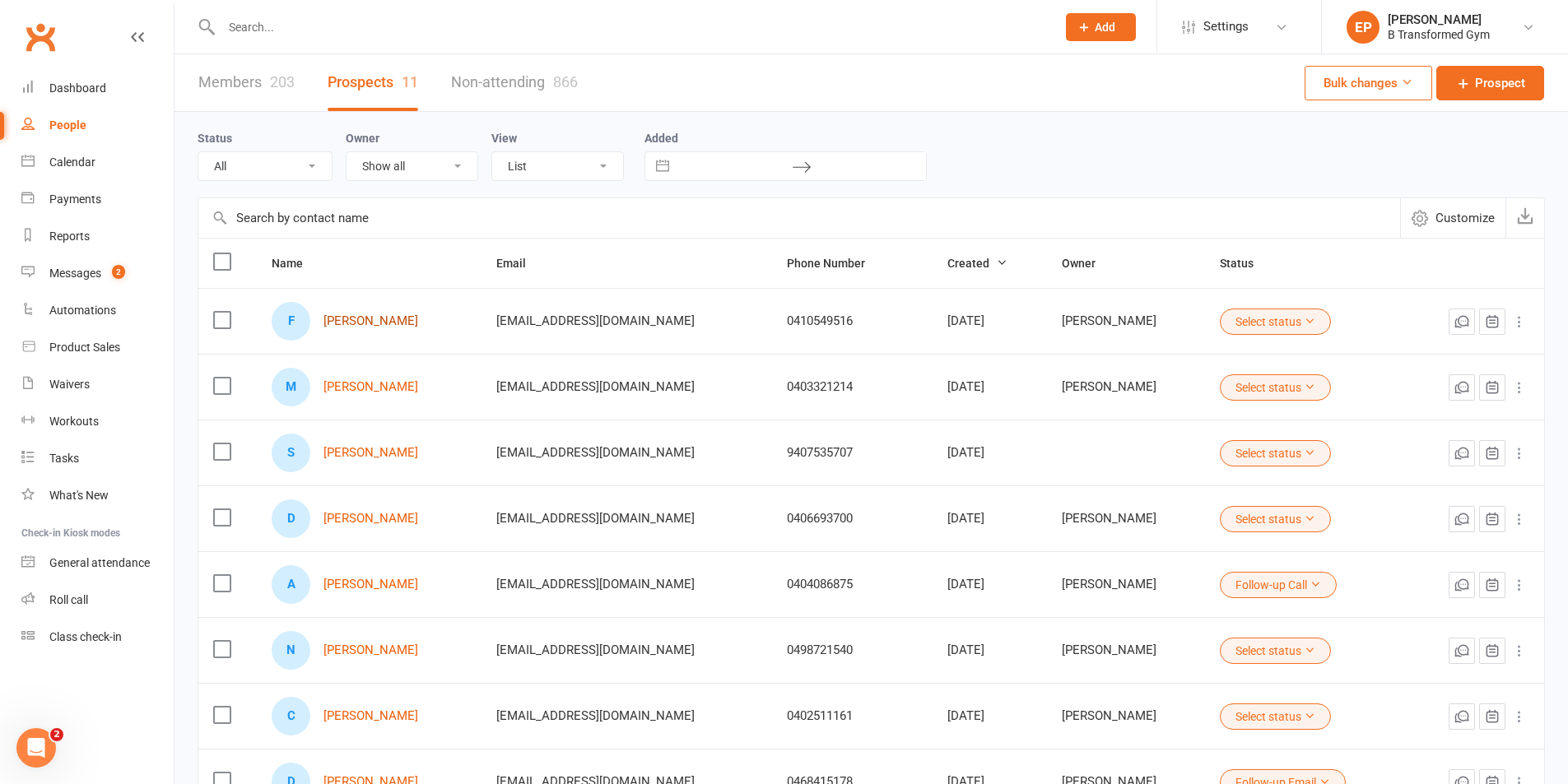
click at [377, 319] on link "[PERSON_NAME]" at bounding box center [370, 321] width 94 height 14
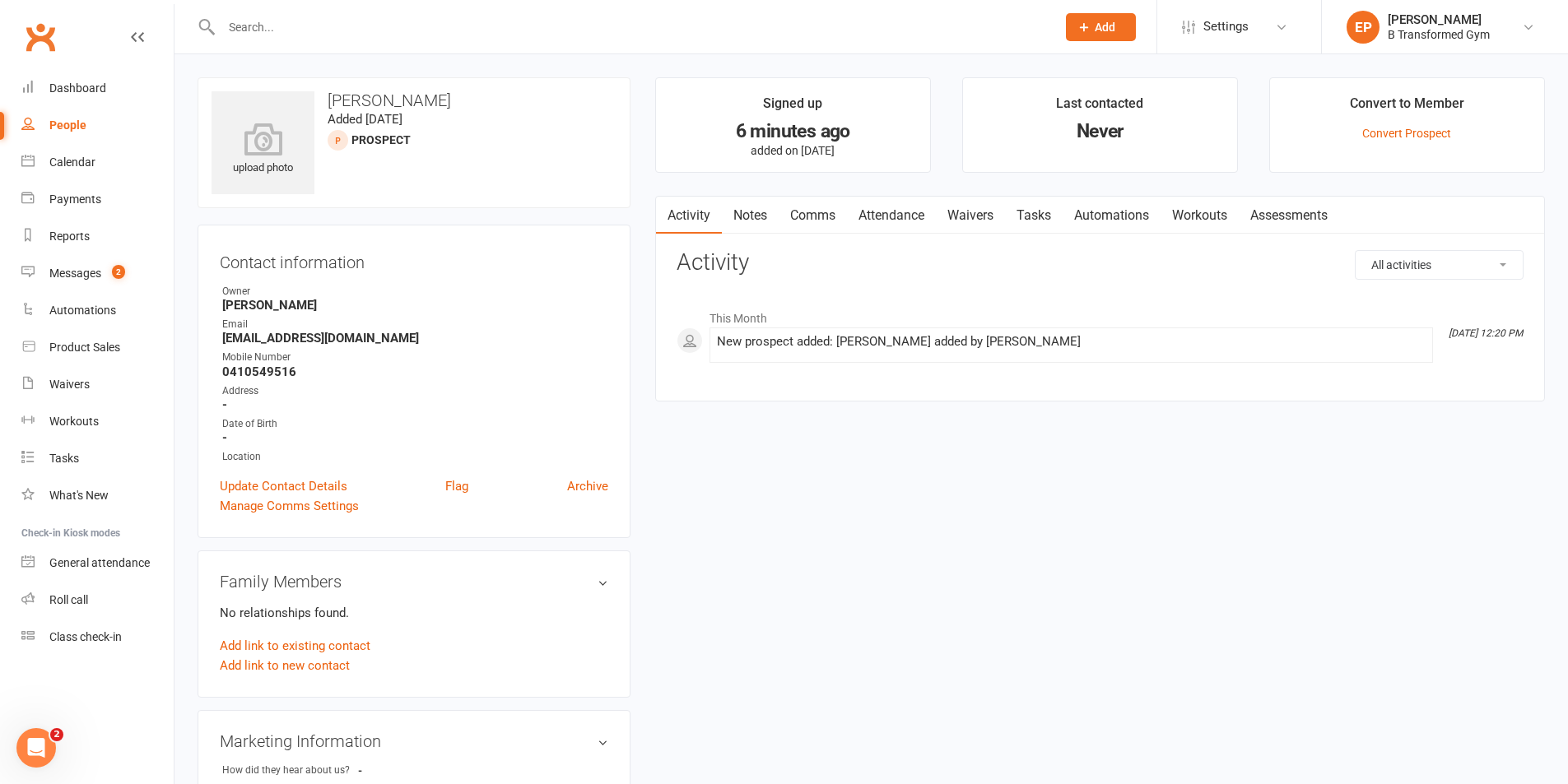
click at [756, 220] on link "Notes" at bounding box center [750, 216] width 57 height 38
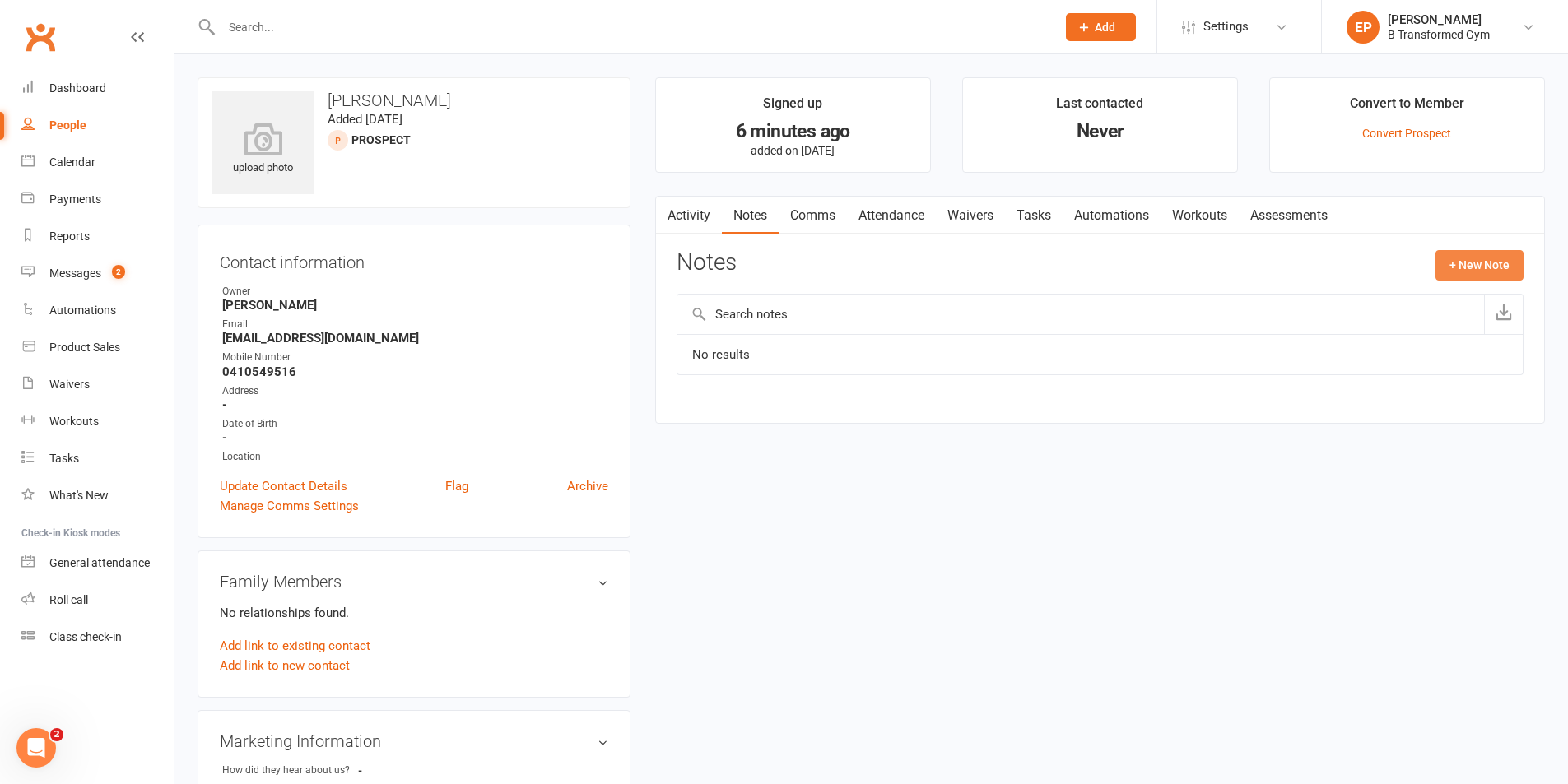
click at [1469, 265] on button "+ New Note" at bounding box center [1479, 265] width 88 height 30
click at [732, 334] on input "text" at bounding box center [1099, 332] width 847 height 35
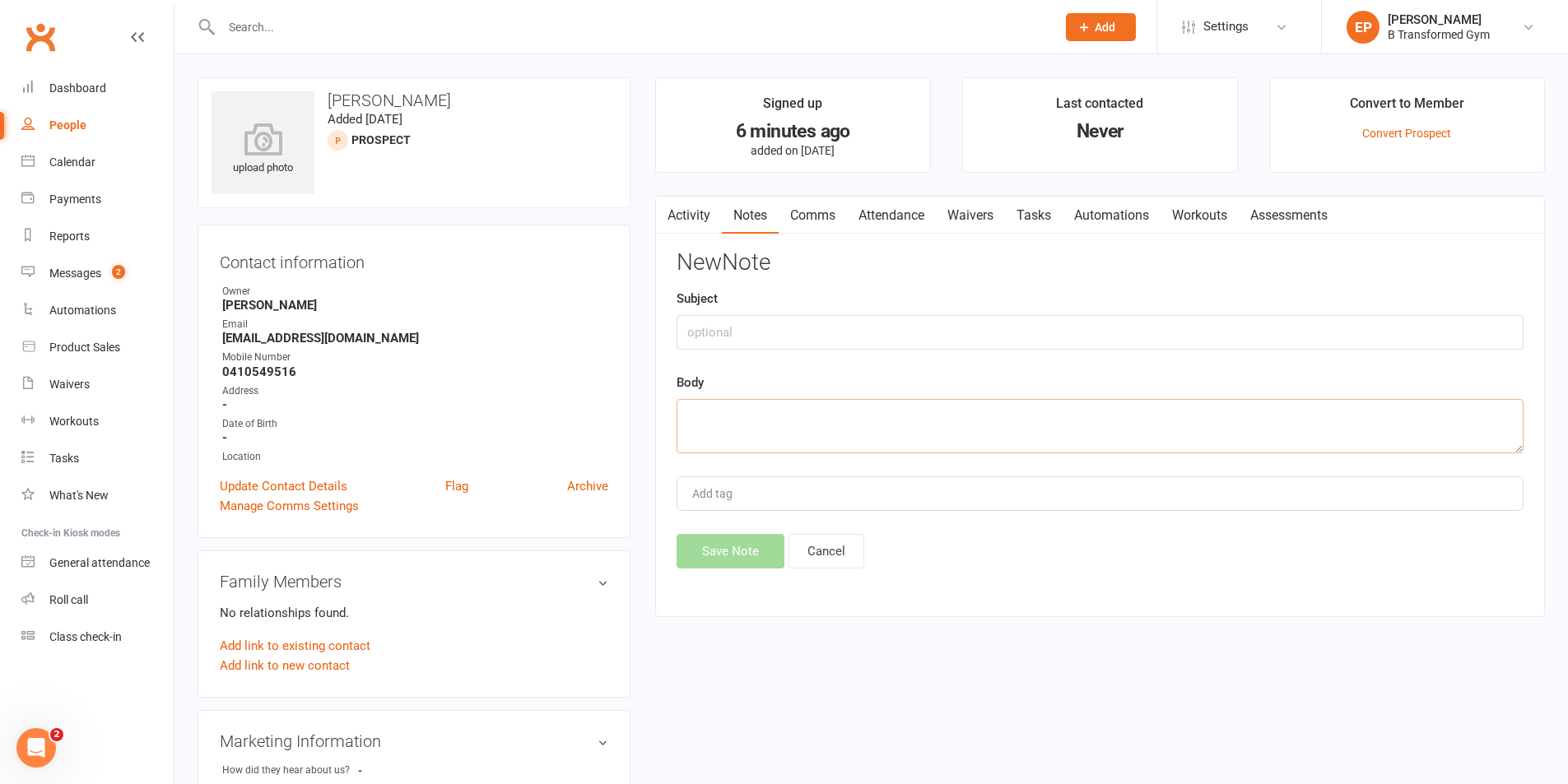
click at [730, 404] on textarea at bounding box center [1099, 426] width 847 height 54
click at [750, 413] on textarea "Trained in industiral room" at bounding box center [1099, 426] width 847 height 54
click at [842, 409] on textarea "Trained in industrial room" at bounding box center [1099, 426] width 847 height 54
click at [688, 422] on textarea "Trained in industrial room. Visiting from [GEOGRAPHIC_DATA]" at bounding box center [1099, 426] width 847 height 54
type textarea "[DATE] Trained in industrial room. Visiting from [GEOGRAPHIC_DATA]"
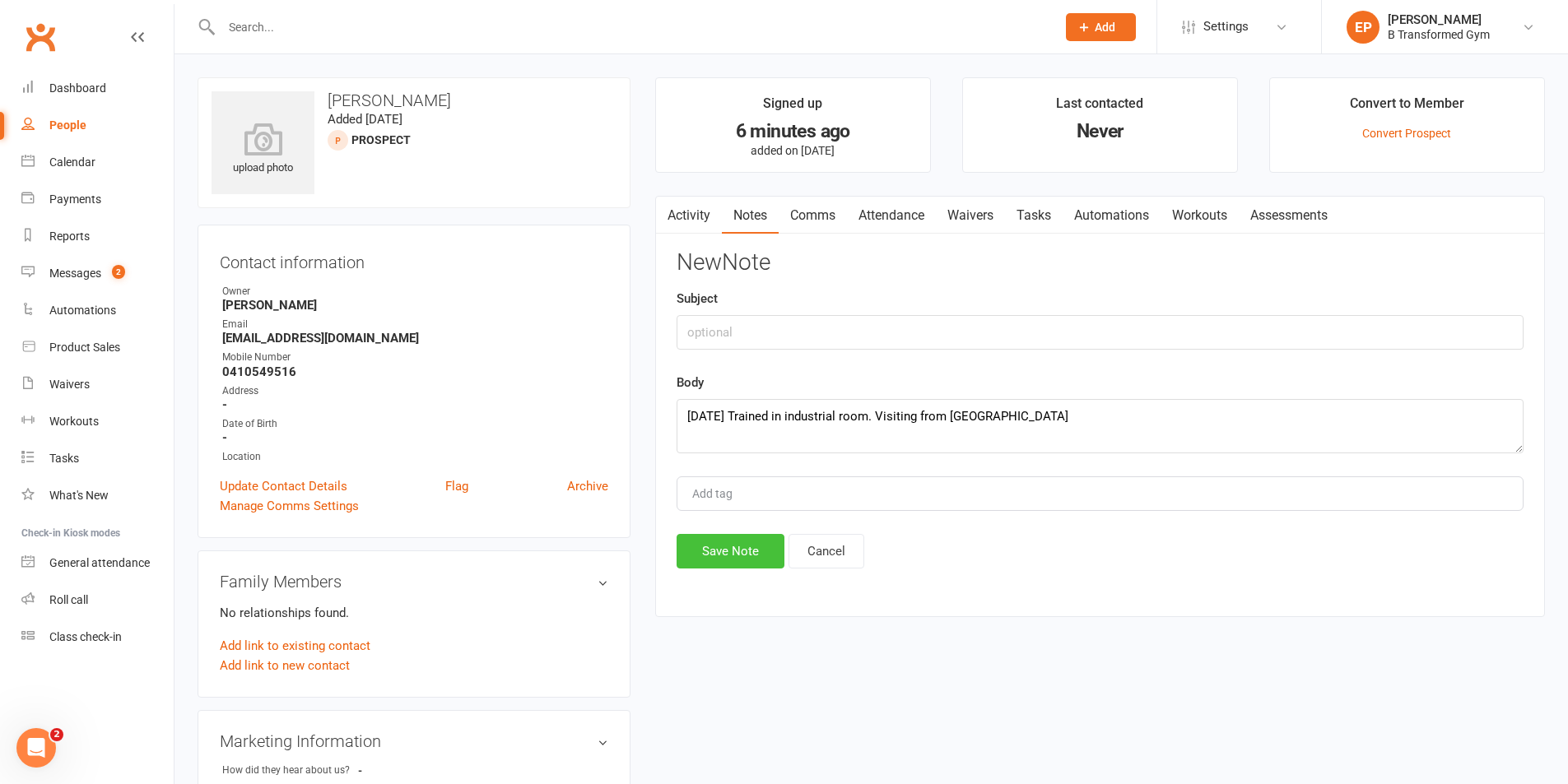
click at [738, 547] on button "Save Note" at bounding box center [729, 551] width 107 height 35
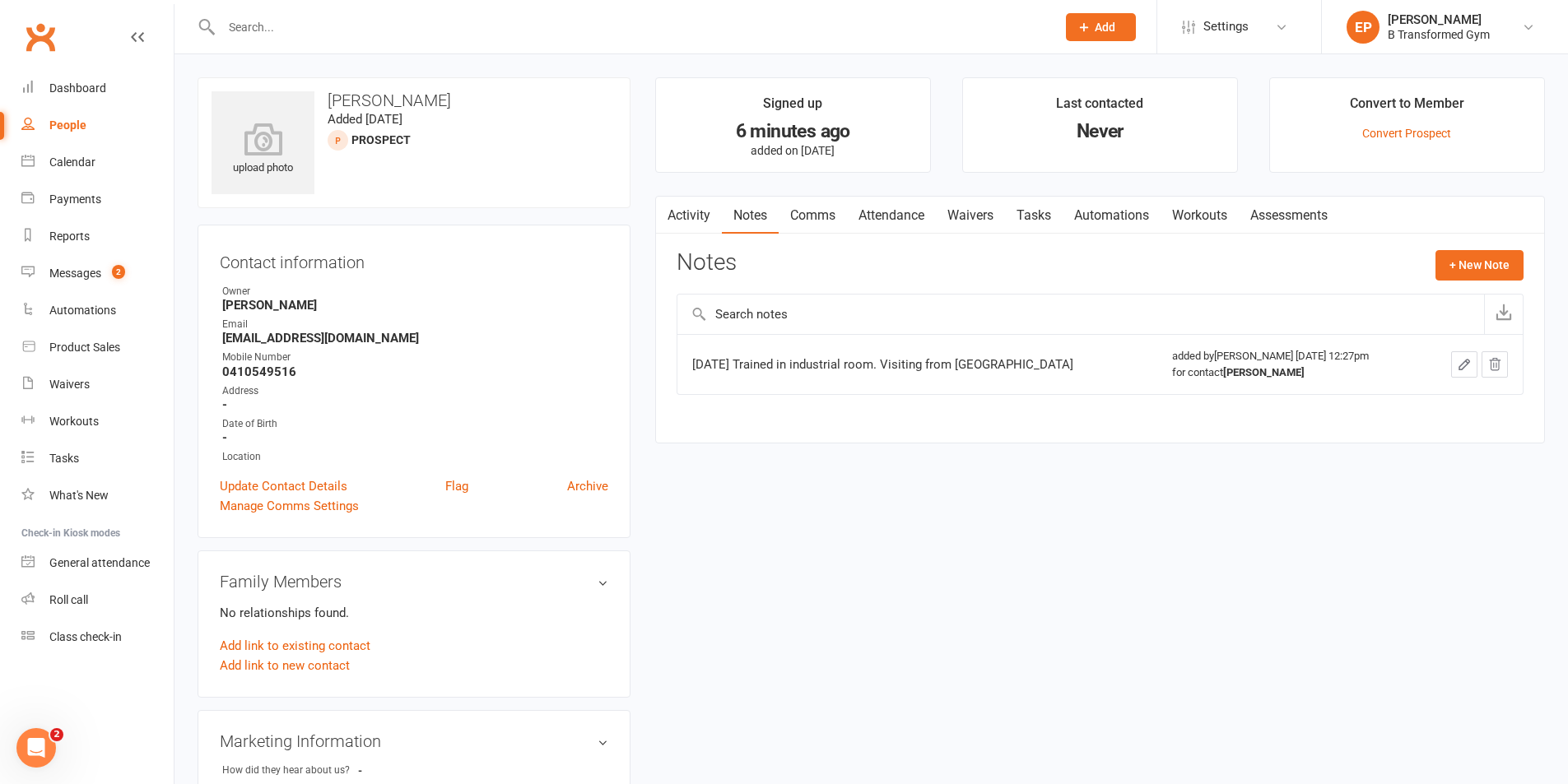
click at [144, 38] on div "Clubworx" at bounding box center [87, 47] width 174 height 61
click at [135, 39] on icon at bounding box center [137, 37] width 13 height 13
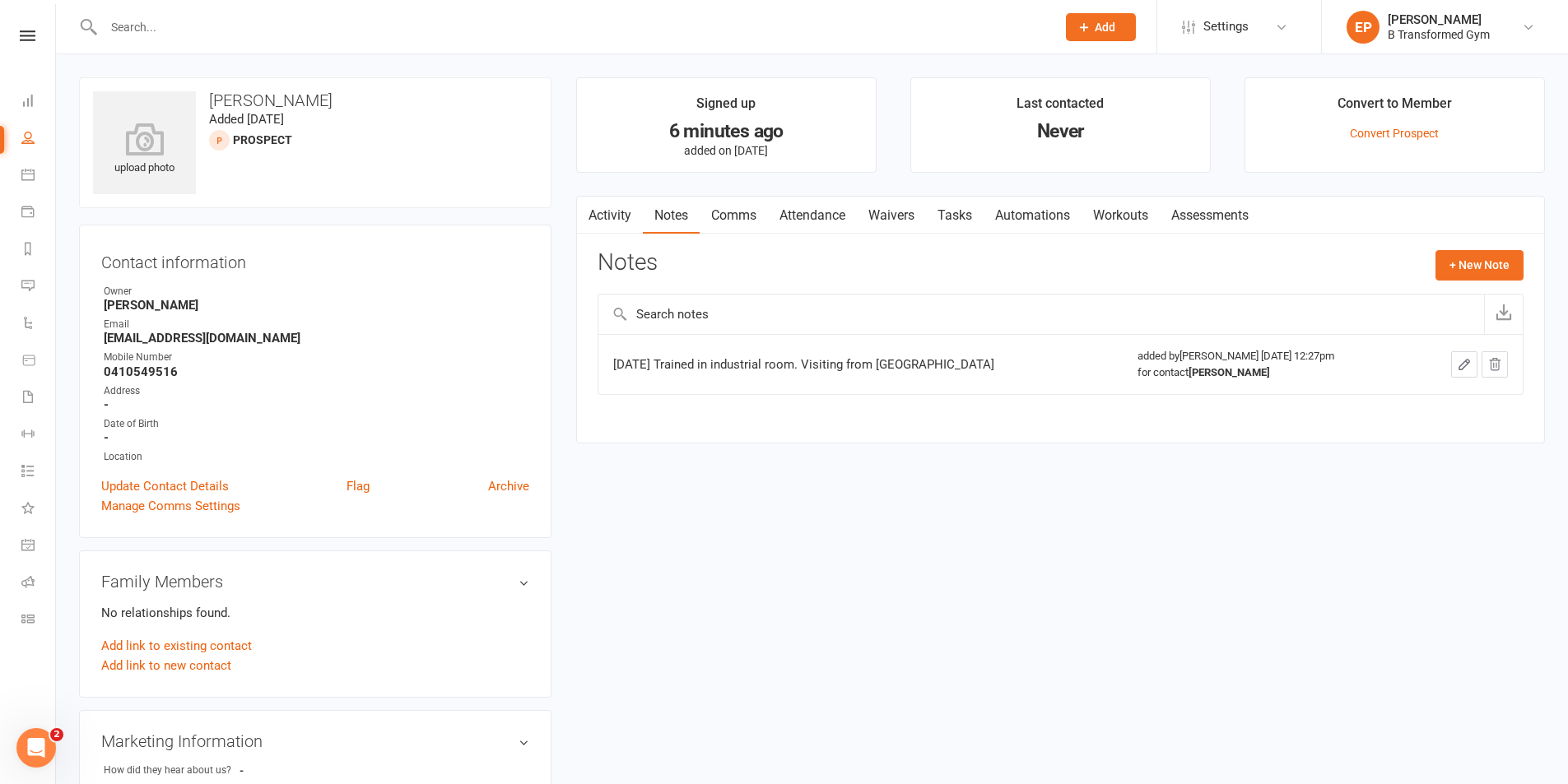
click at [27, 41] on div "Clubworx" at bounding box center [27, 57] width 55 height 53
click at [25, 35] on icon at bounding box center [27, 35] width 16 height 10
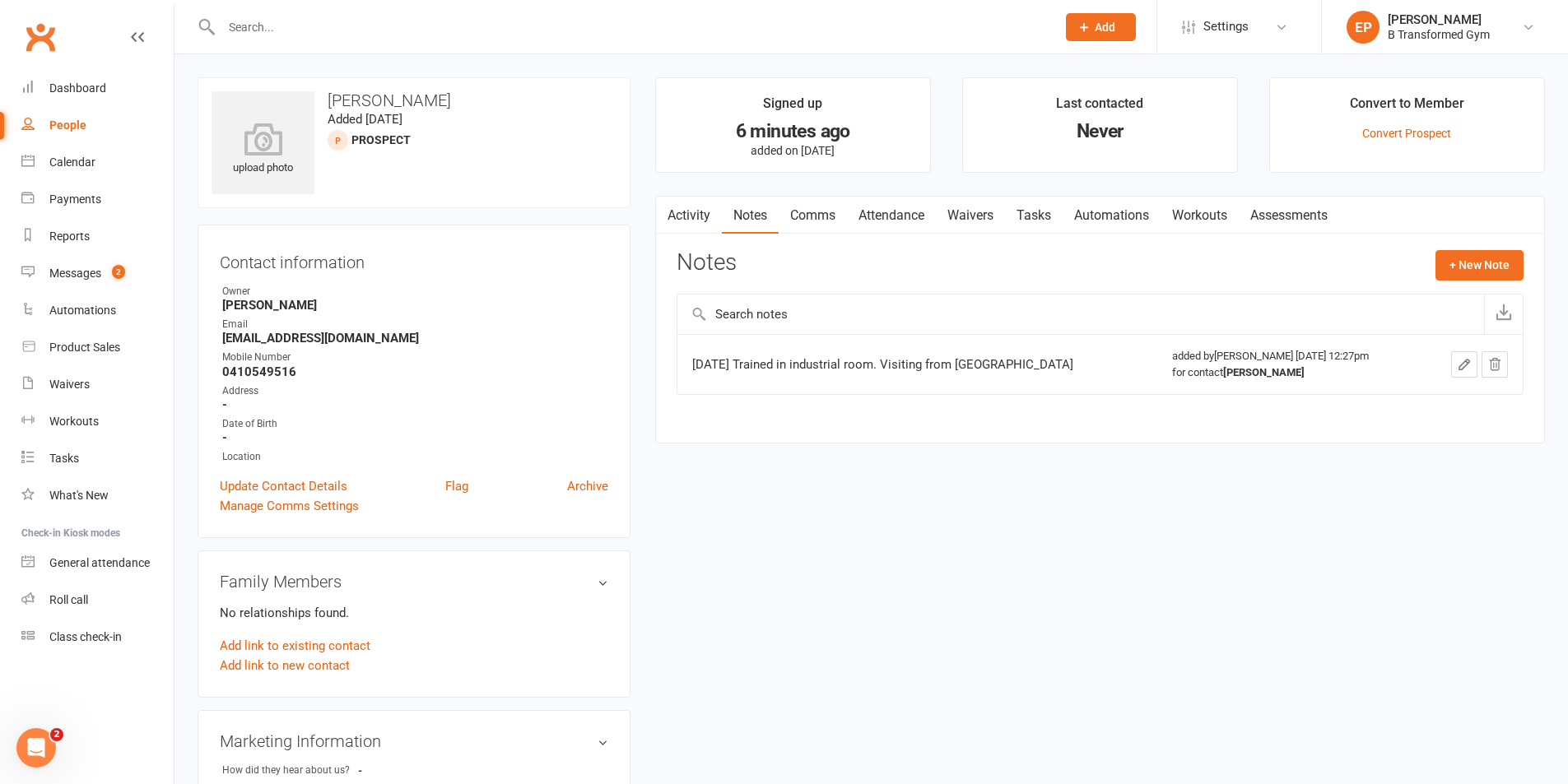
click at [78, 125] on div "People" at bounding box center [68, 125] width 37 height 13
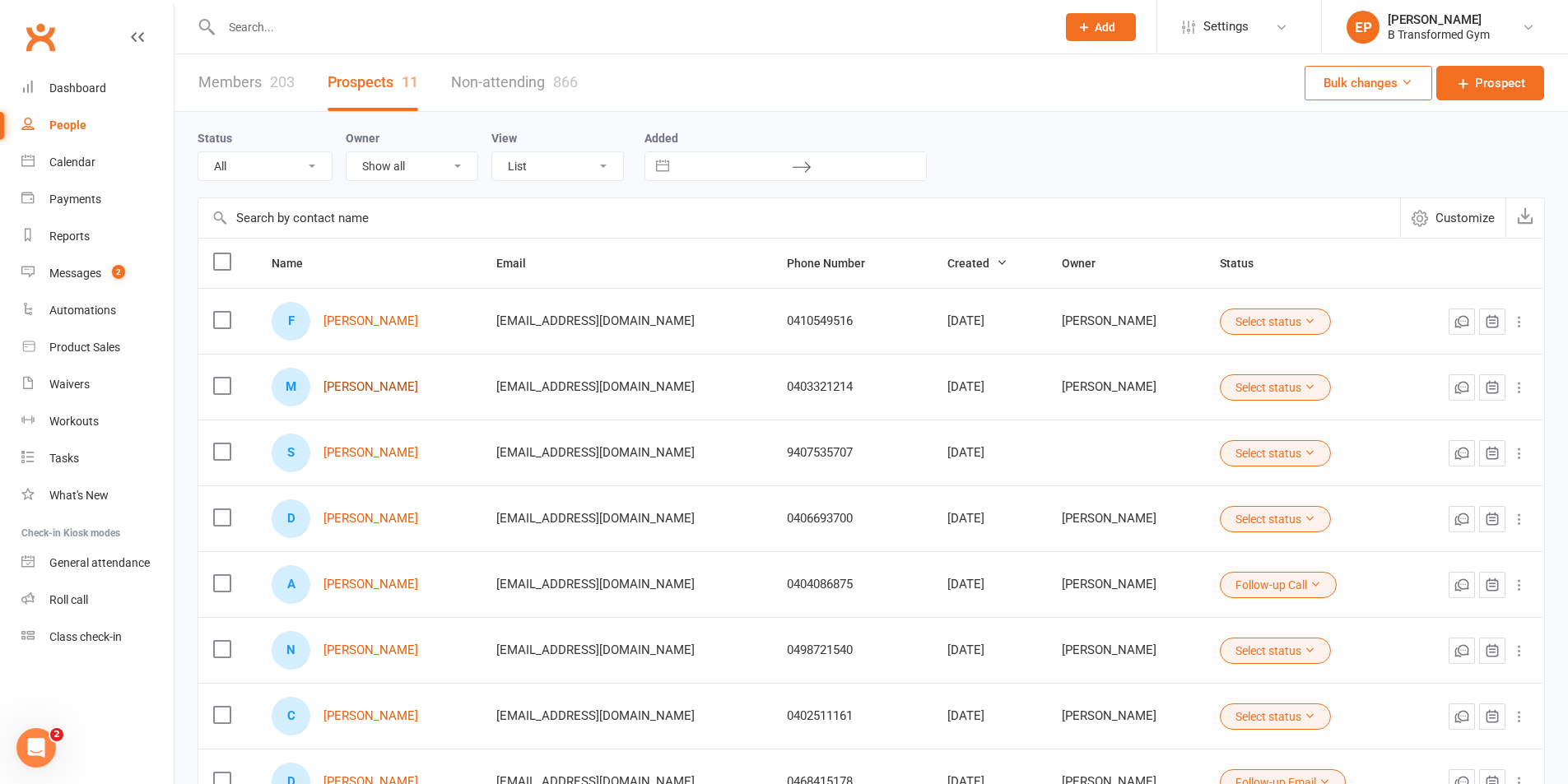
click at [378, 385] on link "[PERSON_NAME]" at bounding box center [370, 386] width 94 height 14
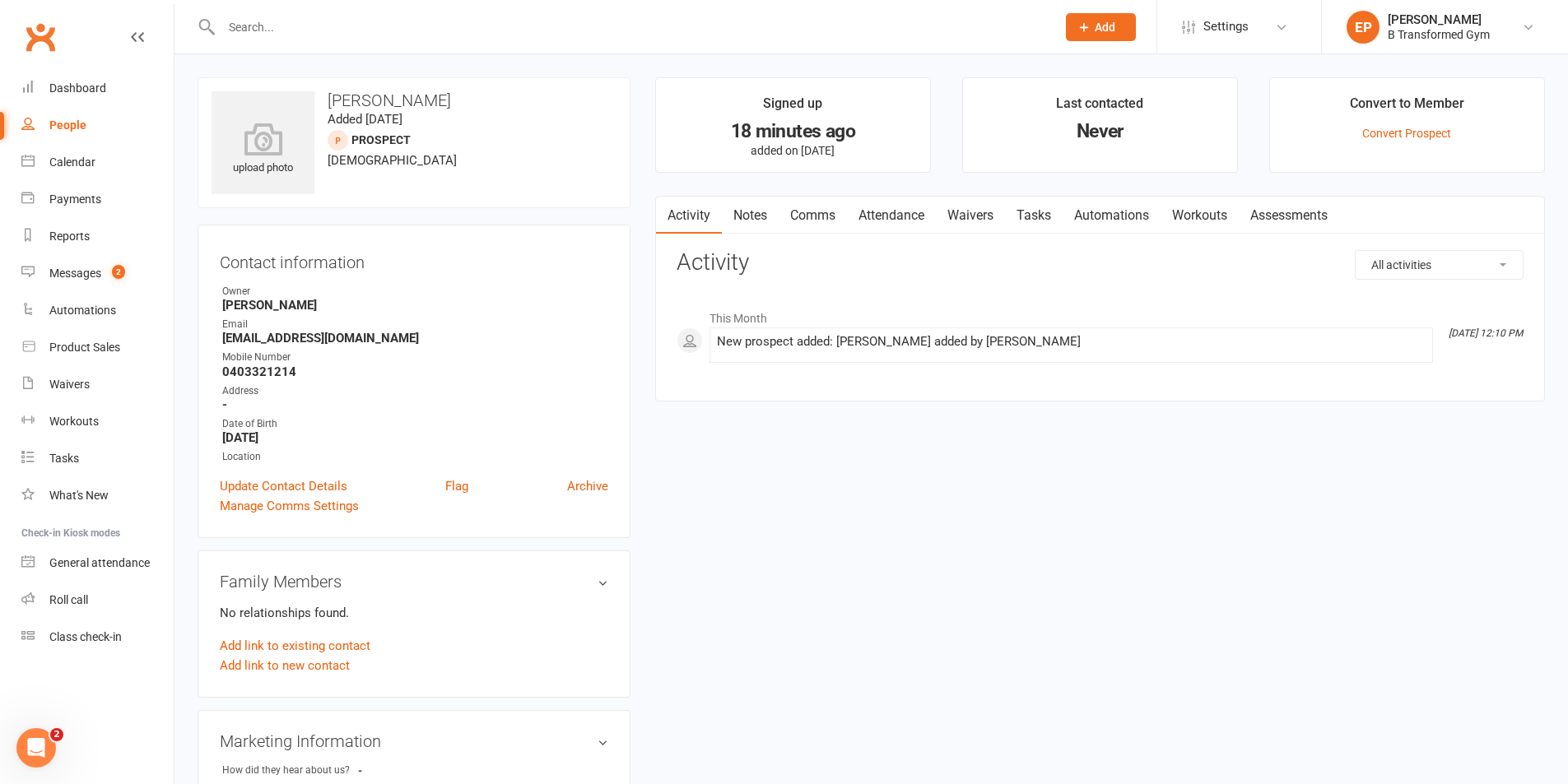
click at [744, 212] on link "Notes" at bounding box center [750, 216] width 57 height 38
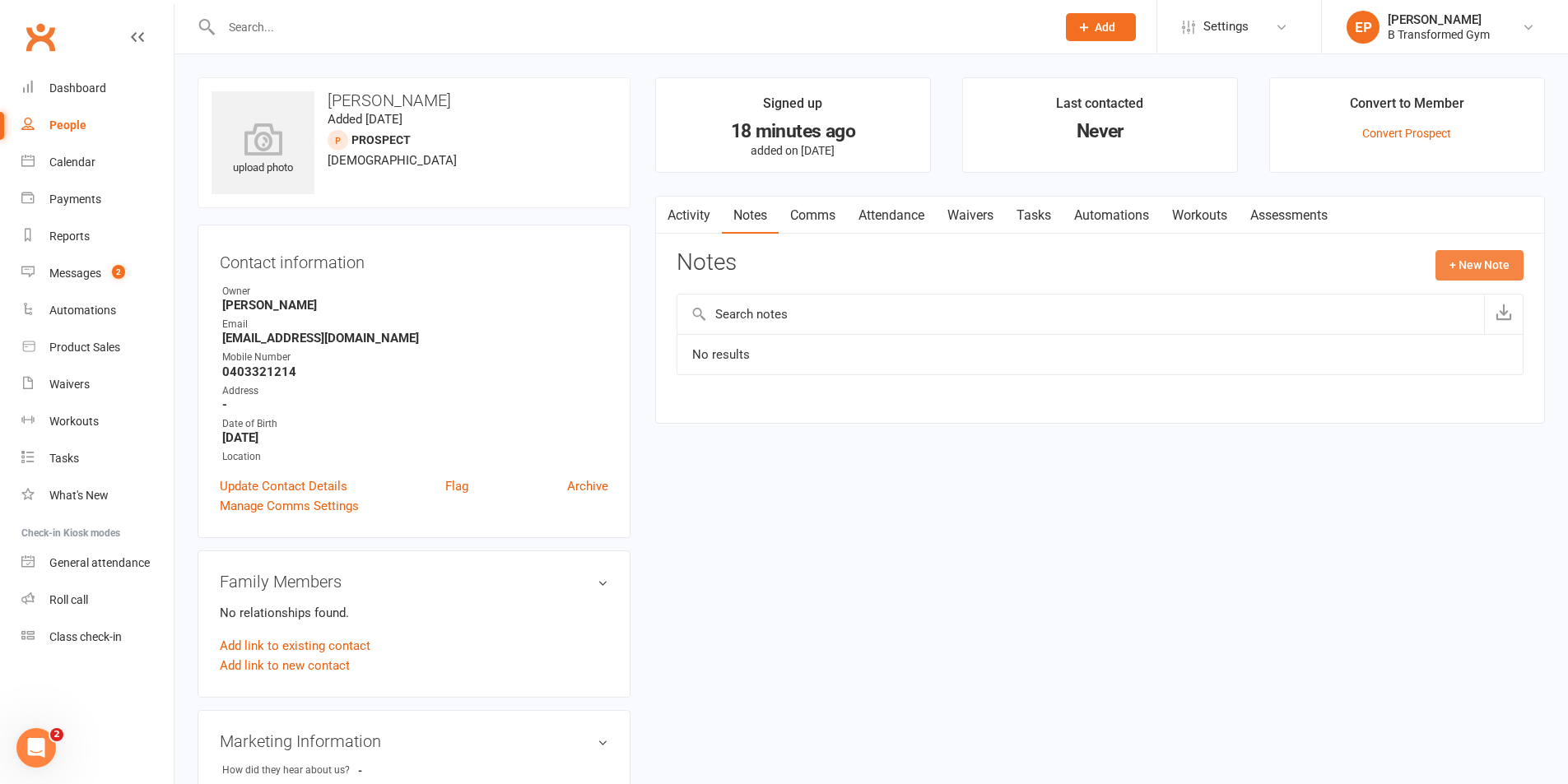
click at [1467, 261] on button "+ New Note" at bounding box center [1479, 265] width 88 height 30
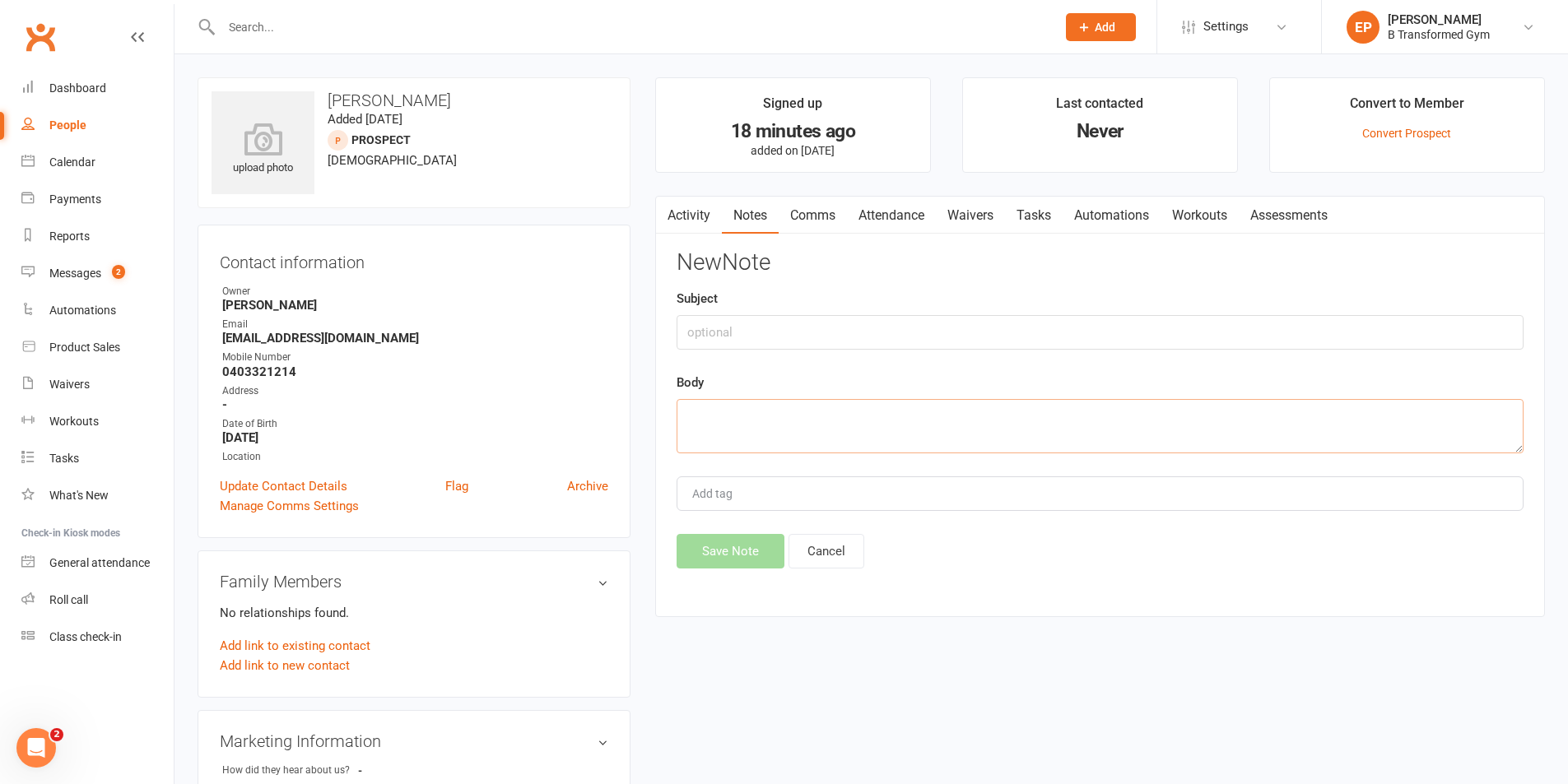
click at [783, 417] on textarea at bounding box center [1099, 426] width 847 height 54
type textarea "[DATE]"
type input "t"
type input "="
click at [772, 401] on textarea "[DATE]" at bounding box center [1099, 426] width 847 height 54
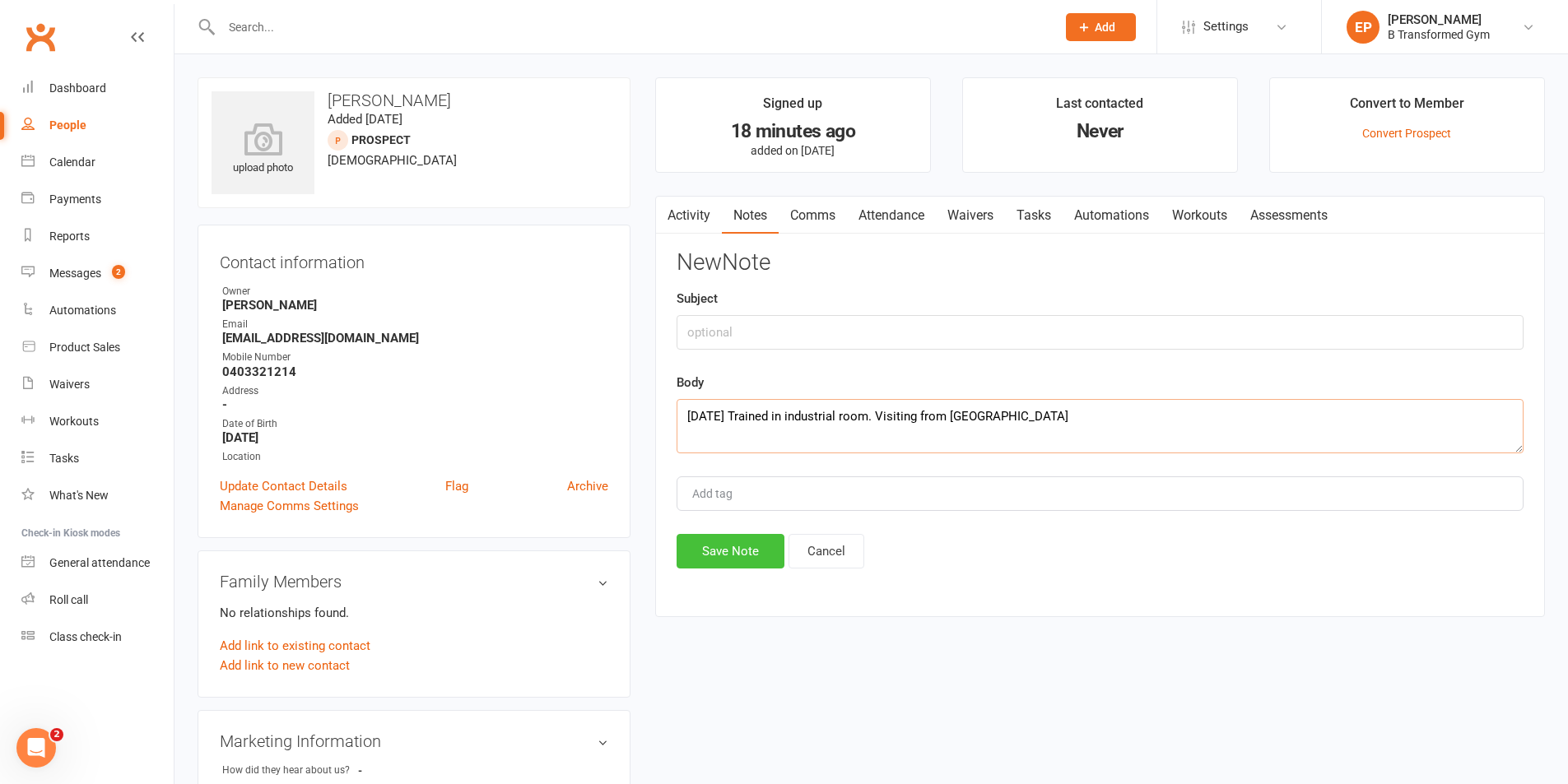
type textarea "[DATE] Trained in industrial room. Visiting from [GEOGRAPHIC_DATA]"
click at [717, 557] on button "Save Note" at bounding box center [729, 551] width 107 height 35
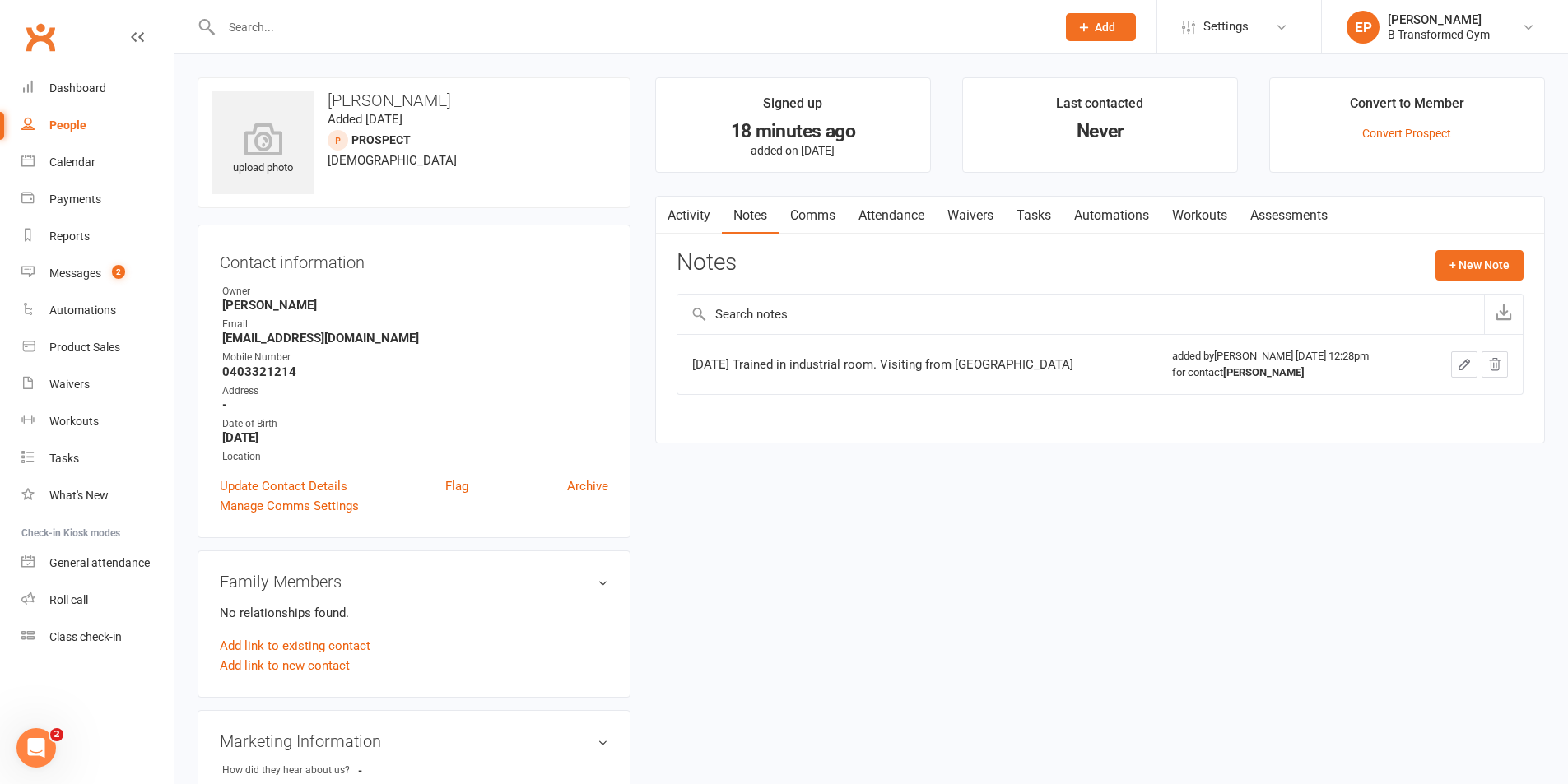
click at [1126, 19] on button "Add" at bounding box center [1100, 27] width 70 height 28
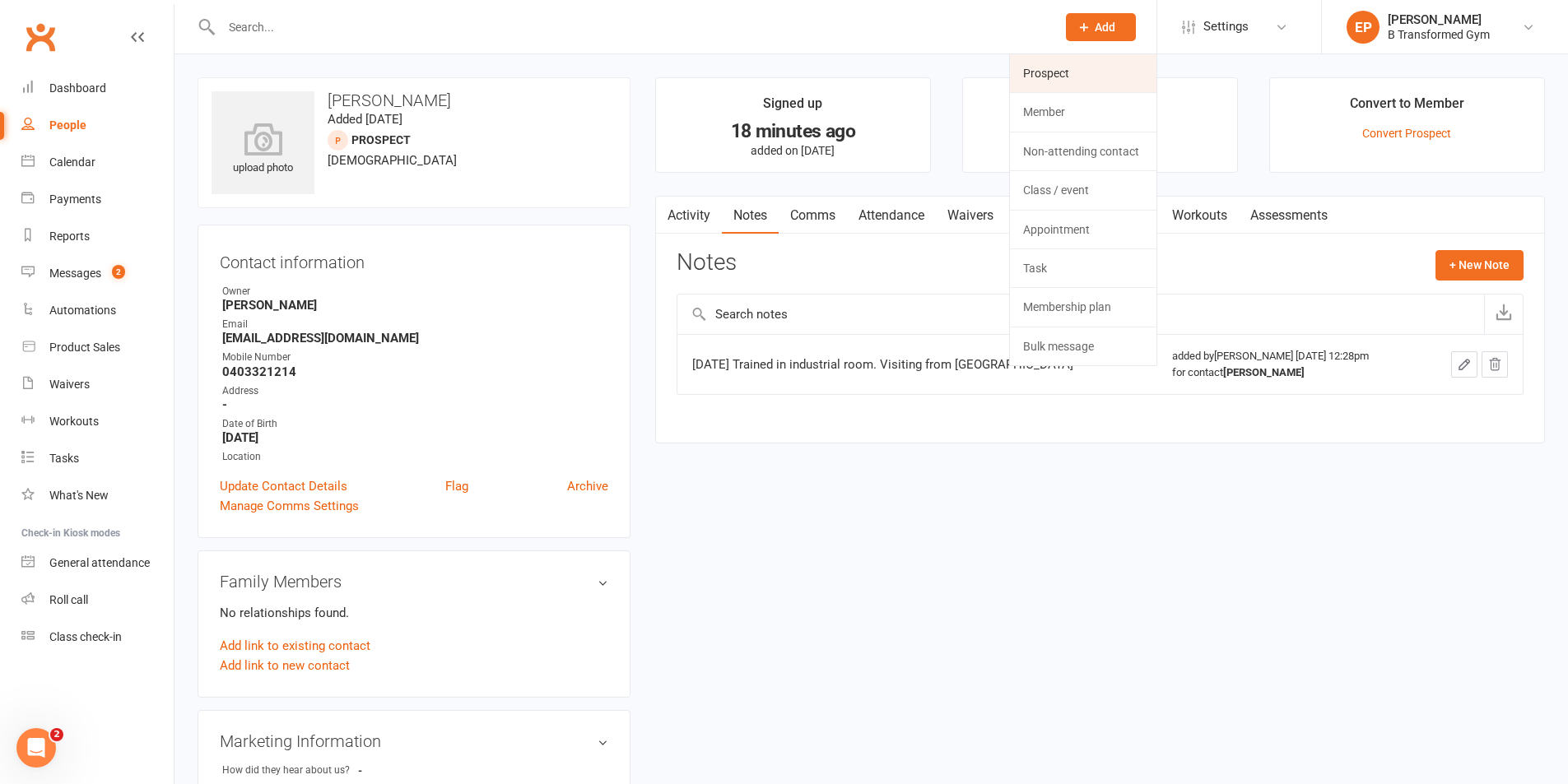
click at [1120, 59] on link "Prospect" at bounding box center [1082, 73] width 147 height 38
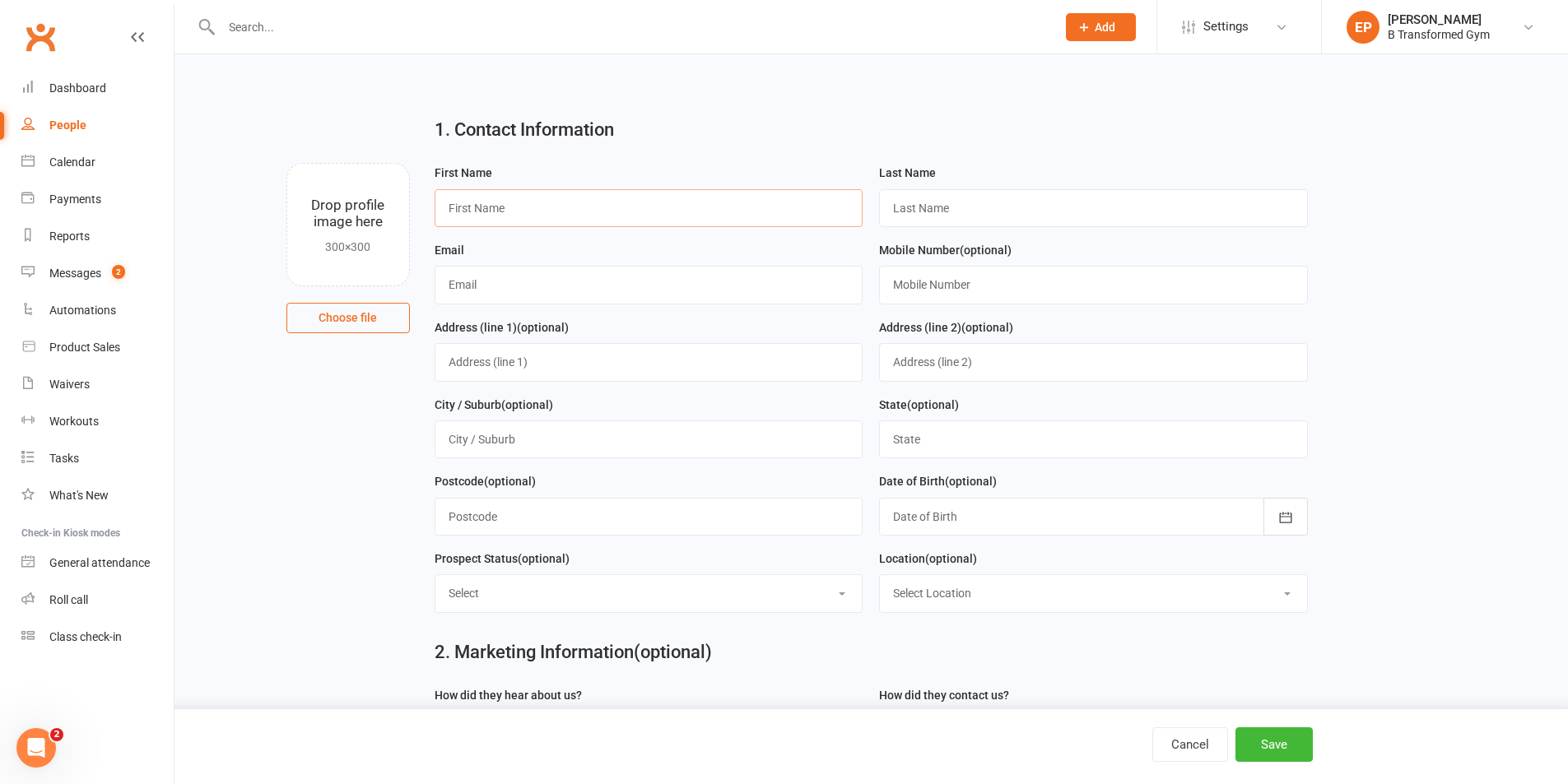
click at [533, 195] on input "text" at bounding box center [648, 208] width 429 height 38
type input "[PERSON_NAME]"
click at [960, 195] on input "text" at bounding box center [1093, 208] width 429 height 38
type input "Kelland"
click at [1058, 289] on input "text" at bounding box center [1093, 285] width 429 height 38
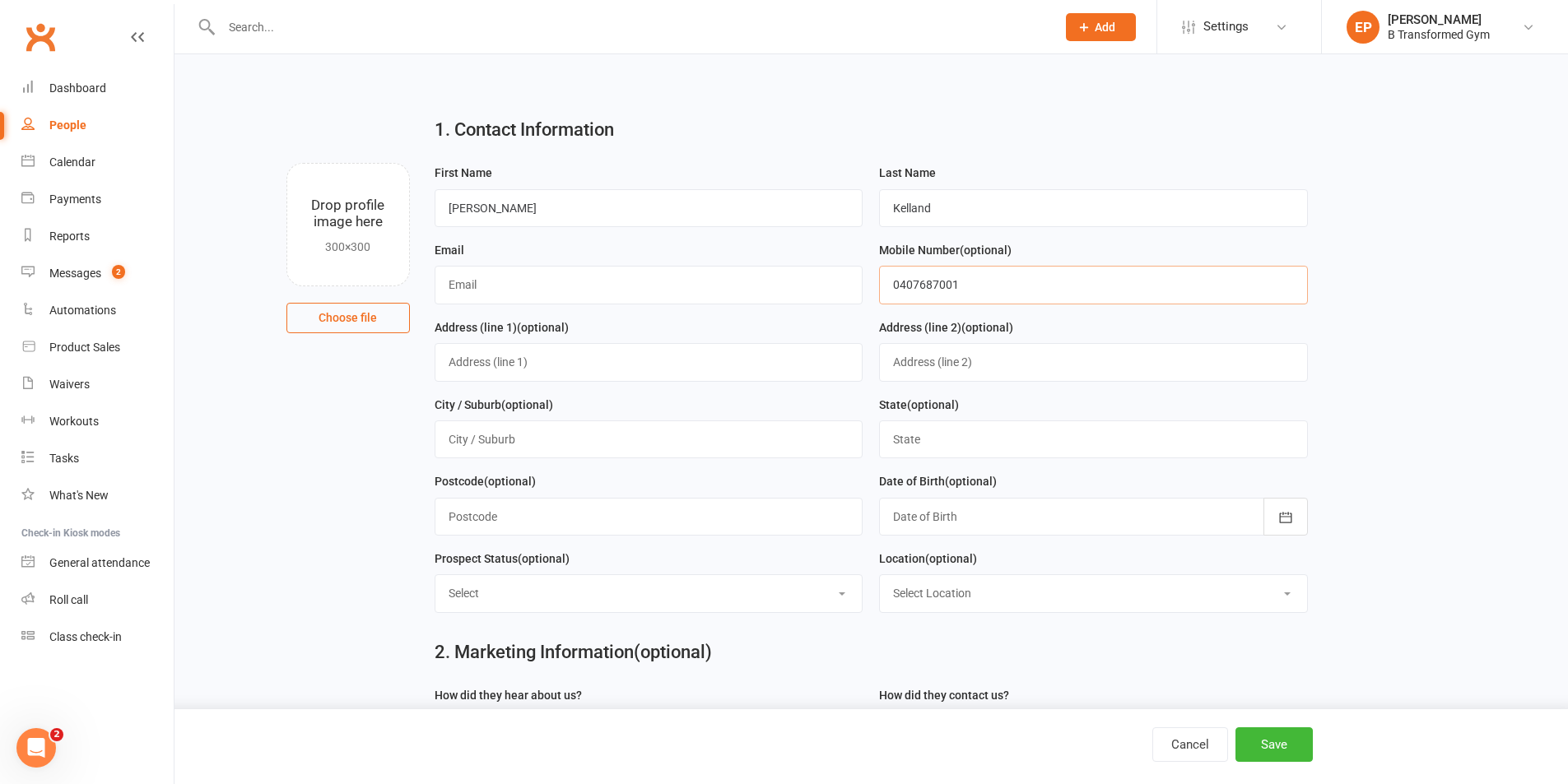
type input "0407687001"
click at [572, 289] on input "text" at bounding box center [648, 285] width 429 height 38
type input "[EMAIL_ADDRESS][DOMAIN_NAME]"
click at [991, 509] on div at bounding box center [1093, 516] width 429 height 38
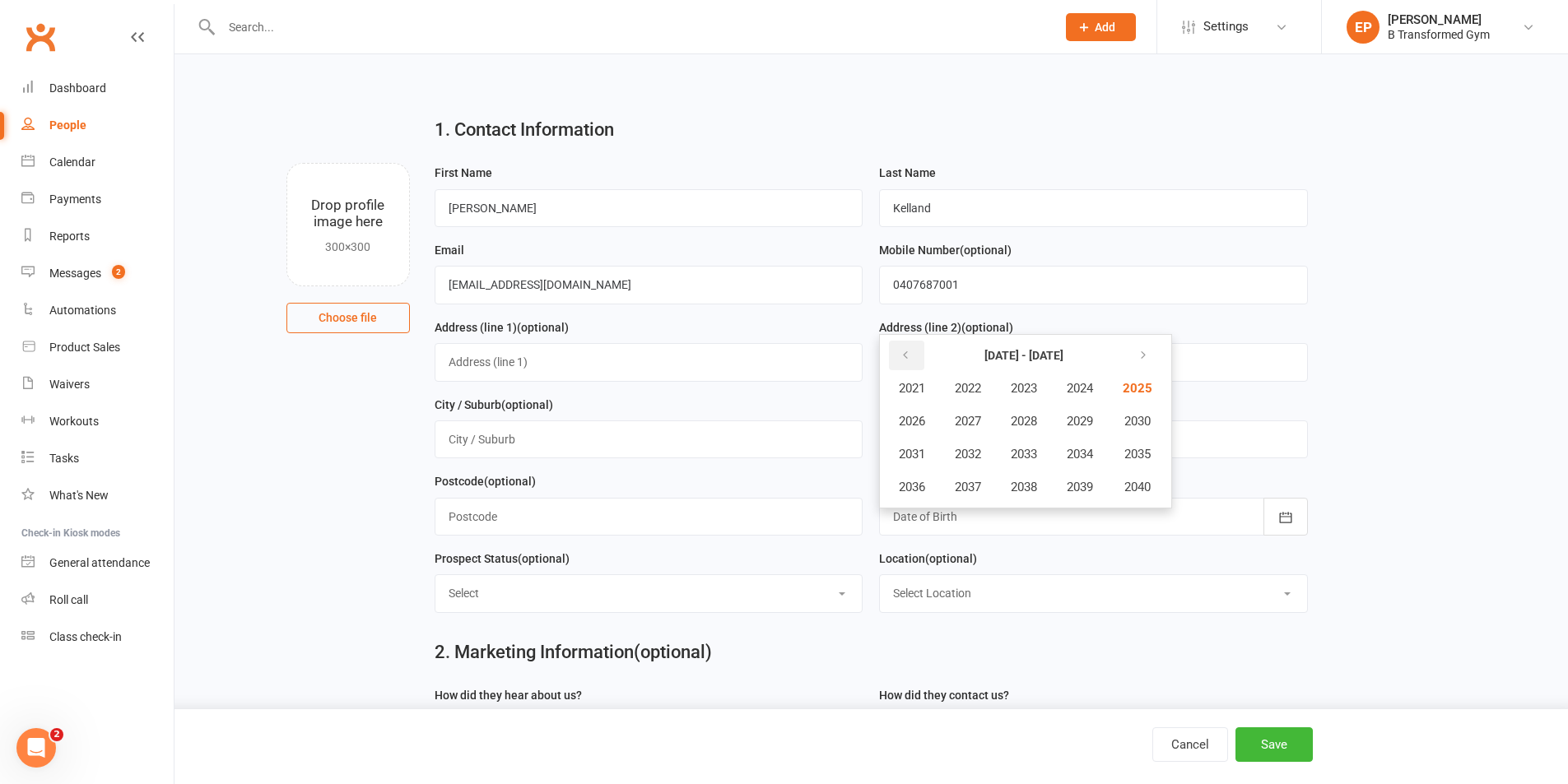
click at [909, 362] on icon "button" at bounding box center [905, 356] width 11 height 13
click at [1027, 395] on span "1983" at bounding box center [1024, 388] width 26 height 15
click at [1024, 394] on span "February" at bounding box center [1000, 388] width 47 height 15
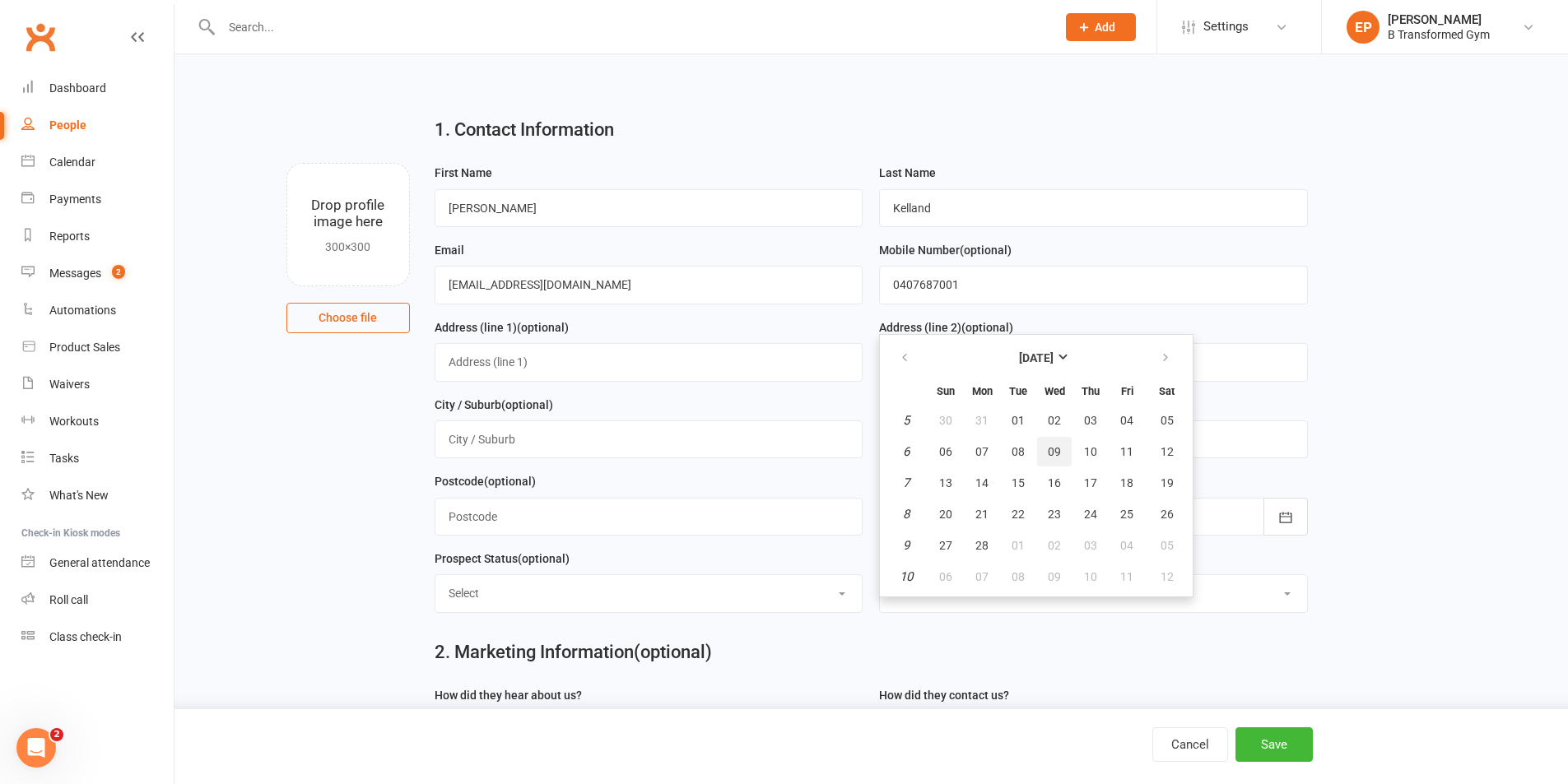
click at [1053, 454] on span "09" at bounding box center [1054, 452] width 13 height 13
type input "[DATE]"
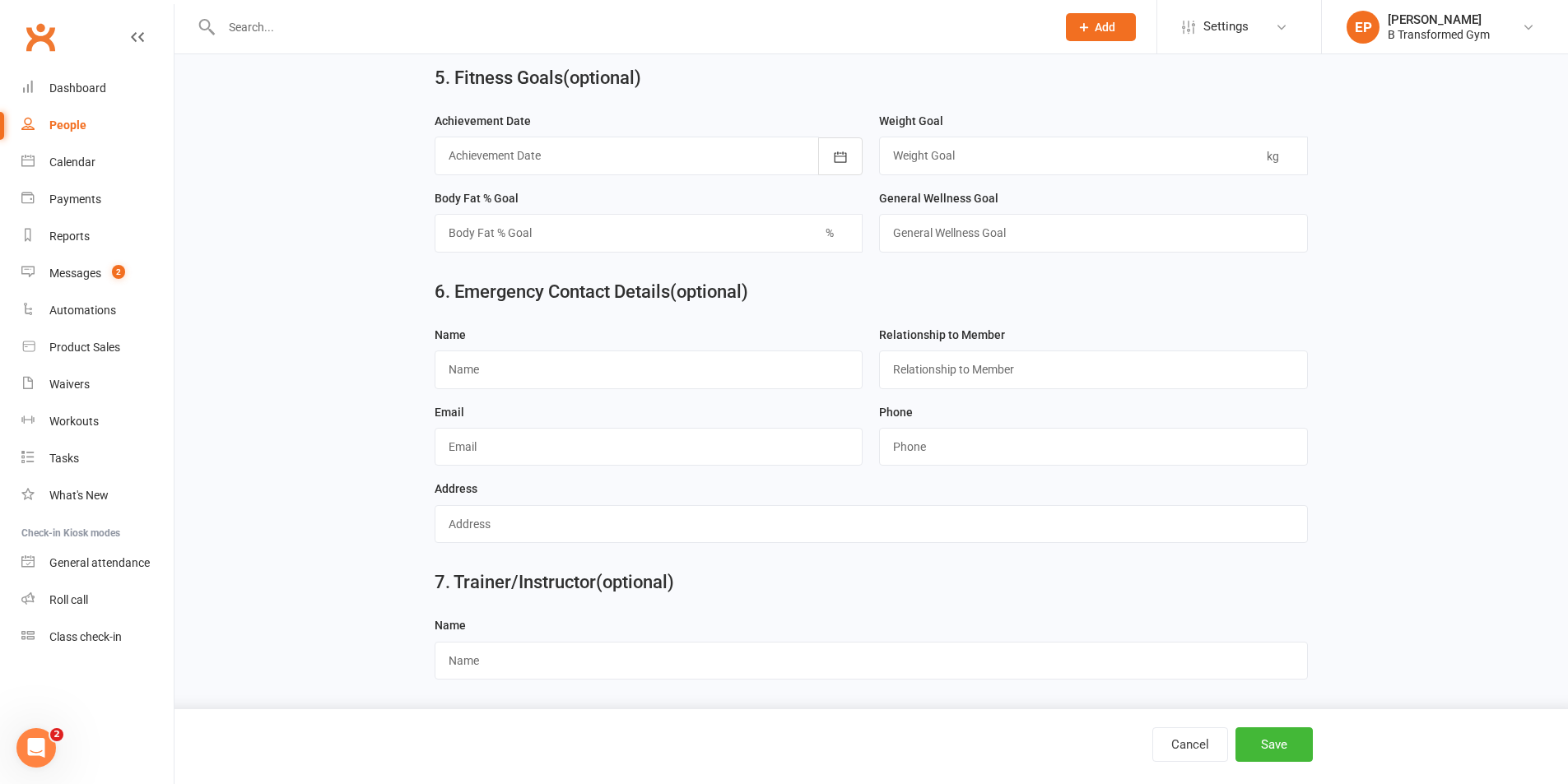
scroll to position [1308, 0]
click at [530, 374] on input "text" at bounding box center [648, 369] width 429 height 38
type input "[PERSON_NAME]"
click at [951, 365] on input "text" at bounding box center [1093, 369] width 429 height 38
type input "Family Member"
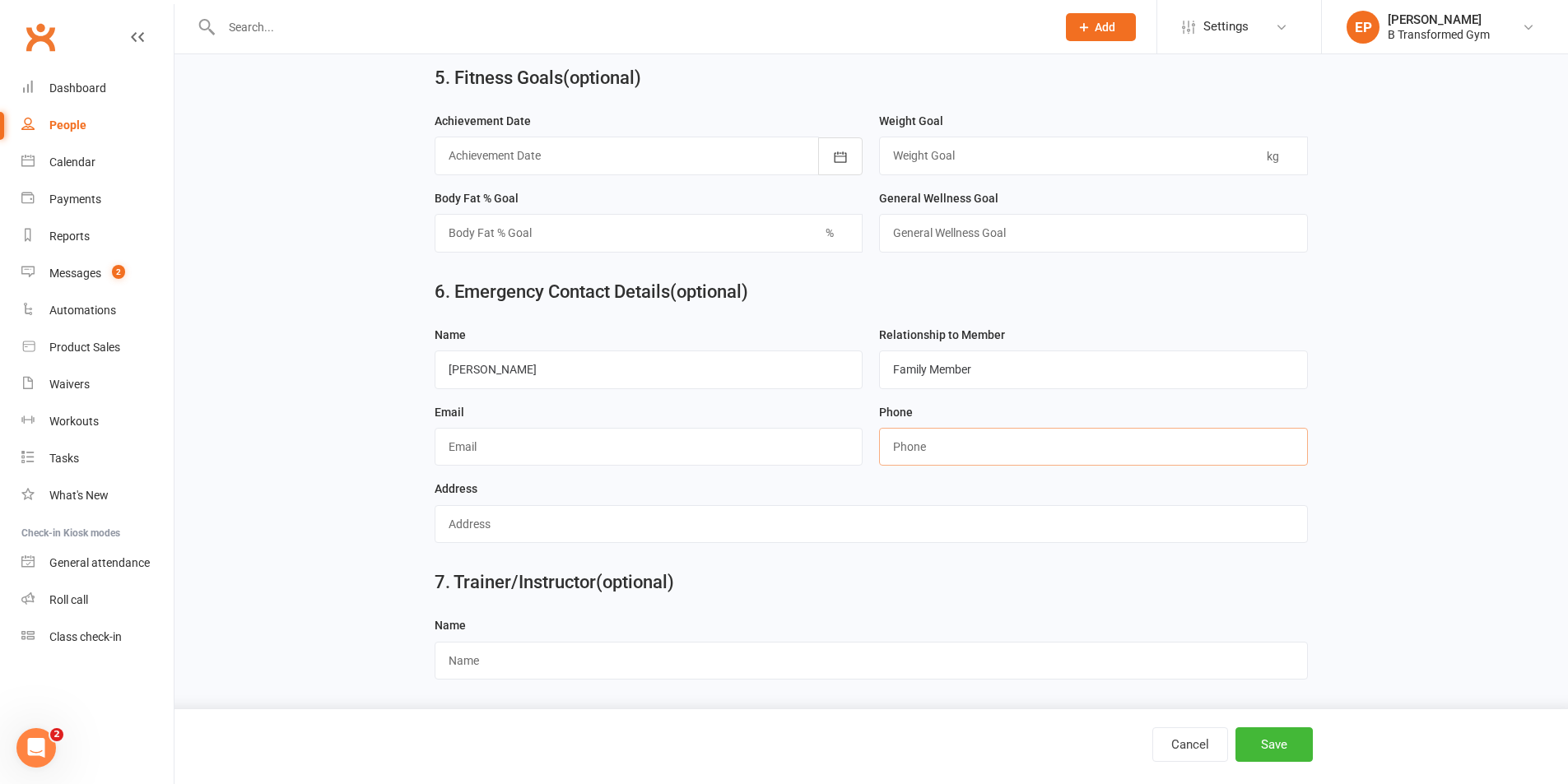
click at [920, 449] on input "string" at bounding box center [1093, 446] width 429 height 38
type input "0438118203"
click at [1267, 733] on button "Save" at bounding box center [1274, 744] width 78 height 35
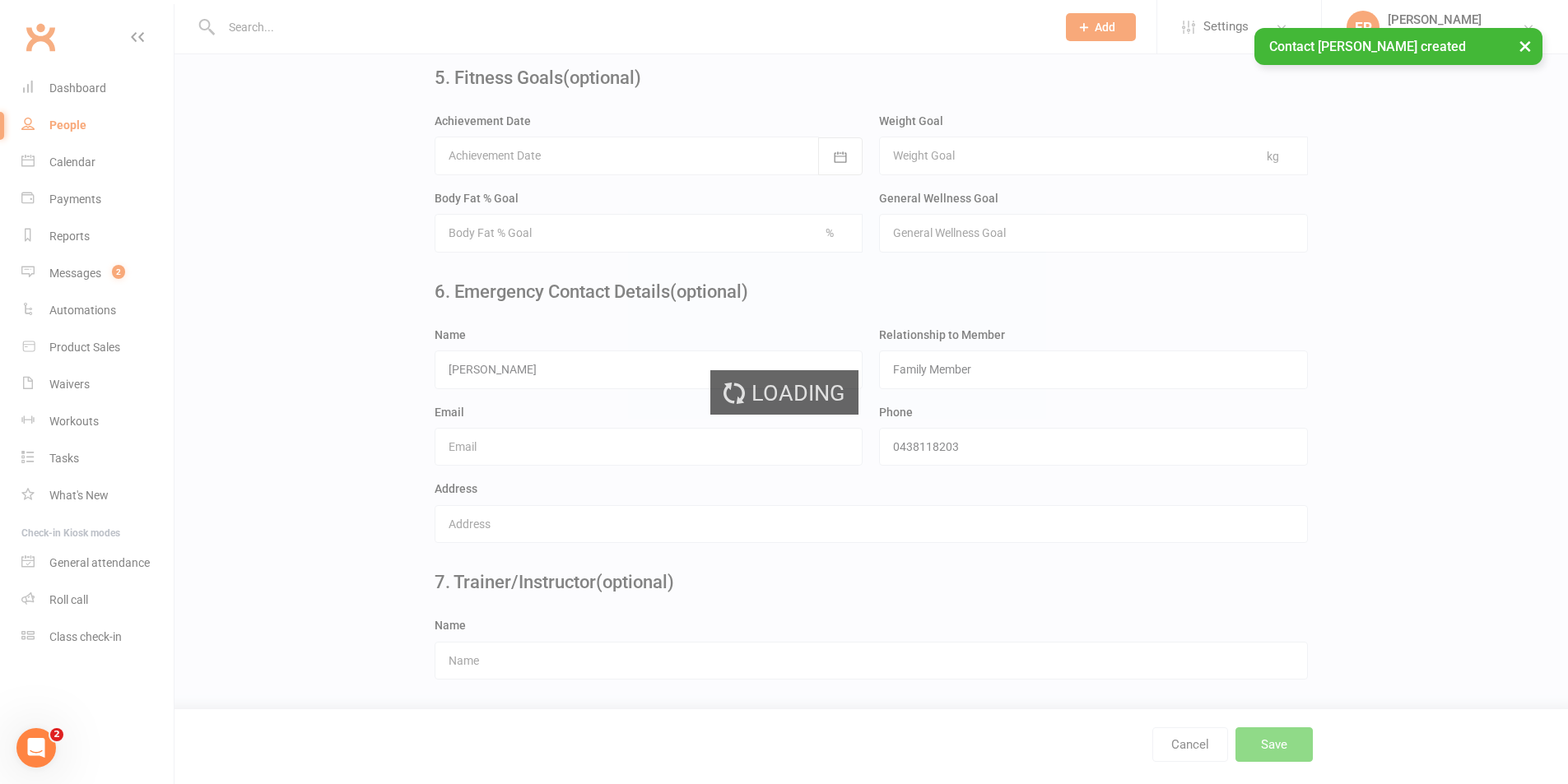
scroll to position [0, 0]
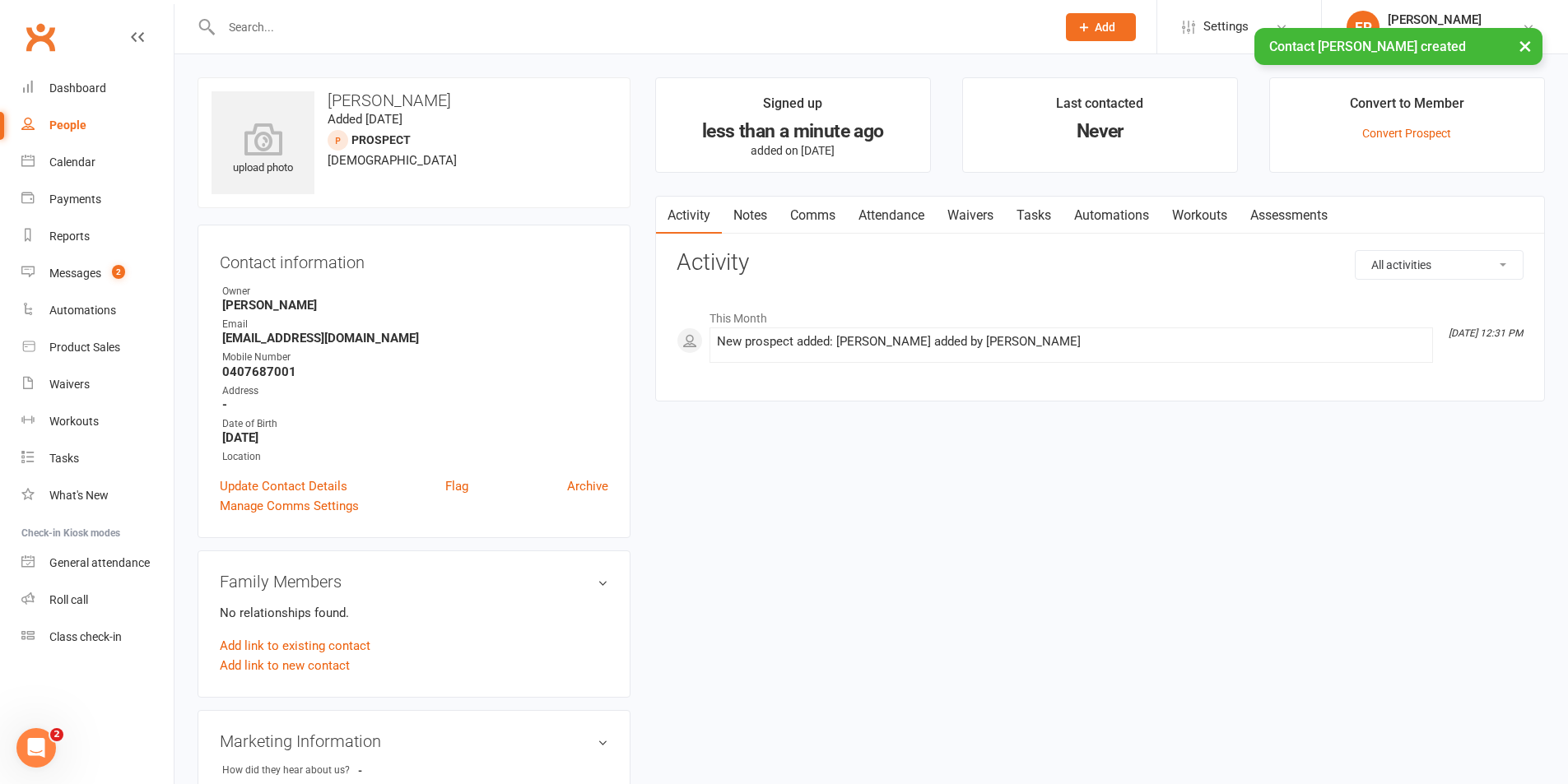
click at [756, 202] on link "Notes" at bounding box center [750, 216] width 57 height 38
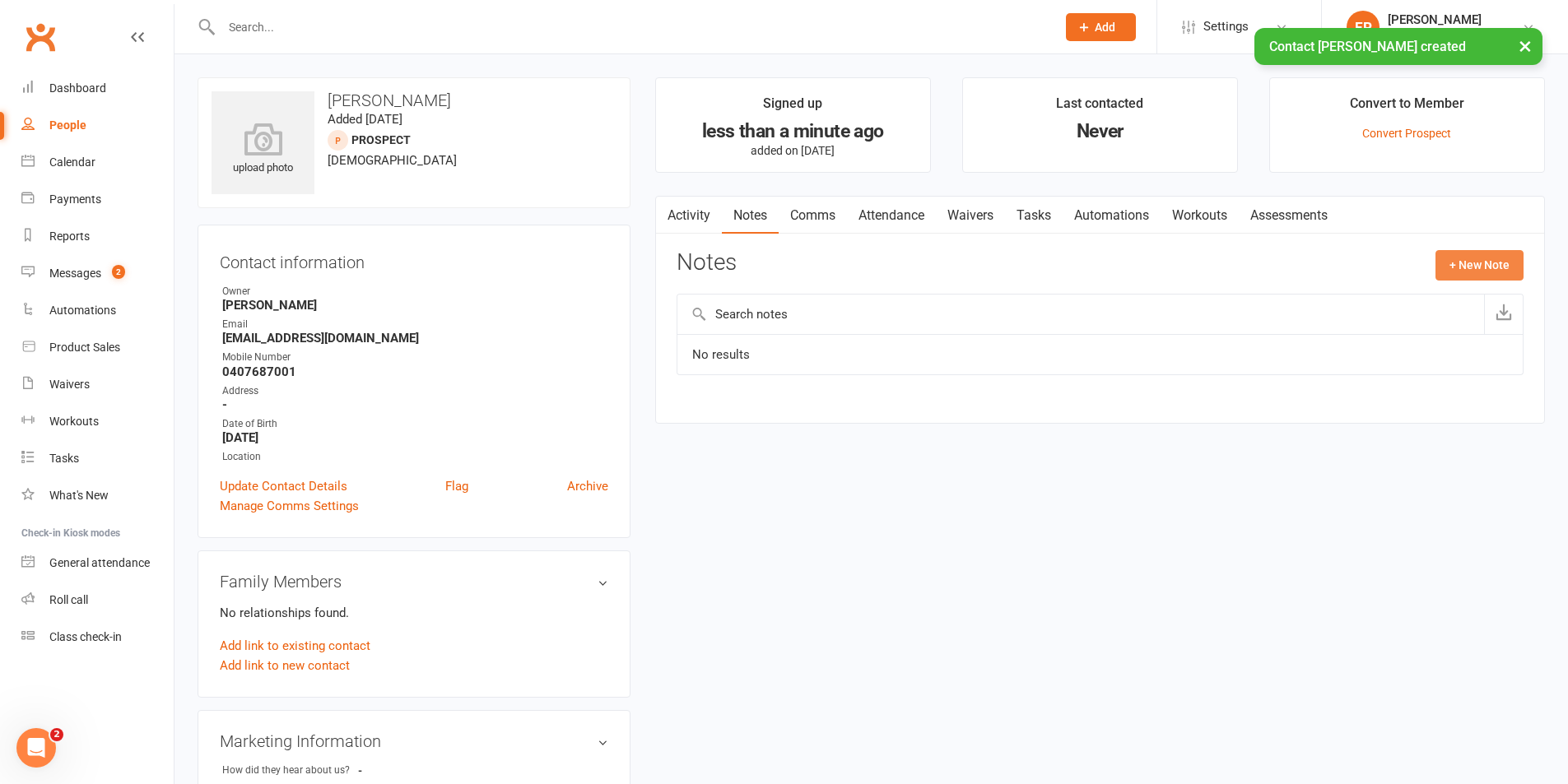
click at [1448, 255] on button "+ New Note" at bounding box center [1479, 265] width 88 height 30
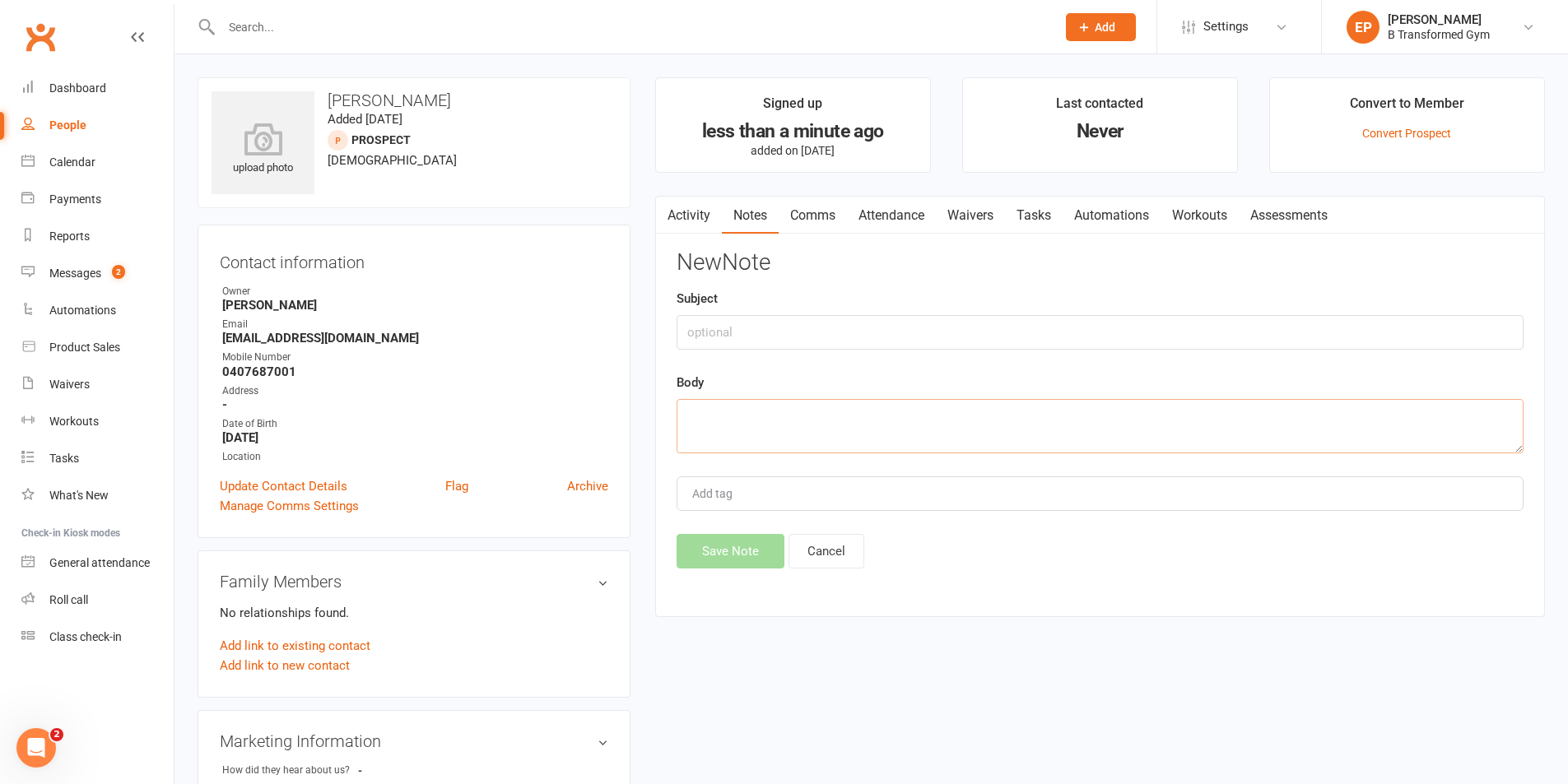
click at [749, 421] on textarea at bounding box center [1099, 426] width 847 height 54
click at [802, 411] on textarea "[DATE] Free Class attended 6.30 am class with [PERSON_NAME]" at bounding box center [1099, 426] width 847 height 54
click at [883, 423] on textarea "[DATE] Free Class-attended 6.30 am class with [PERSON_NAME]" at bounding box center [1099, 426] width 847 height 54
type textarea "[DATE] Free Class-attended 6.30am class with [PERSON_NAME]"
click at [712, 544] on button "Save Note" at bounding box center [729, 551] width 107 height 35
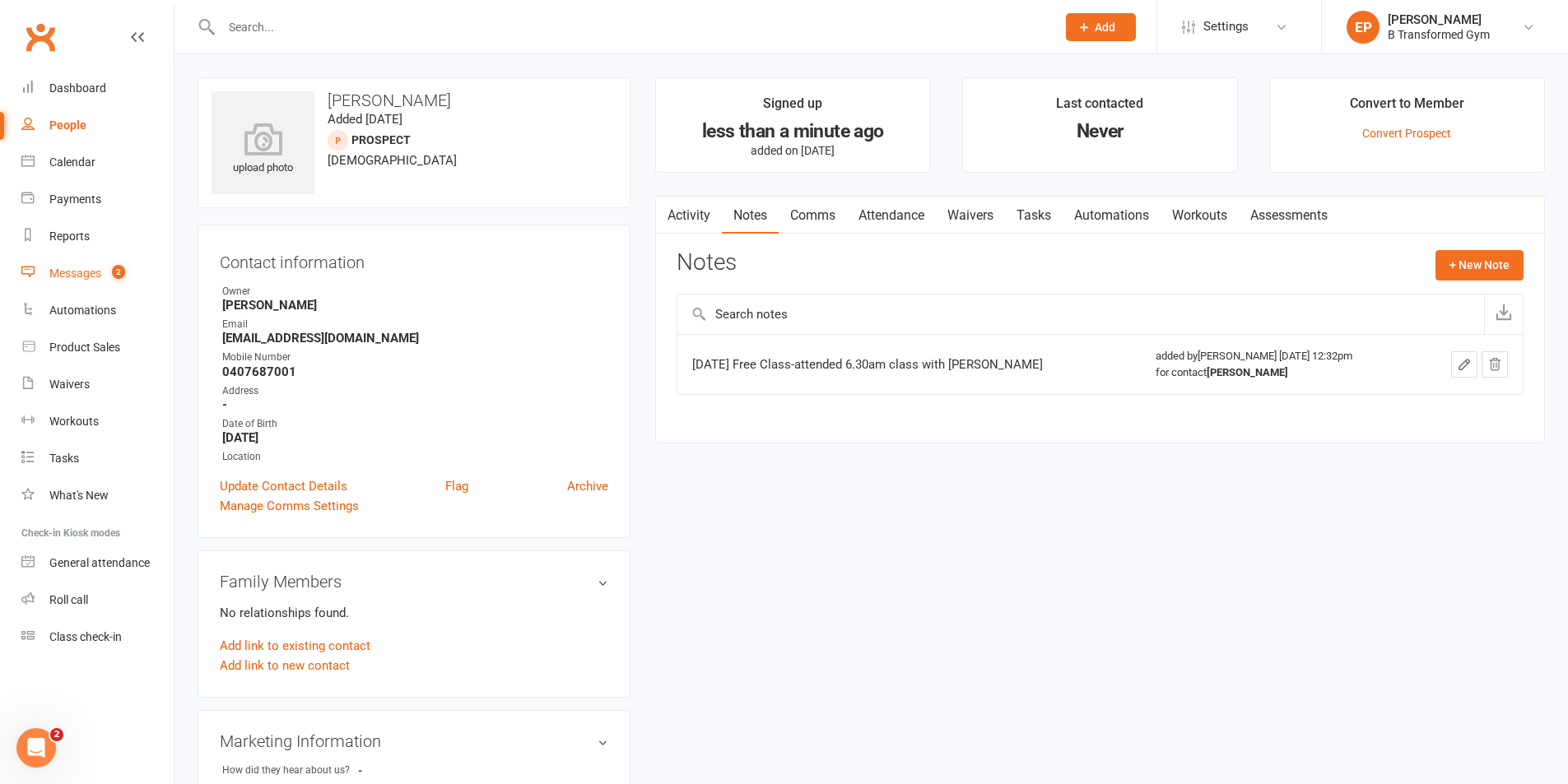
click at [119, 268] on span "2" at bounding box center [119, 272] width 13 height 14
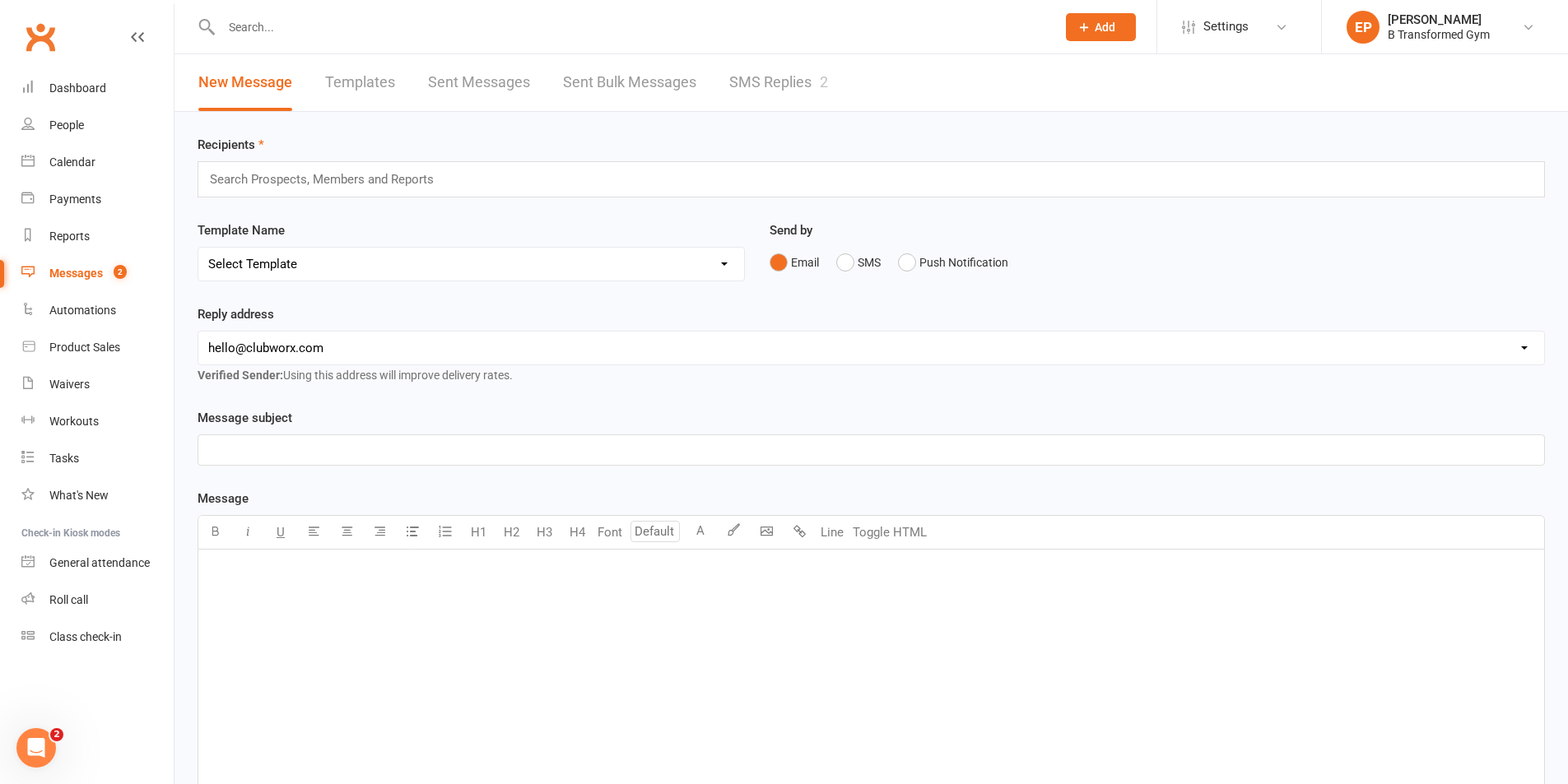
click at [790, 70] on link "SMS Replies 2" at bounding box center [779, 82] width 99 height 57
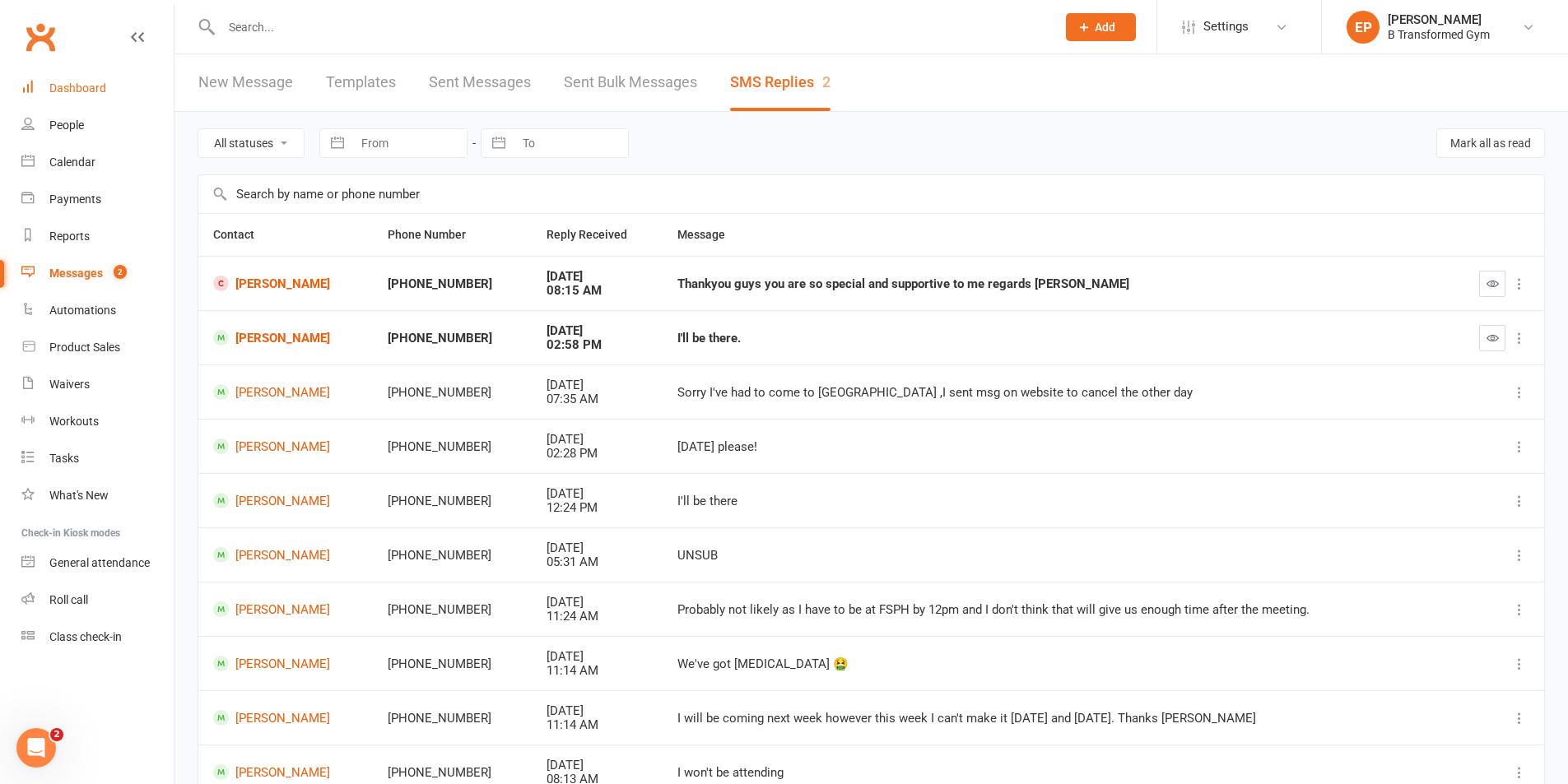
click at [92, 82] on div "Dashboard" at bounding box center [78, 88] width 57 height 13
